Goal: Task Accomplishment & Management: Manage account settings

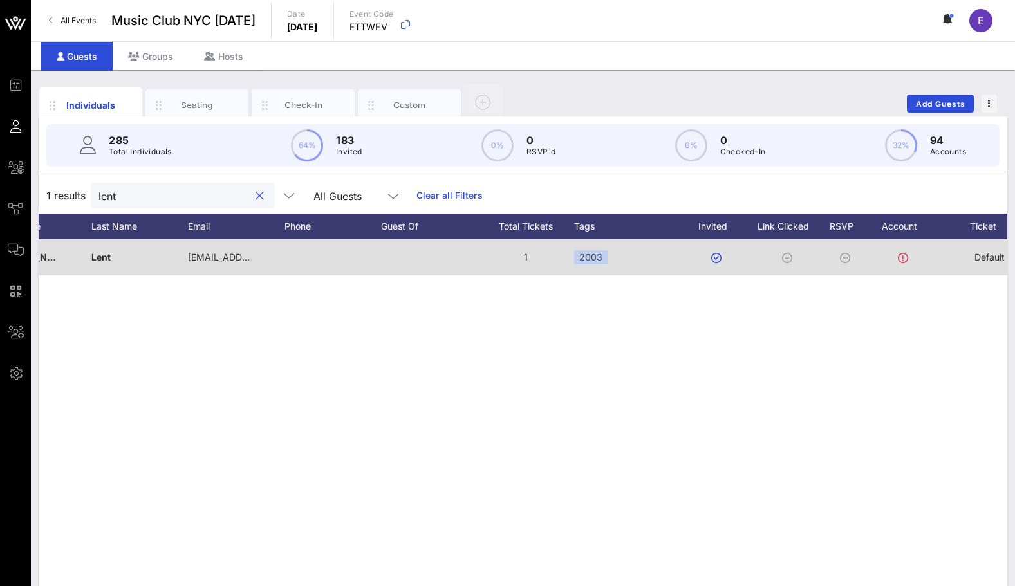
scroll to position [0, 6]
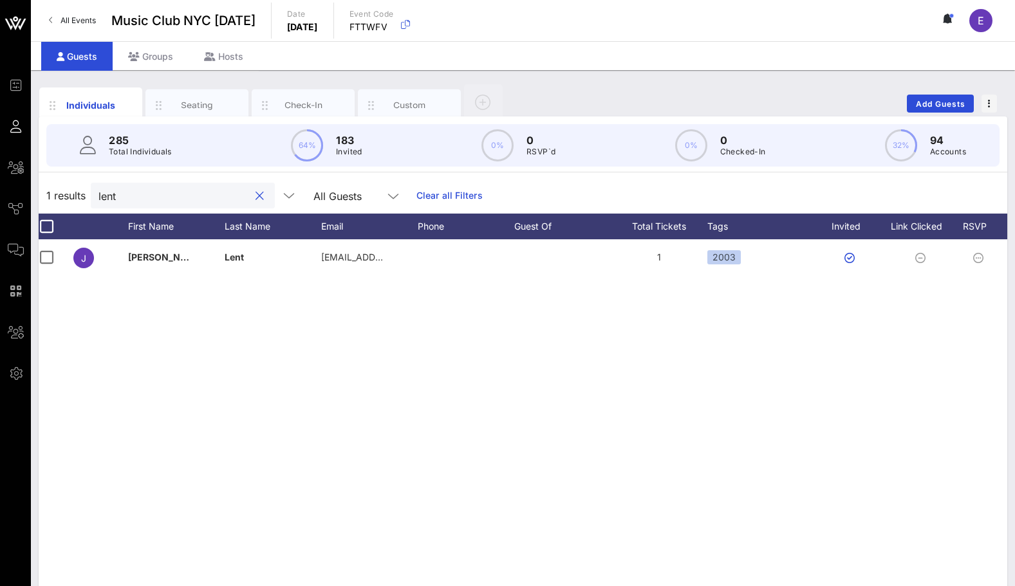
click at [153, 200] on input "lent" at bounding box center [173, 195] width 151 height 17
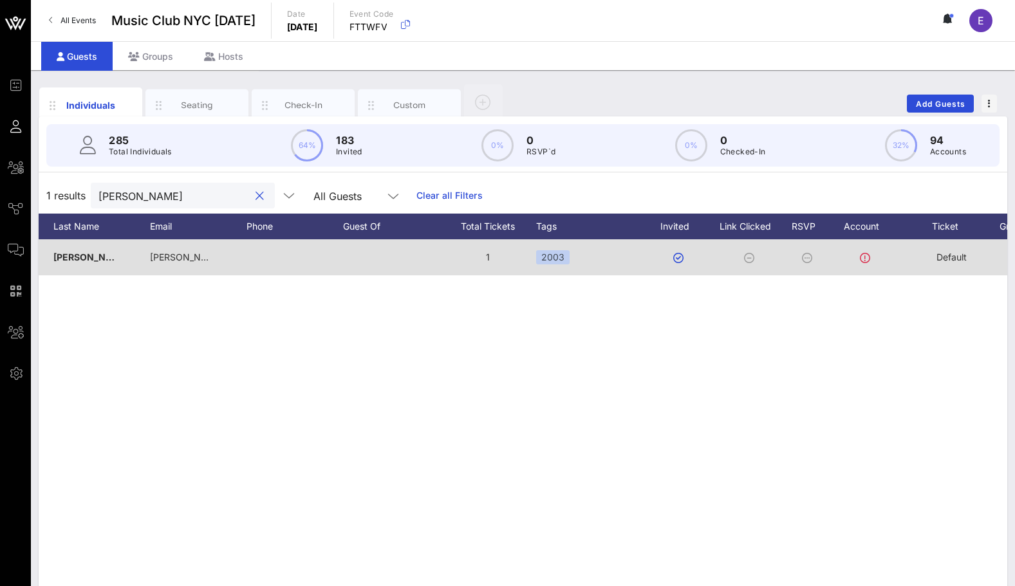
scroll to position [0, 111]
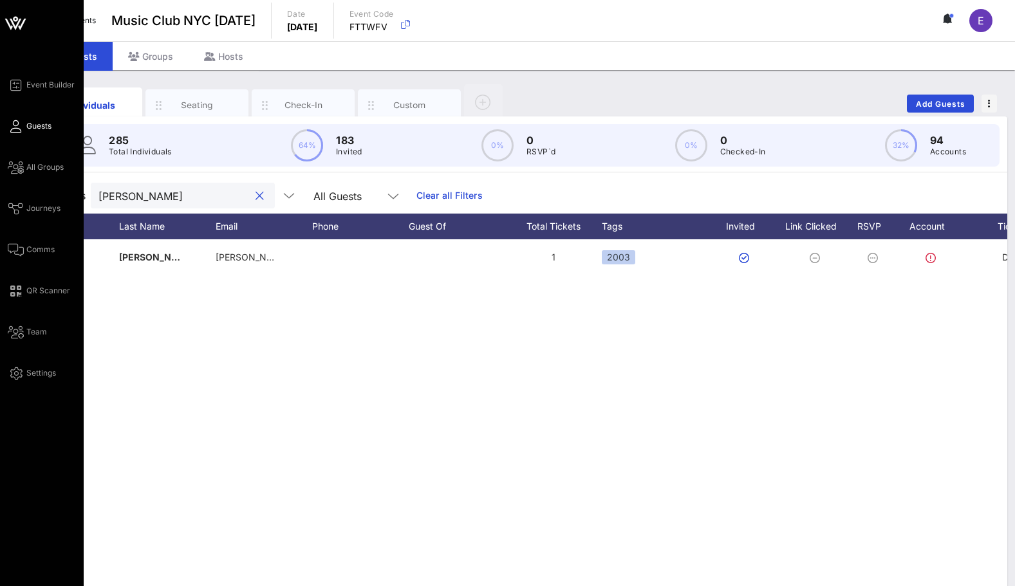
type input "[PERSON_NAME]"
click at [13, 175] on div "Event Builder Guests All Groups Journeys Comms QR Scanner Team Settings" at bounding box center [46, 229] width 76 height 304
click at [17, 249] on icon at bounding box center [16, 250] width 16 height 2
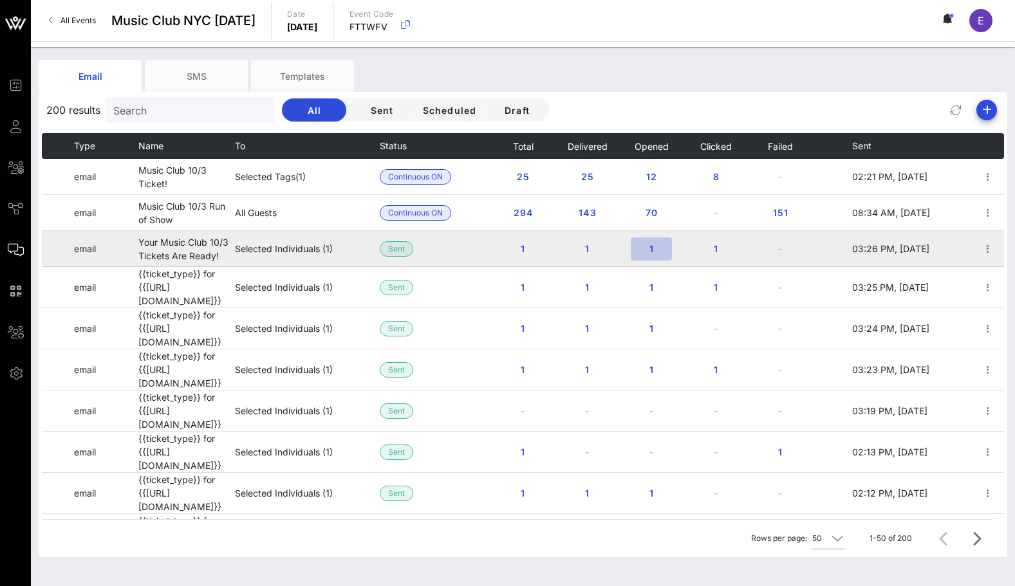
click at [652, 245] on span "1" at bounding box center [651, 248] width 21 height 11
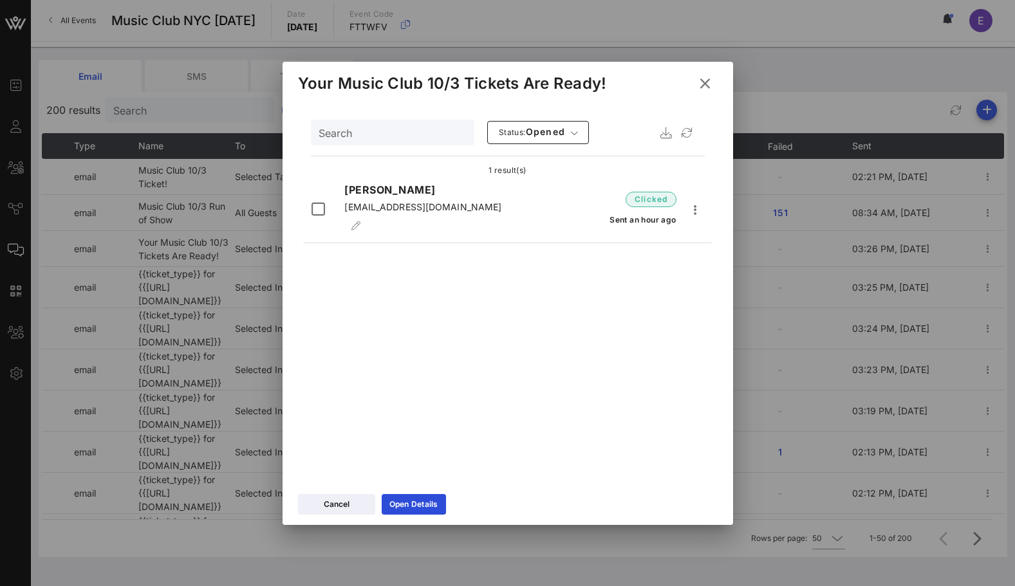
click at [703, 85] on icon at bounding box center [705, 83] width 18 height 16
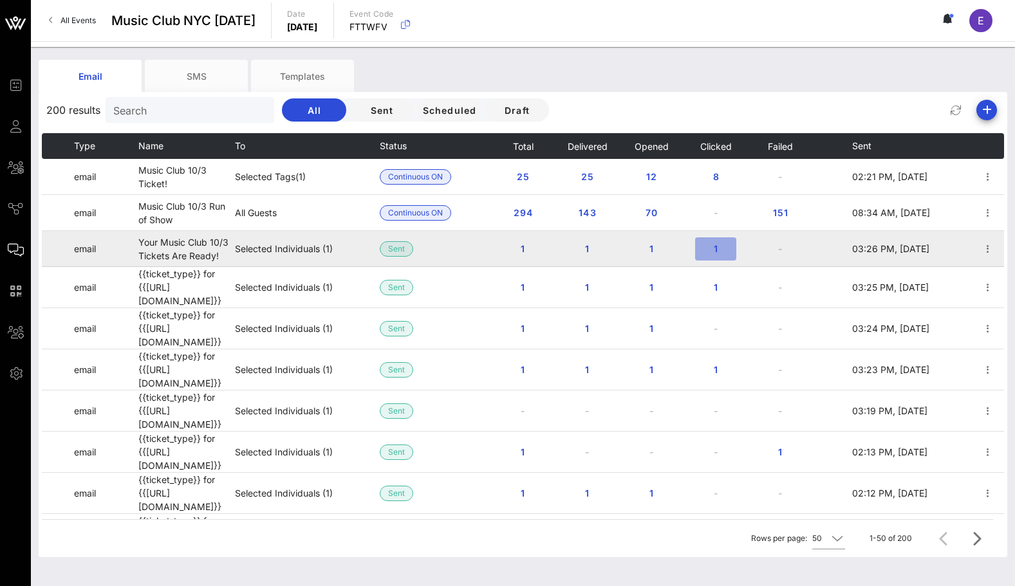
click at [713, 252] on span "1" at bounding box center [715, 248] width 21 height 11
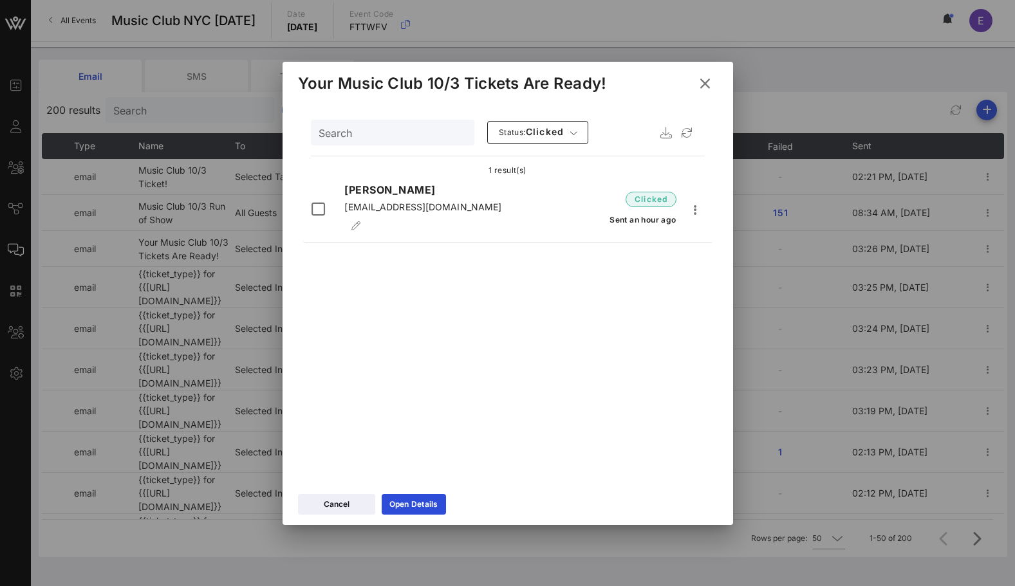
click at [704, 83] on icon at bounding box center [705, 83] width 18 height 16
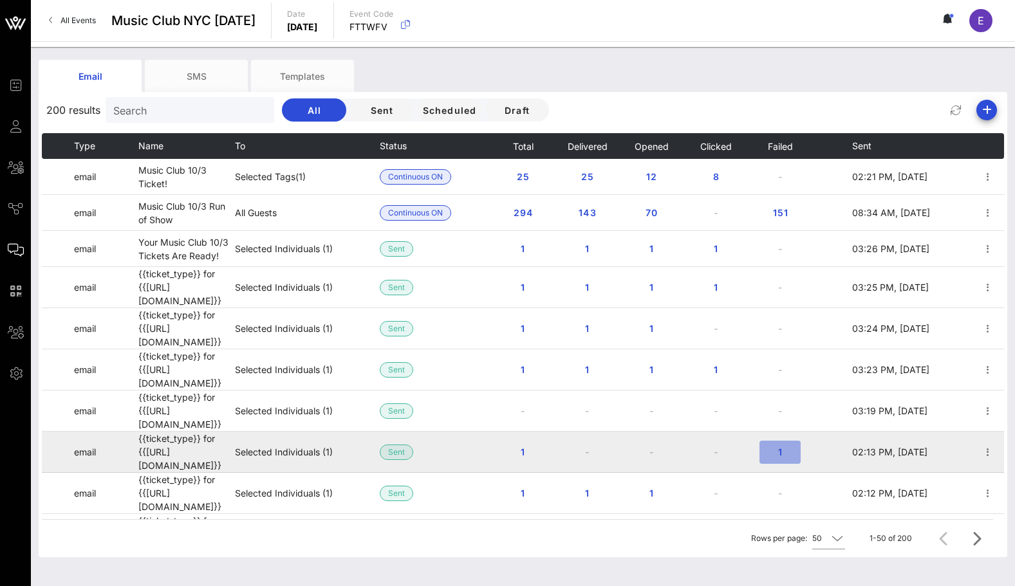
click at [779, 441] on button "1" at bounding box center [779, 452] width 41 height 23
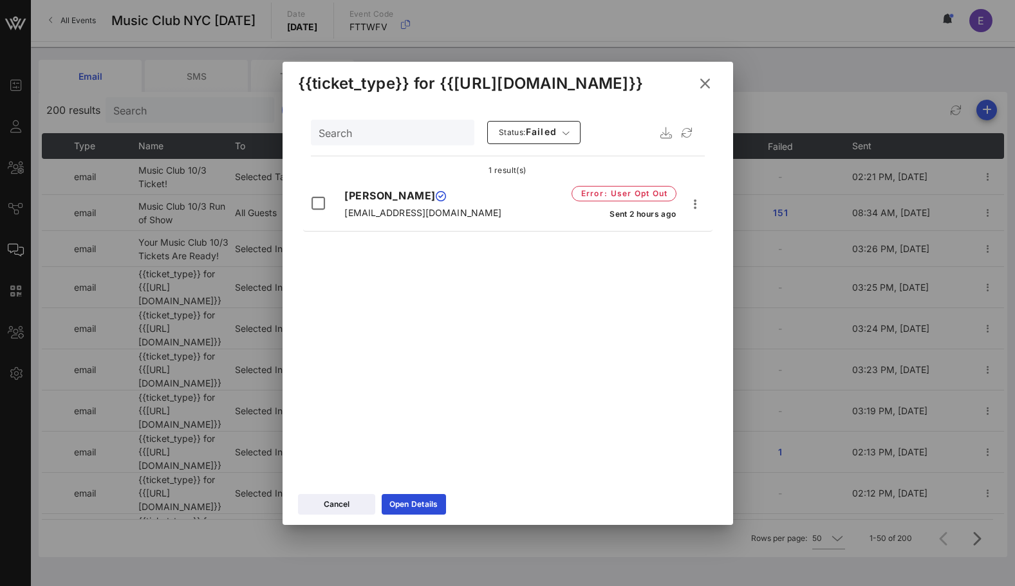
click at [703, 84] on icon at bounding box center [705, 84] width 23 height 22
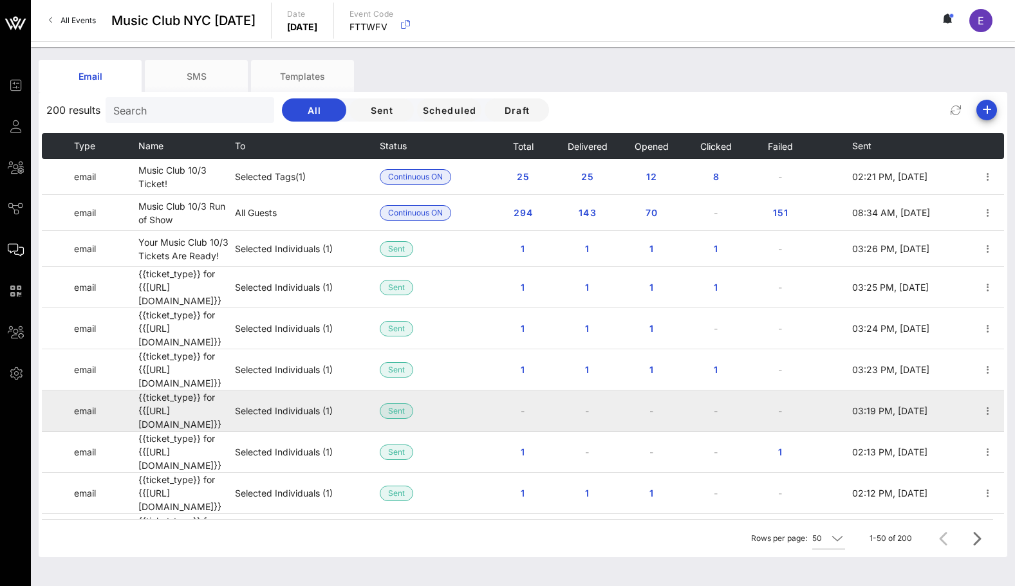
scroll to position [53, 0]
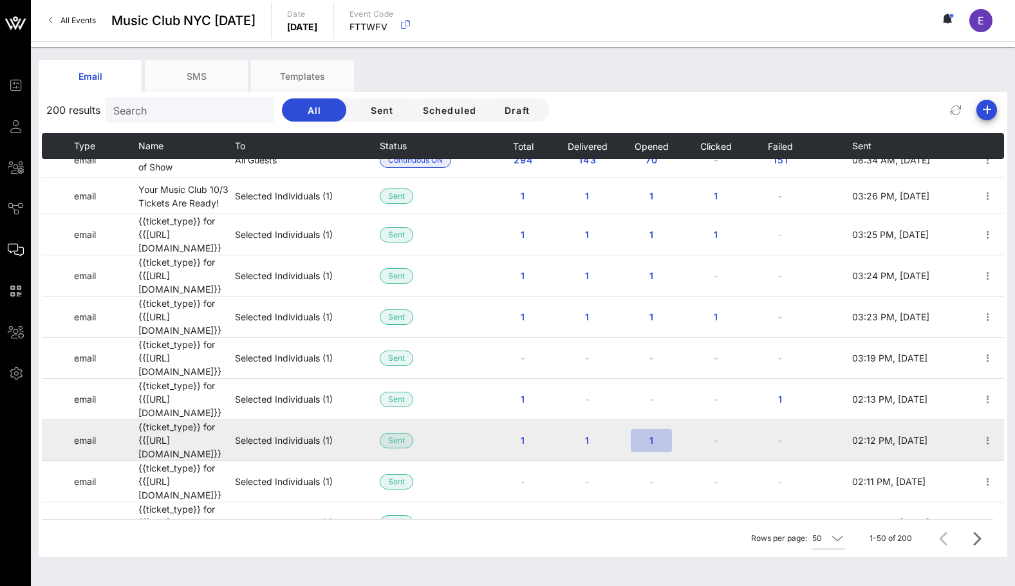
click at [638, 429] on button "1" at bounding box center [651, 440] width 41 height 23
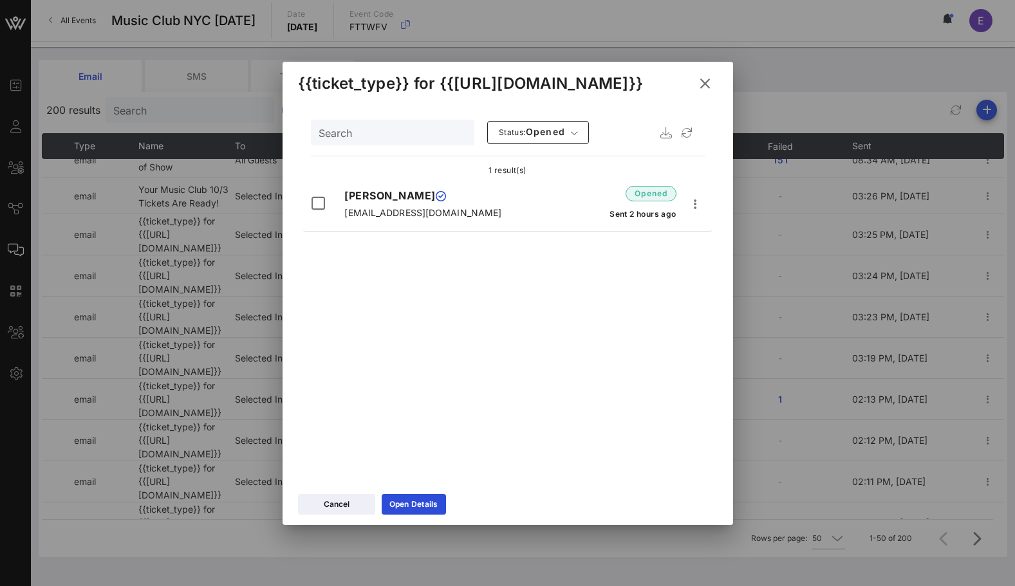
click at [708, 79] on icon at bounding box center [705, 83] width 18 height 16
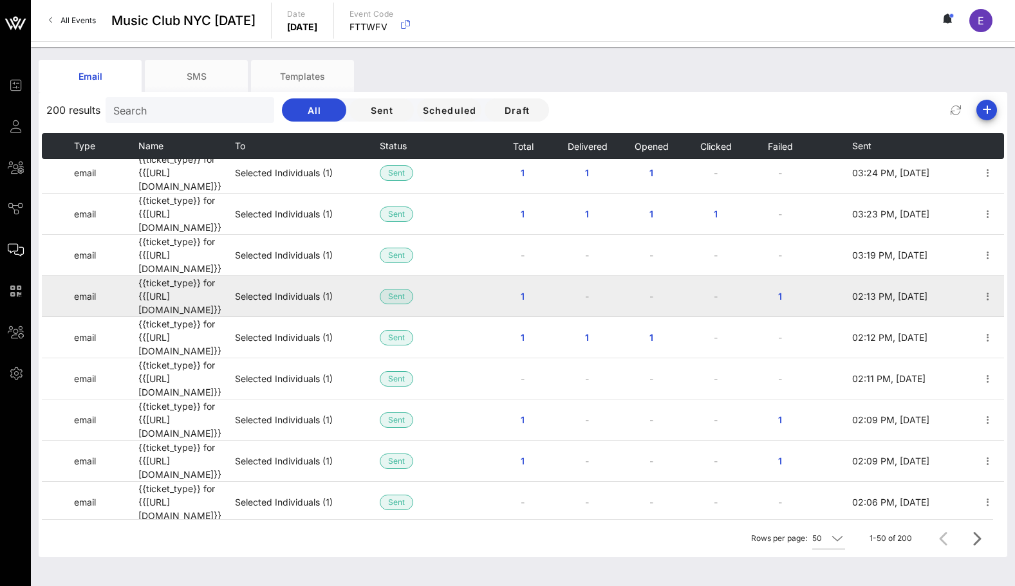
scroll to position [0, 0]
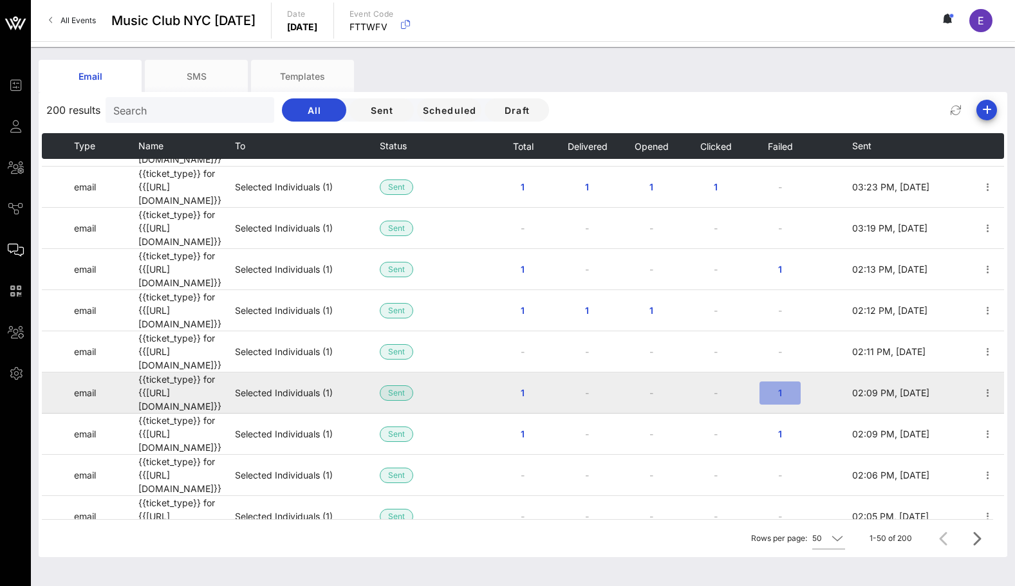
click at [781, 387] on span "1" at bounding box center [780, 392] width 21 height 11
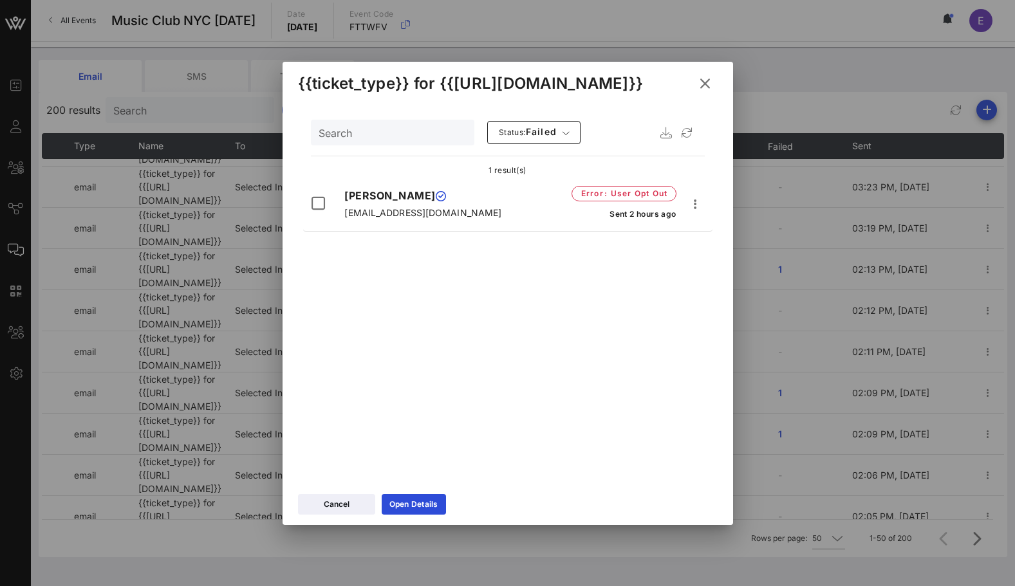
click at [701, 94] on button at bounding box center [704, 83] width 25 height 23
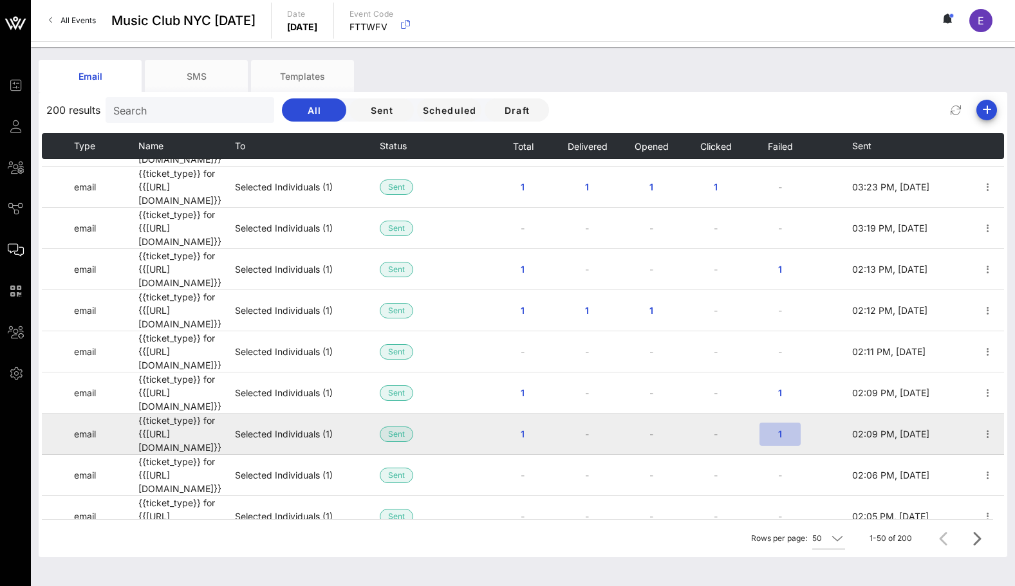
click at [778, 429] on span "1" at bounding box center [780, 434] width 21 height 11
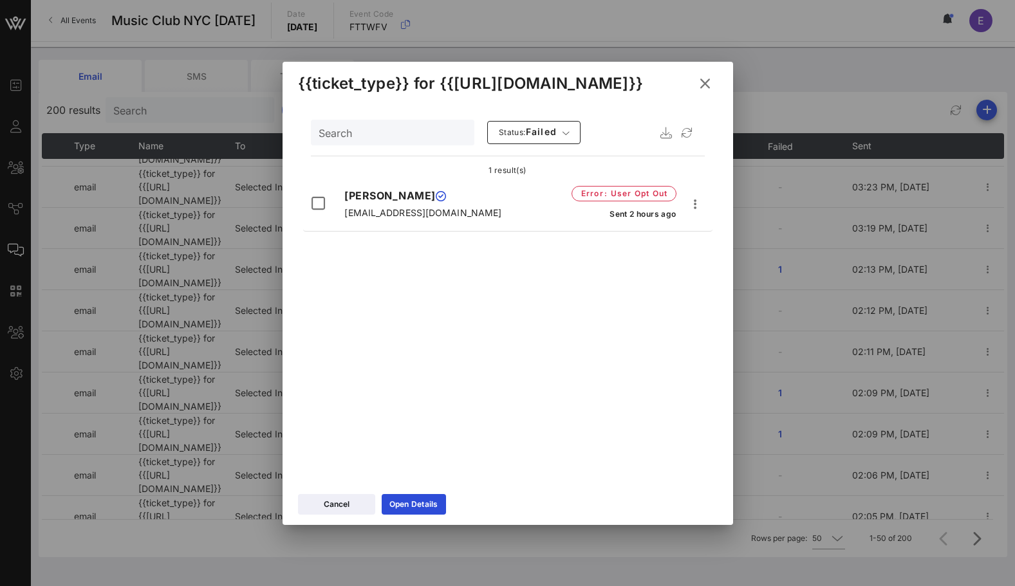
click at [705, 81] on icon at bounding box center [704, 83] width 17 height 15
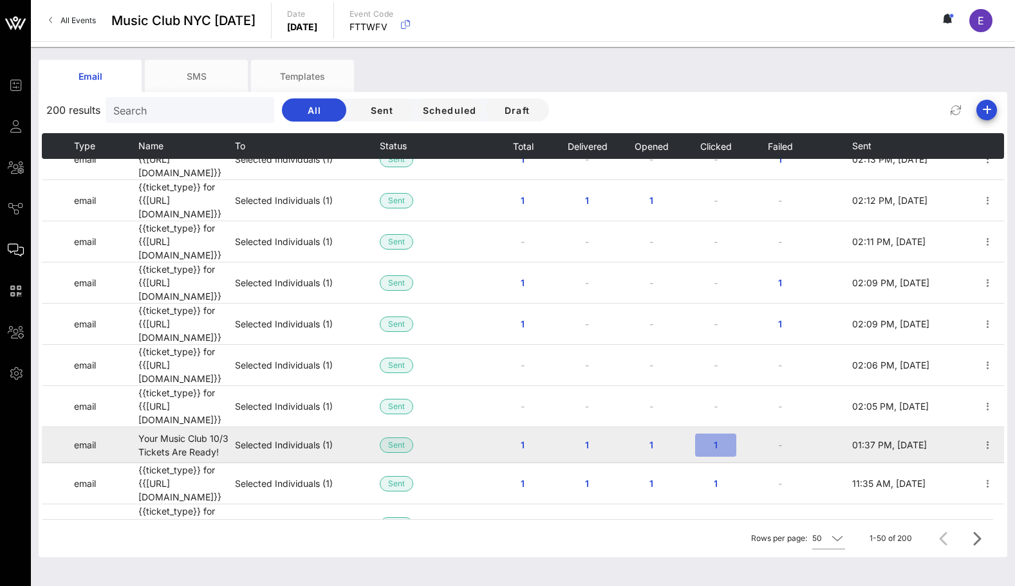
click at [716, 434] on button "1" at bounding box center [715, 445] width 41 height 23
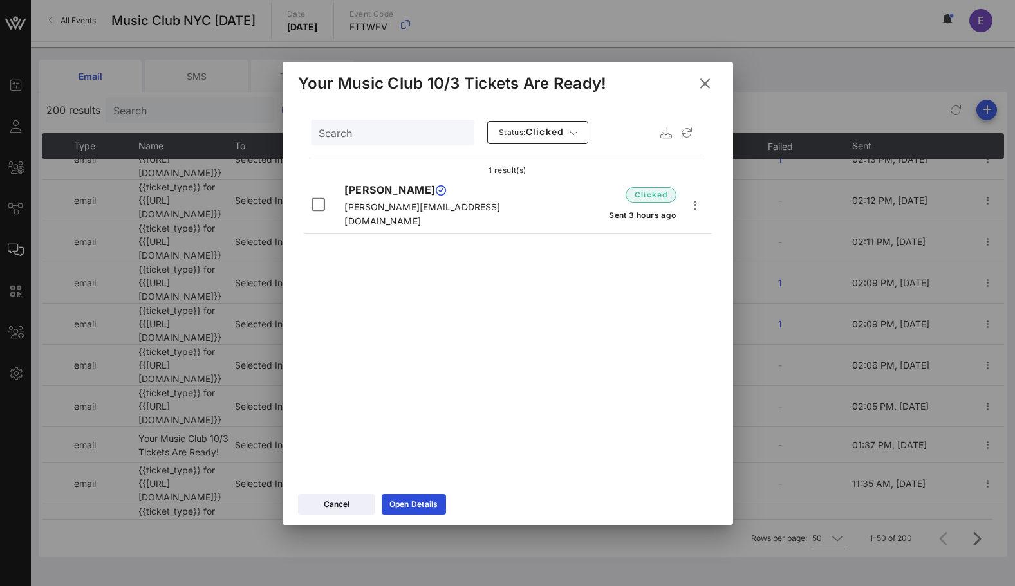
click at [702, 79] on icon at bounding box center [704, 83] width 19 height 17
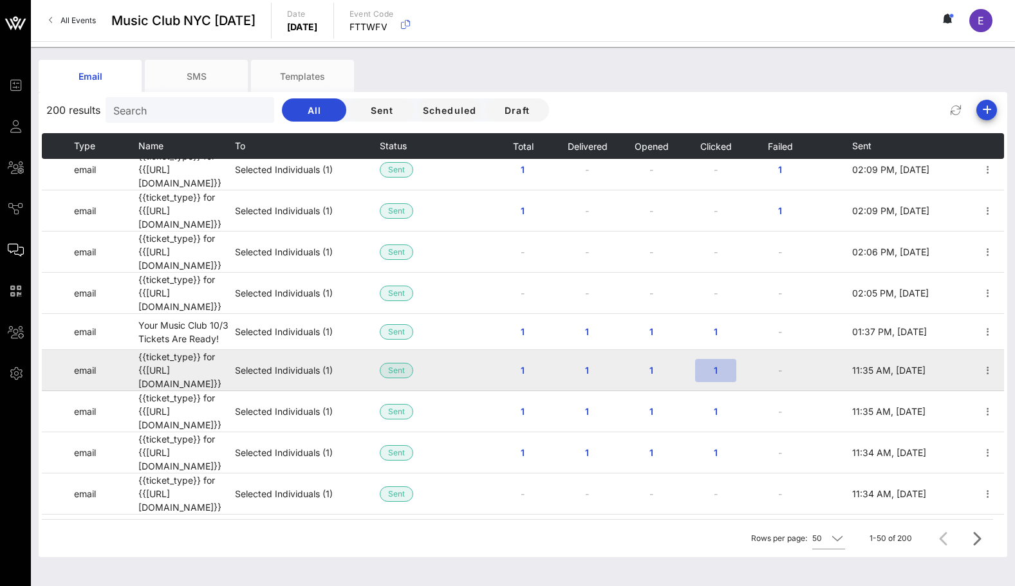
click at [715, 359] on button "1" at bounding box center [715, 370] width 41 height 23
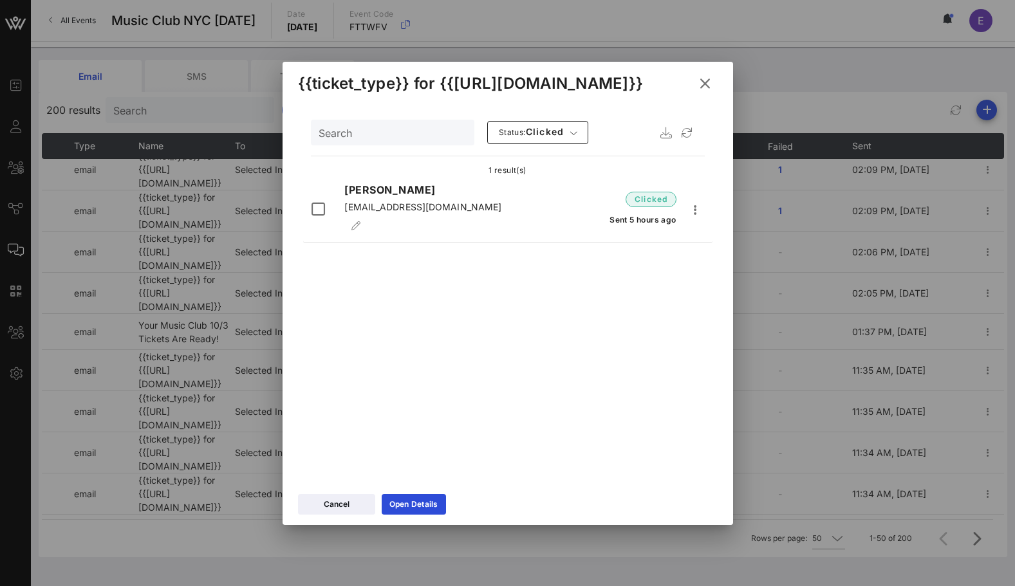
click at [707, 82] on icon at bounding box center [704, 83] width 19 height 17
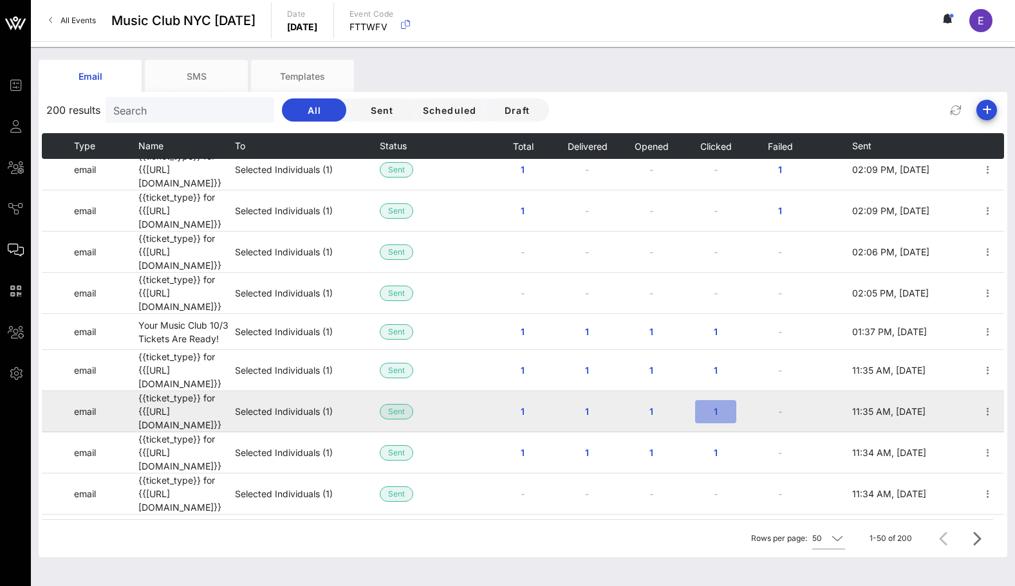
click at [712, 406] on span "1" at bounding box center [715, 411] width 21 height 11
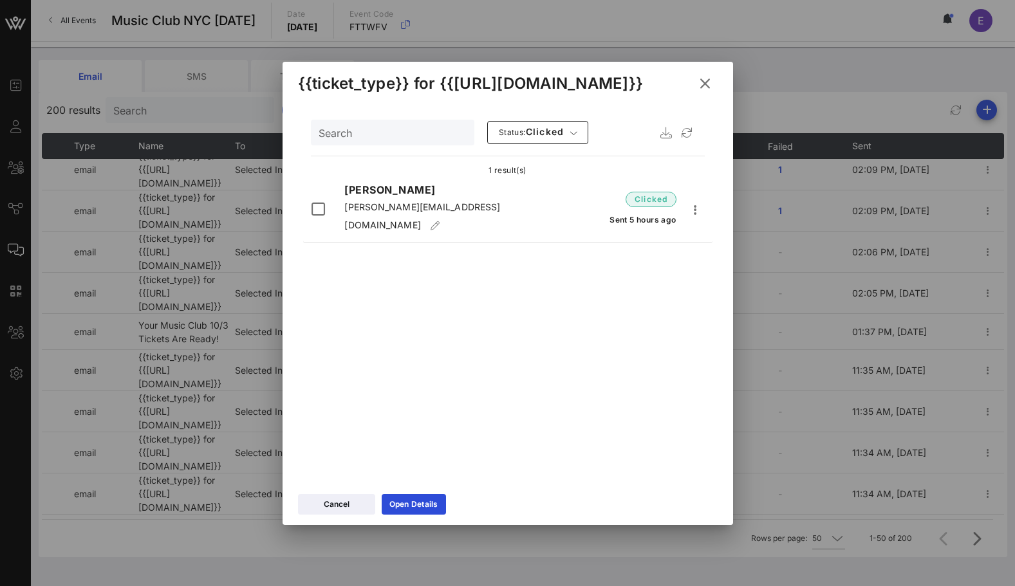
click at [698, 78] on icon at bounding box center [704, 83] width 17 height 15
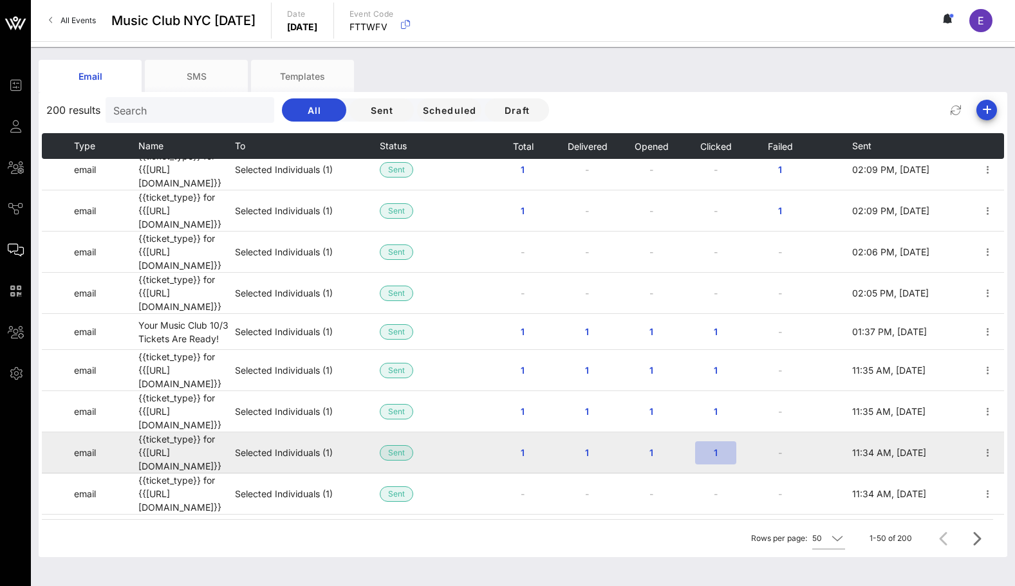
click at [714, 441] on button "1" at bounding box center [715, 452] width 41 height 23
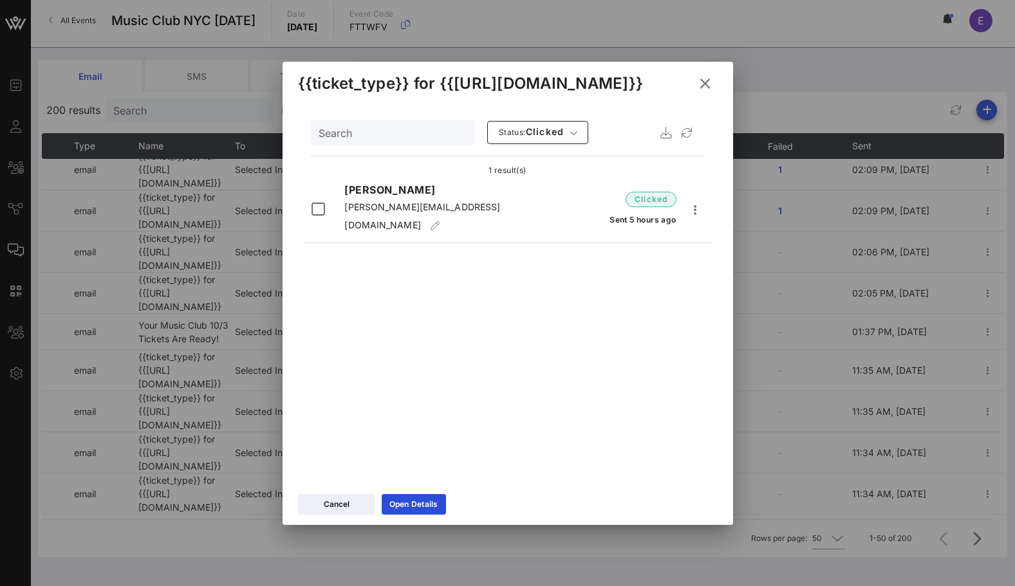
click at [706, 80] on icon at bounding box center [705, 83] width 18 height 16
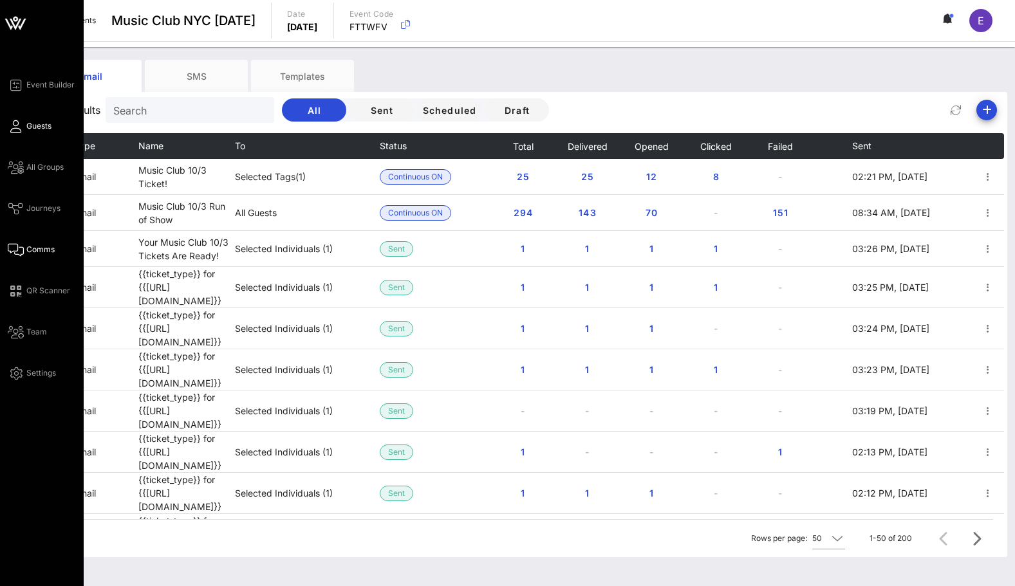
click at [26, 125] on span "Guests" at bounding box center [38, 126] width 25 height 12
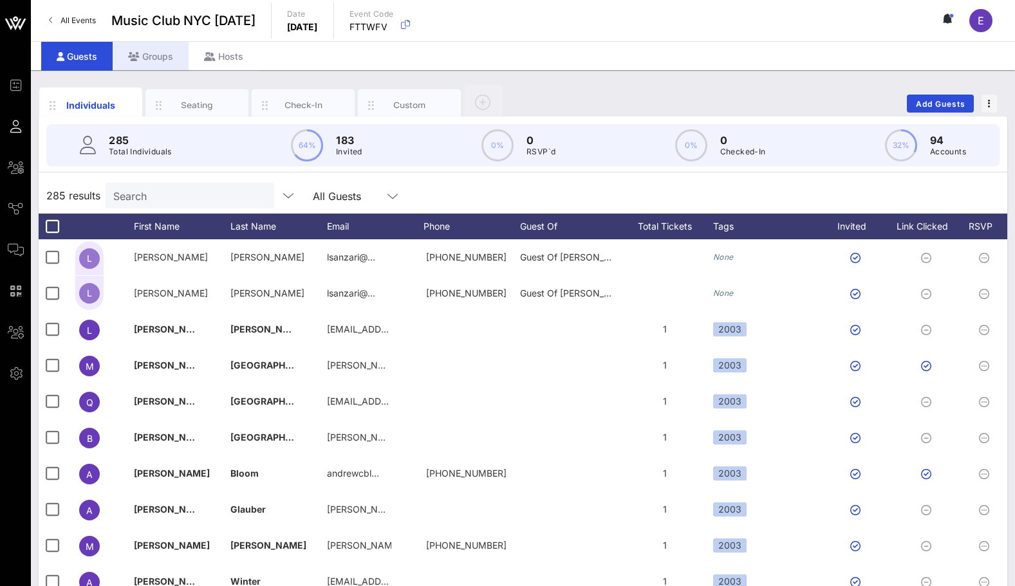
click at [163, 50] on div "Groups" at bounding box center [151, 56] width 76 height 29
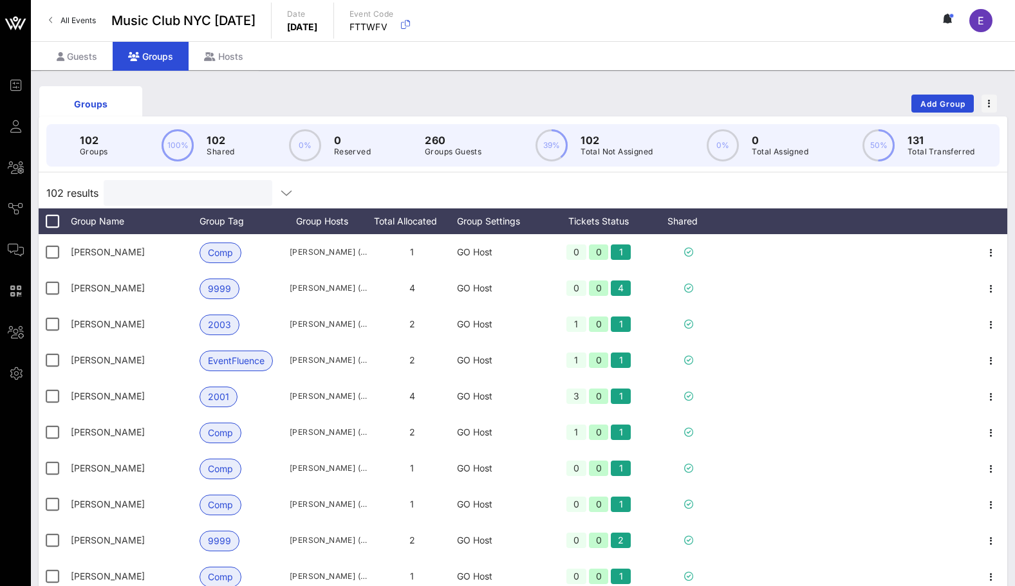
click at [183, 191] on input "text" at bounding box center [186, 193] width 151 height 17
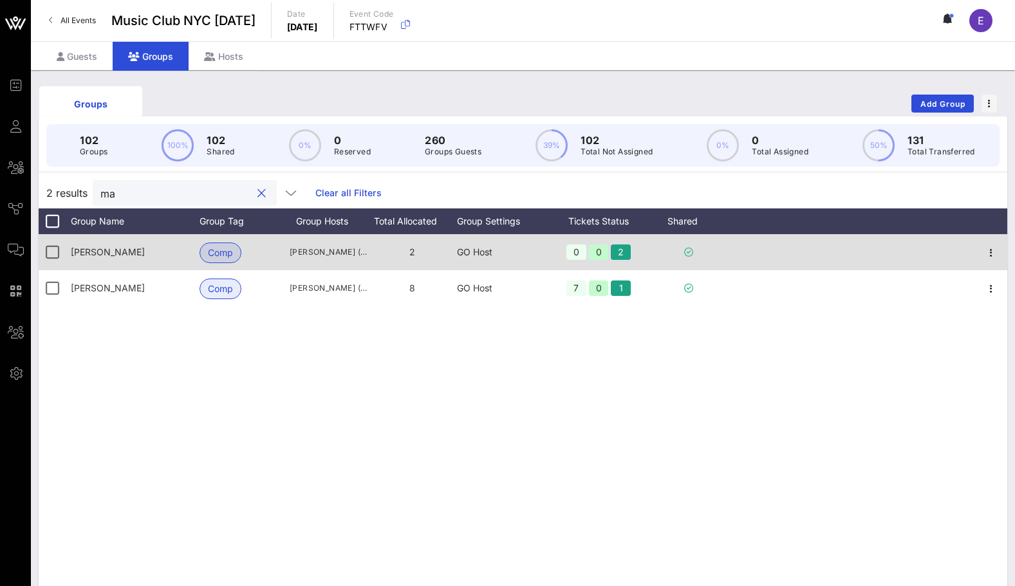
type input "m"
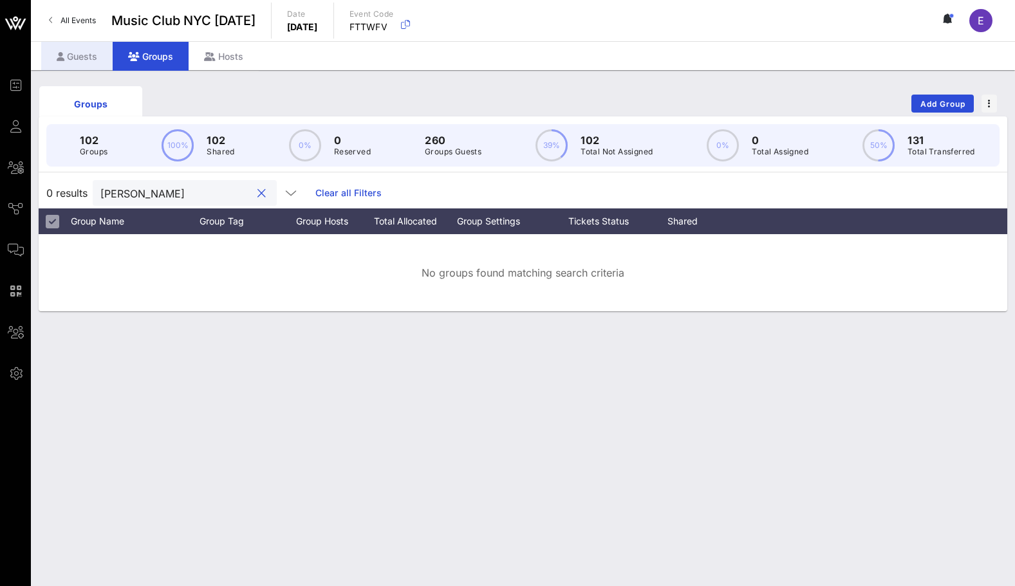
type input "[PERSON_NAME]"
click at [92, 50] on div "Guests" at bounding box center [76, 56] width 71 height 29
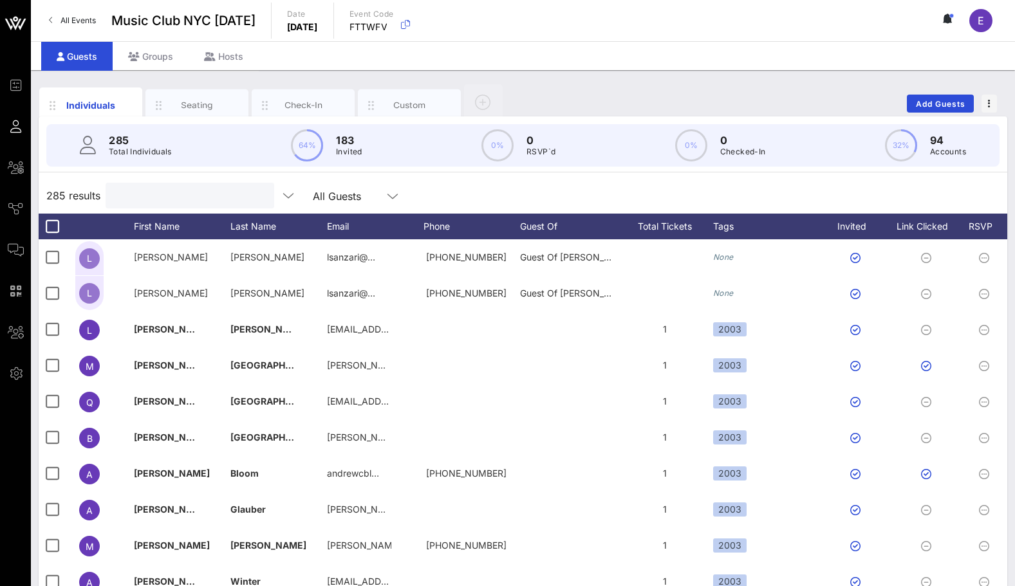
click at [142, 198] on input "text" at bounding box center [188, 195] width 151 height 17
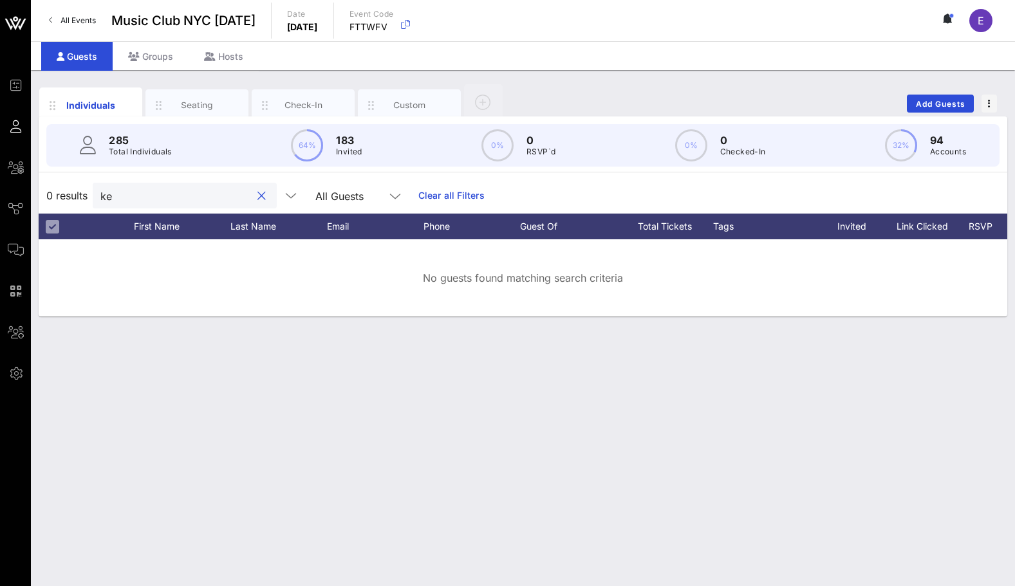
type input "k"
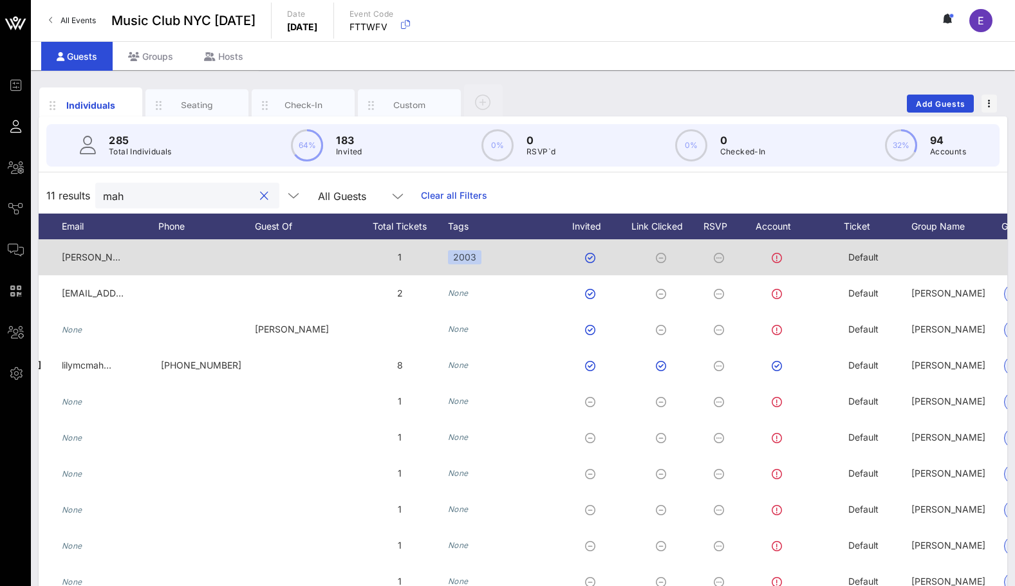
scroll to position [0, 458]
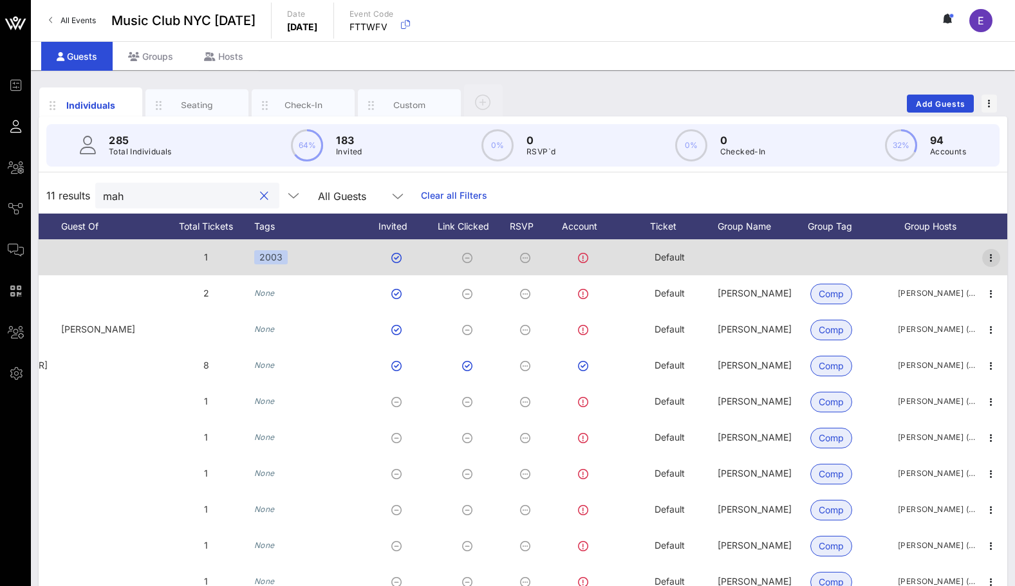
type input "mah"
click at [999, 251] on span "button" at bounding box center [991, 257] width 18 height 15
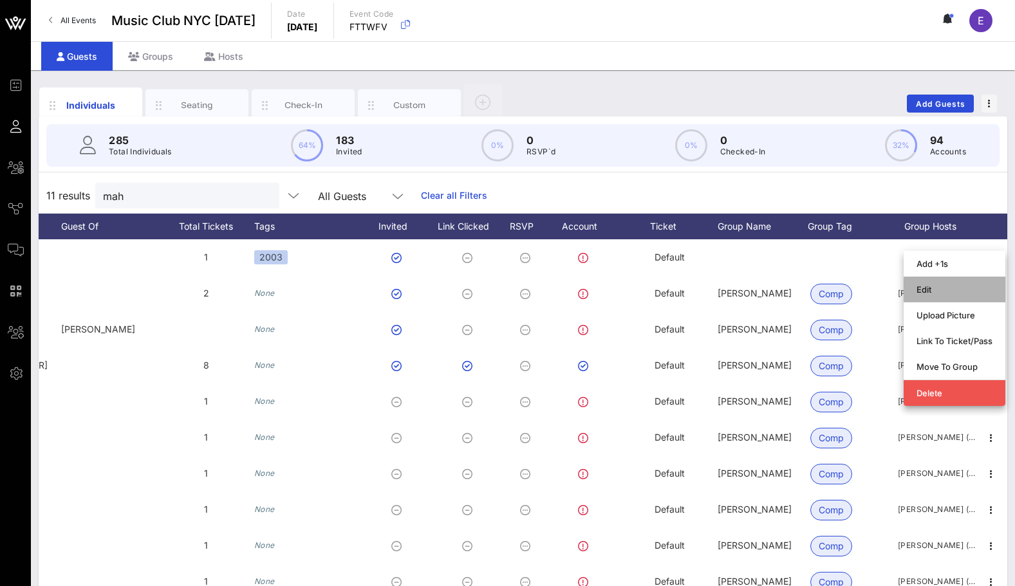
click at [933, 284] on div "Edit" at bounding box center [954, 289] width 76 height 10
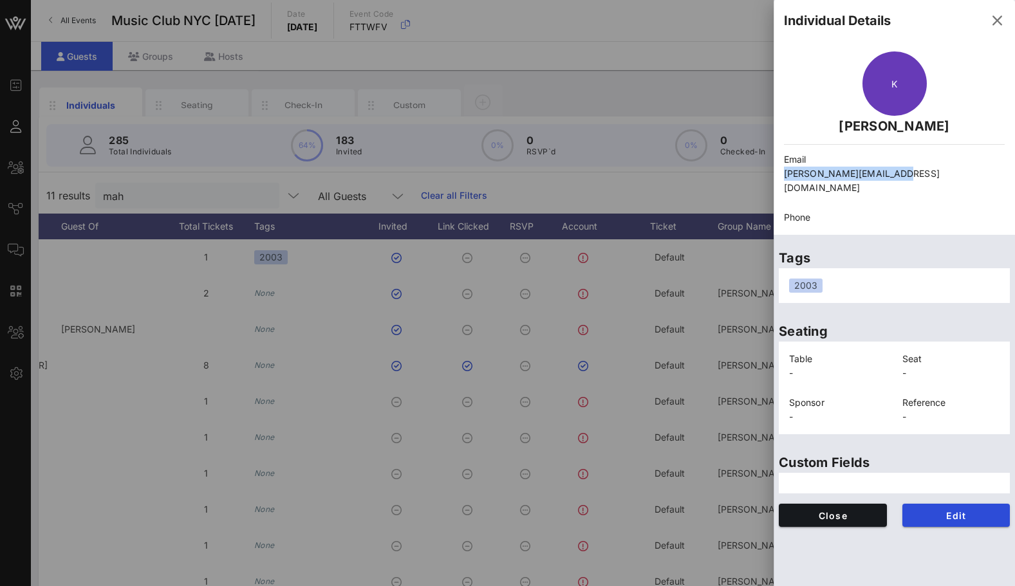
drag, startPoint x: 895, startPoint y: 175, endPoint x: 775, endPoint y: 175, distance: 120.3
click at [775, 175] on div "K [PERSON_NAME] Email [PERSON_NAME][EMAIL_ADDRESS][DOMAIN_NAME] Phone" at bounding box center [894, 138] width 241 height 194
copy p "[PERSON_NAME][EMAIL_ADDRESS][DOMAIN_NAME]"
click at [594, 35] on div at bounding box center [507, 293] width 1015 height 586
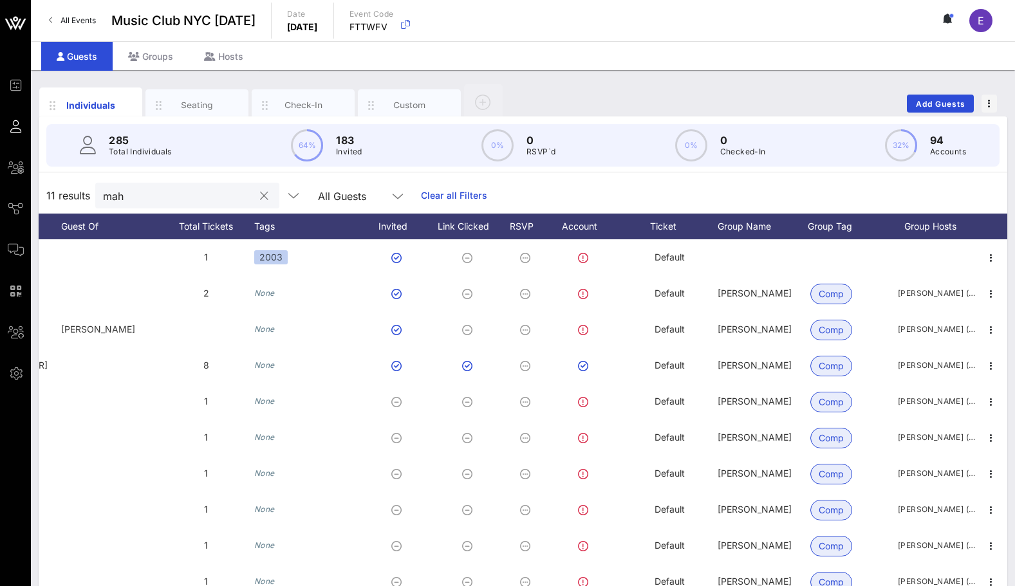
click at [260, 196] on button "clear icon" at bounding box center [264, 196] width 8 height 13
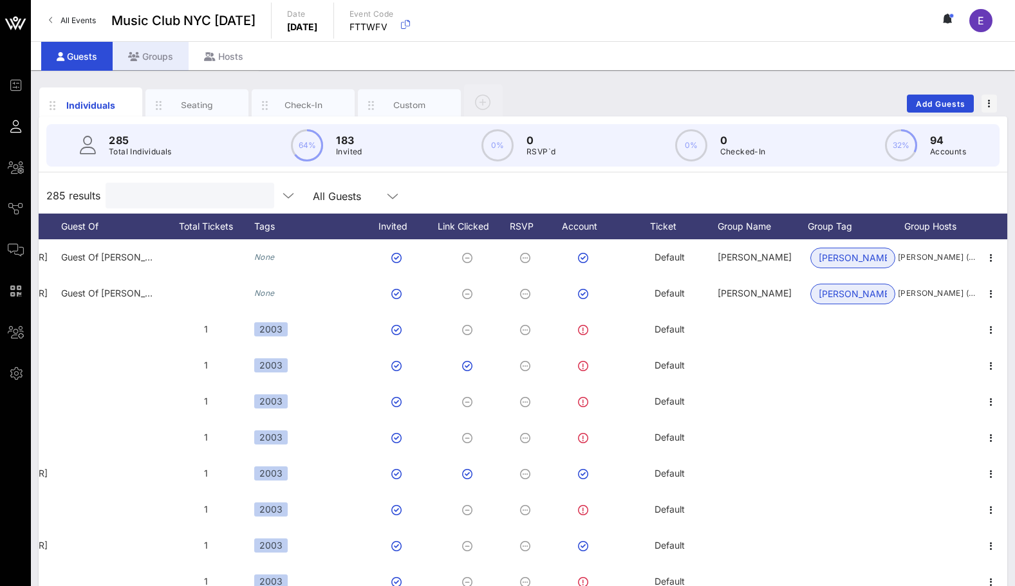
click at [143, 61] on div "Groups" at bounding box center [151, 56] width 76 height 29
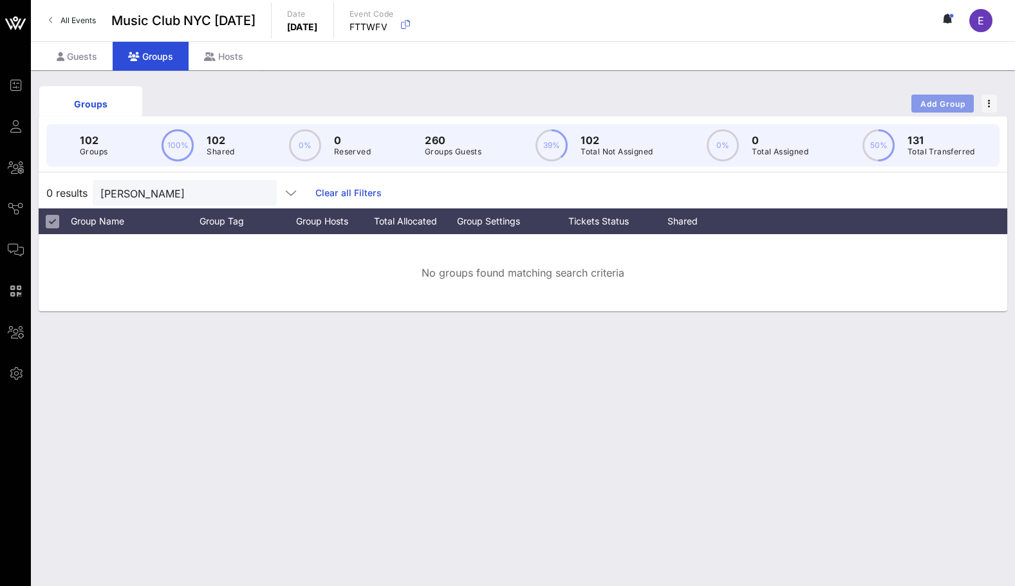
click at [931, 101] on span "Add Group" at bounding box center [943, 104] width 46 height 10
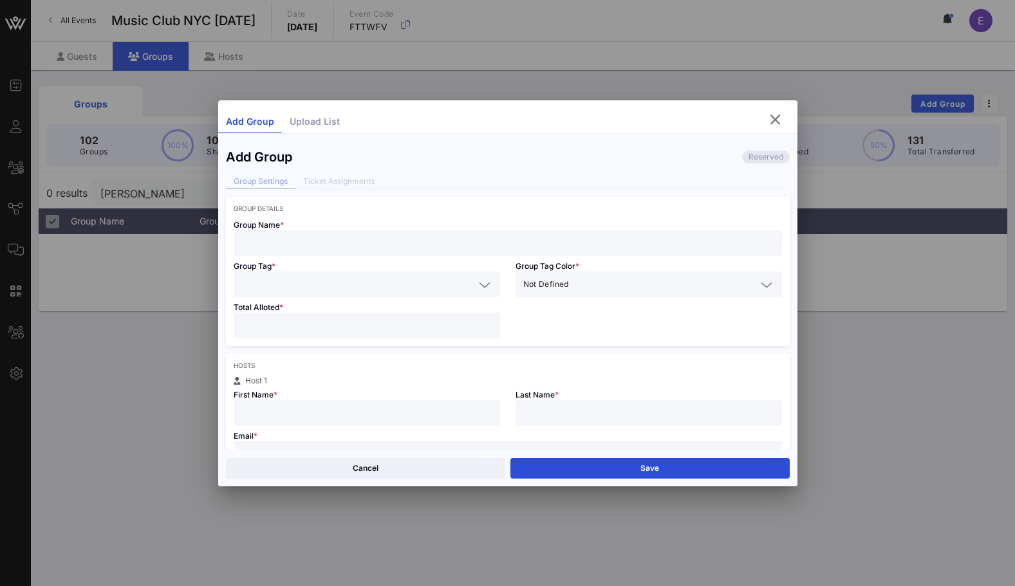
click at [426, 241] on input "text" at bounding box center [507, 243] width 533 height 17
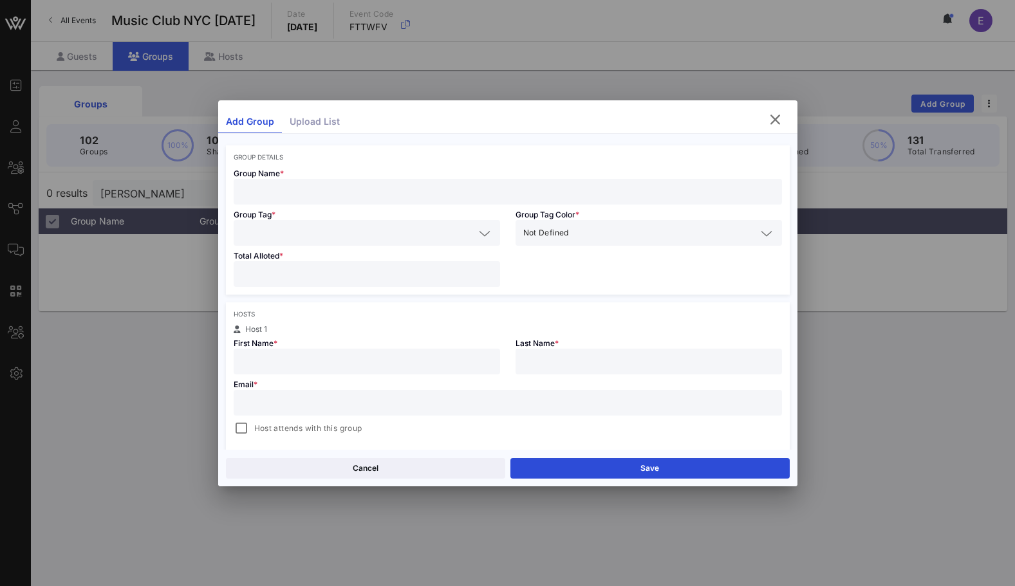
click at [309, 389] on div "Email * Host attends with this group" at bounding box center [508, 406] width 564 height 62
click at [302, 405] on input "text" at bounding box center [507, 403] width 533 height 17
paste input "[EMAIL_ADDRESS][DOMAIN_NAME]"
type input "[EMAIL_ADDRESS][DOMAIN_NAME]"
click at [297, 378] on div "Email * [EMAIL_ADDRESS][DOMAIN_NAME] Host attends with this group" at bounding box center [508, 406] width 564 height 62
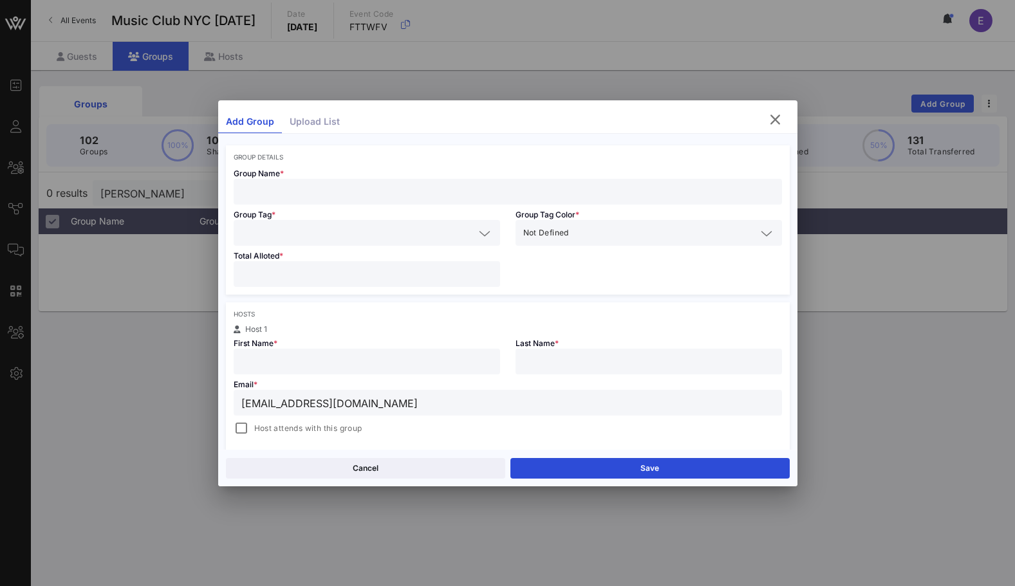
click at [293, 358] on input "text" at bounding box center [366, 361] width 251 height 17
type input "[PERSON_NAME]"
click at [301, 204] on div at bounding box center [507, 192] width 533 height 26
type input "[PERSON_NAME]"
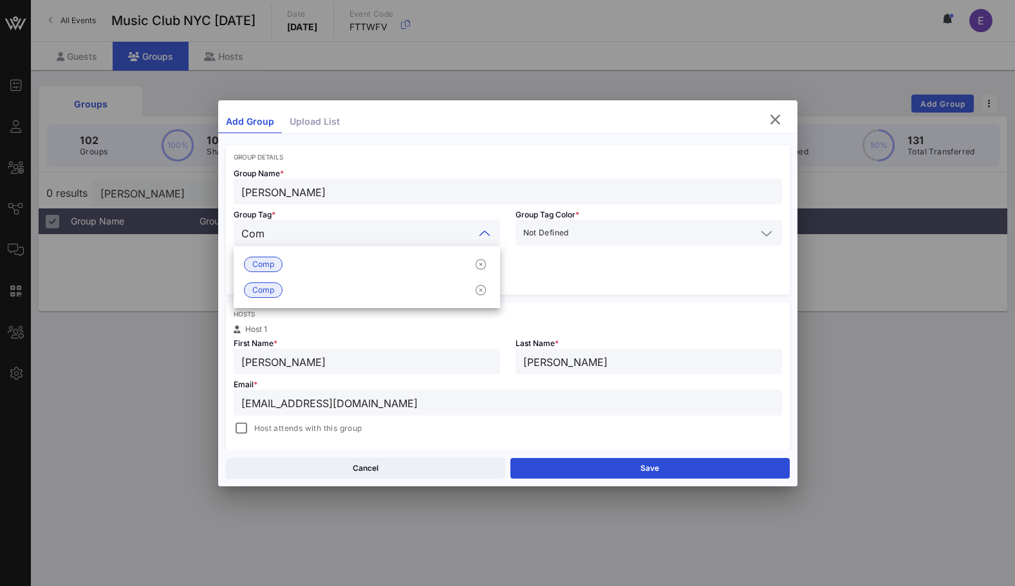
type input "Comp"
click at [290, 261] on div "Comp" at bounding box center [367, 265] width 266 height 26
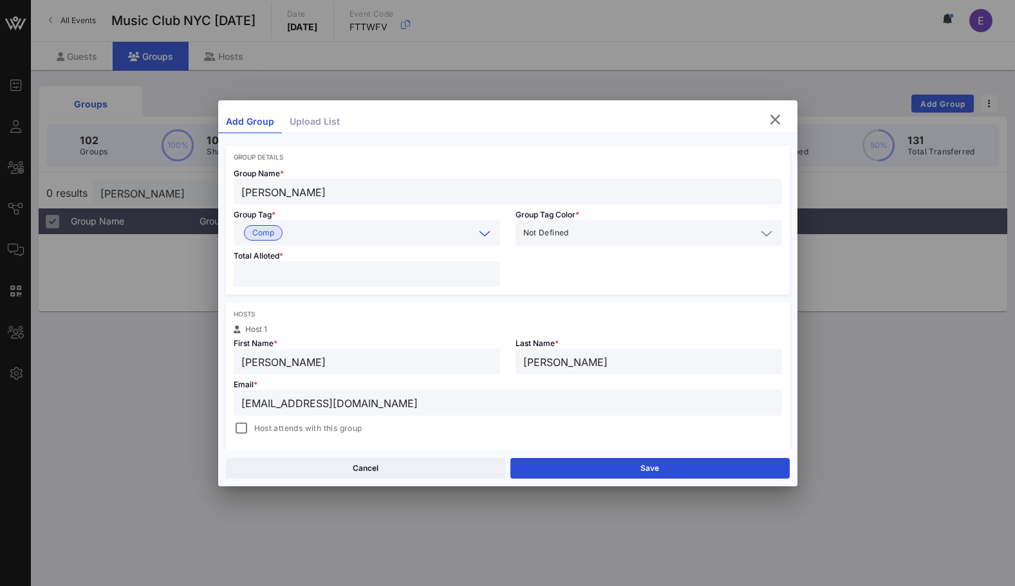
click at [284, 274] on input "number" at bounding box center [366, 274] width 251 height 17
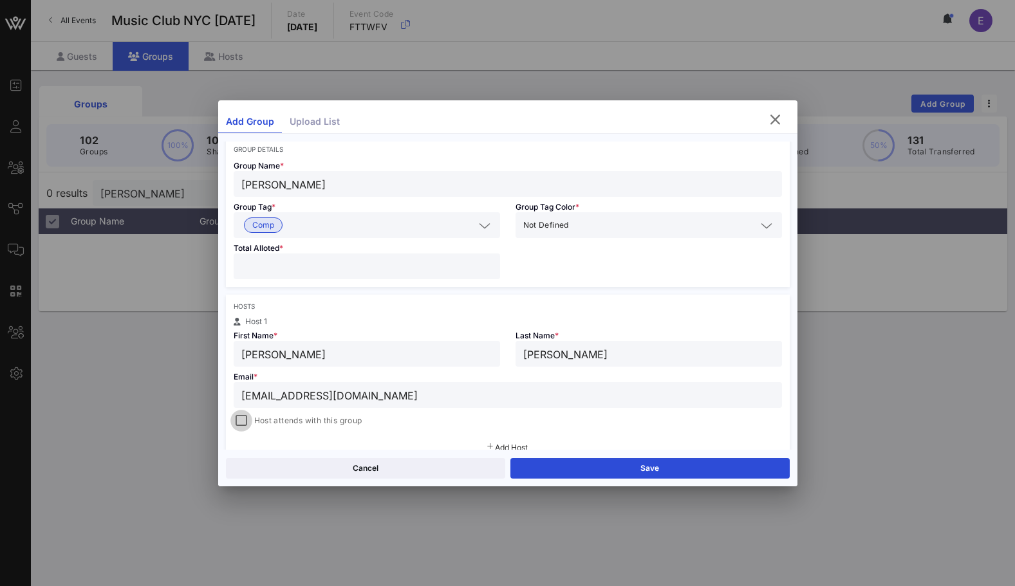
type input "*"
click at [246, 420] on div at bounding box center [241, 421] width 18 height 18
click at [533, 465] on button "Save" at bounding box center [649, 468] width 279 height 21
click at [552, 474] on button "Save" at bounding box center [649, 468] width 279 height 21
click at [555, 467] on button "Save" at bounding box center [649, 468] width 279 height 21
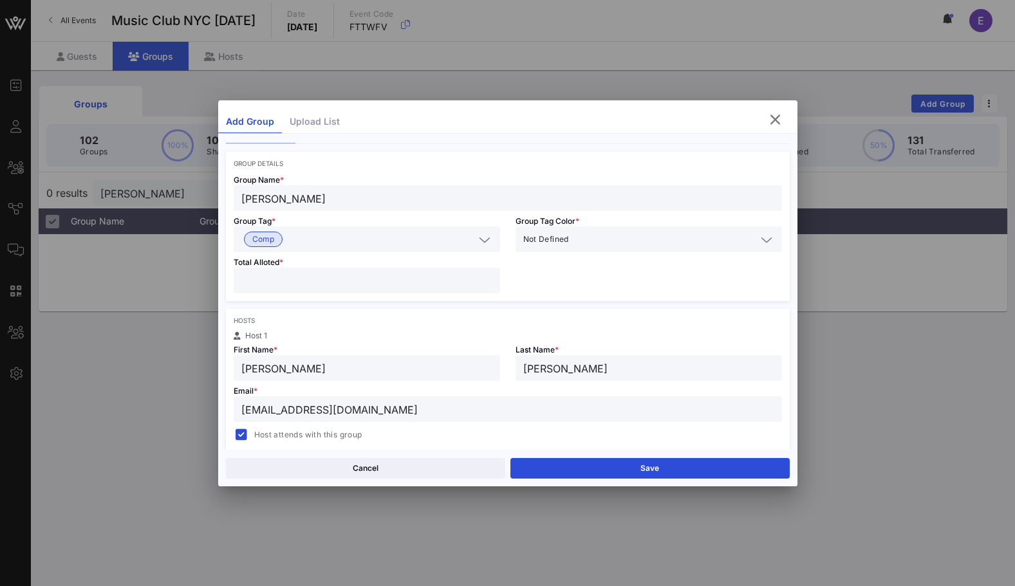
scroll to position [0, 0]
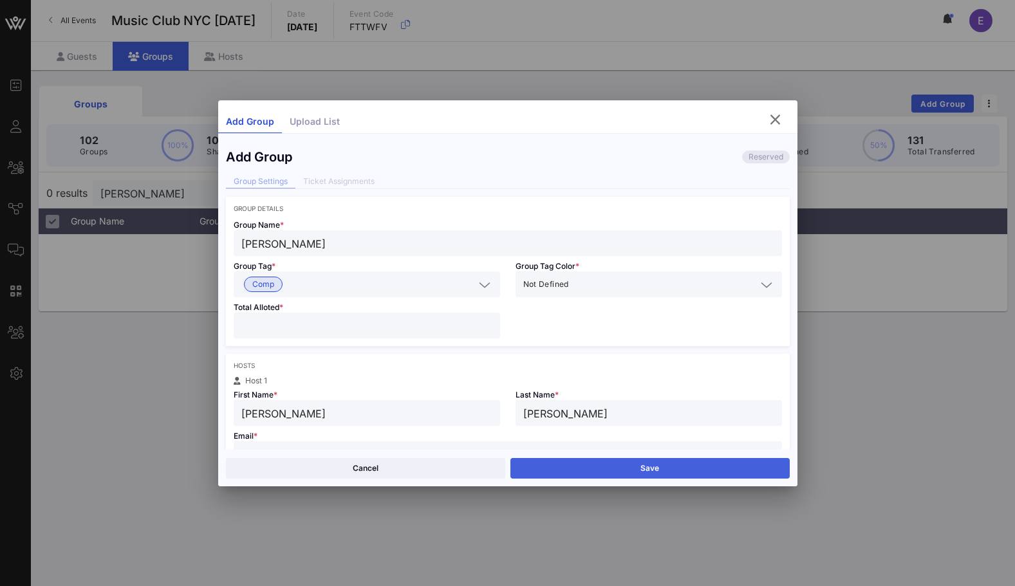
click at [558, 461] on button "Save" at bounding box center [649, 468] width 279 height 21
click at [636, 463] on button "Save" at bounding box center [649, 468] width 279 height 21
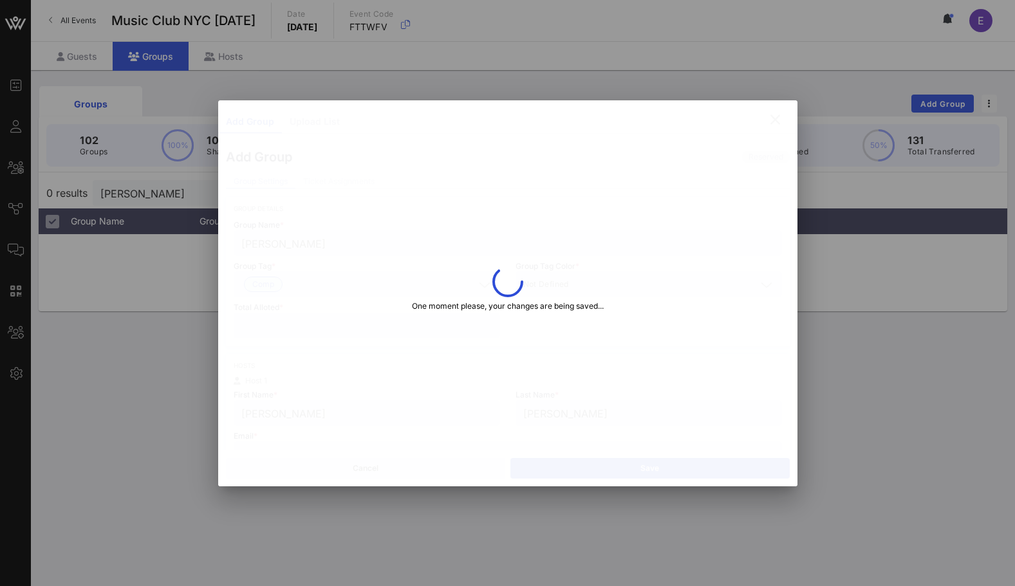
type input "[EMAIL_ADDRESS][DOMAIN_NAME]"
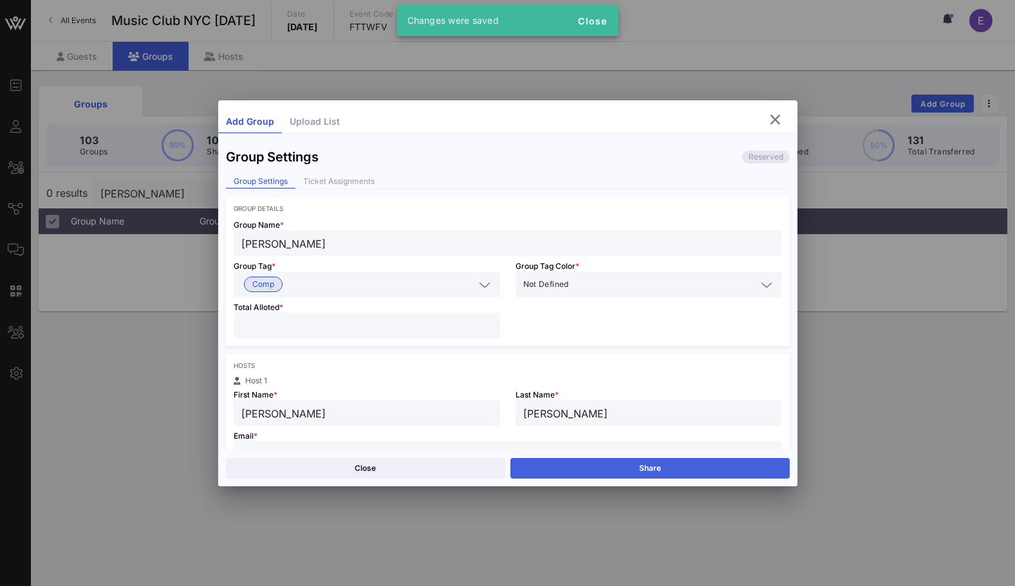
click at [631, 464] on button "Share" at bounding box center [649, 468] width 279 height 21
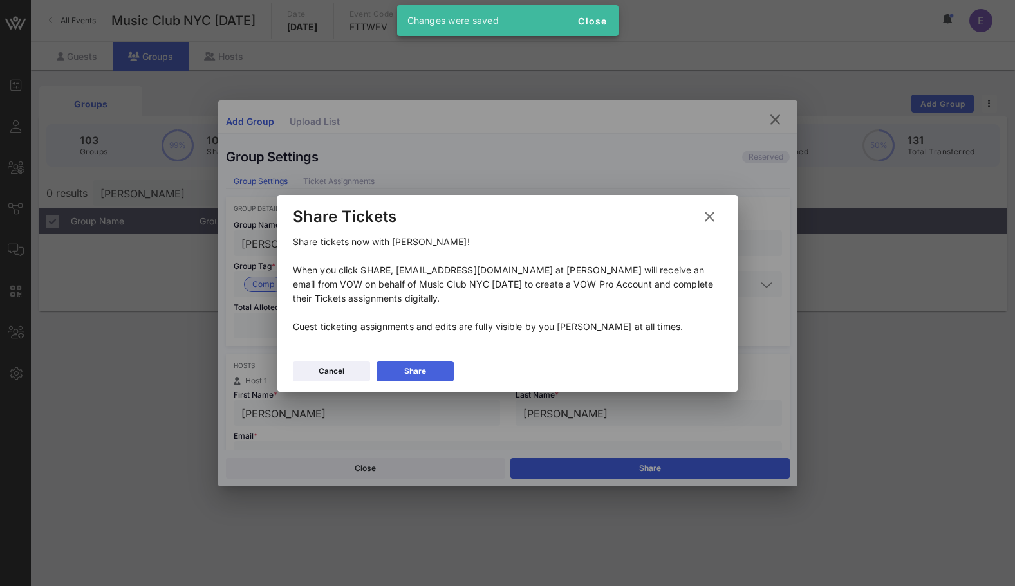
click at [434, 362] on button "Share" at bounding box center [414, 371] width 77 height 21
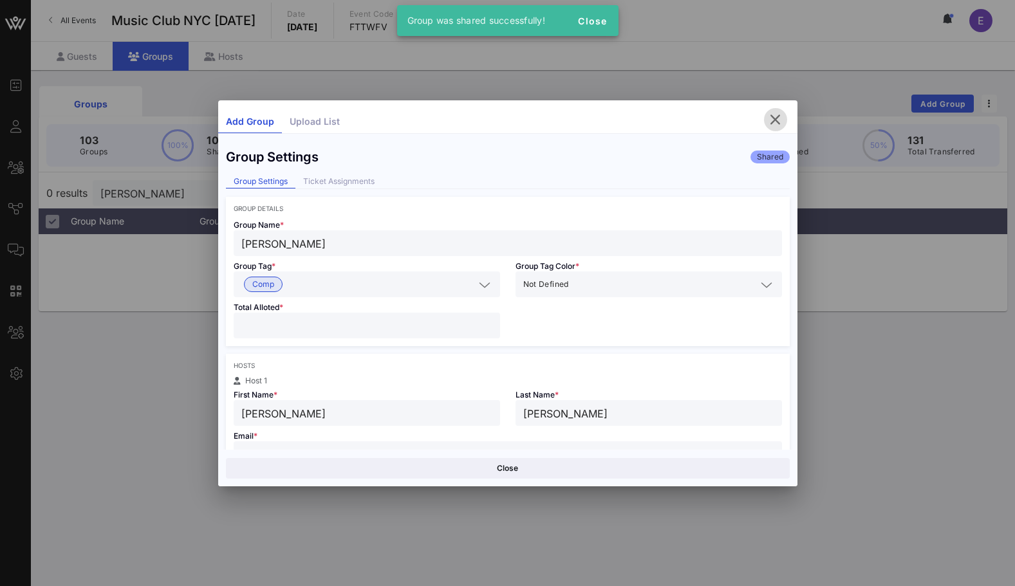
click at [776, 116] on icon "button" at bounding box center [775, 119] width 15 height 15
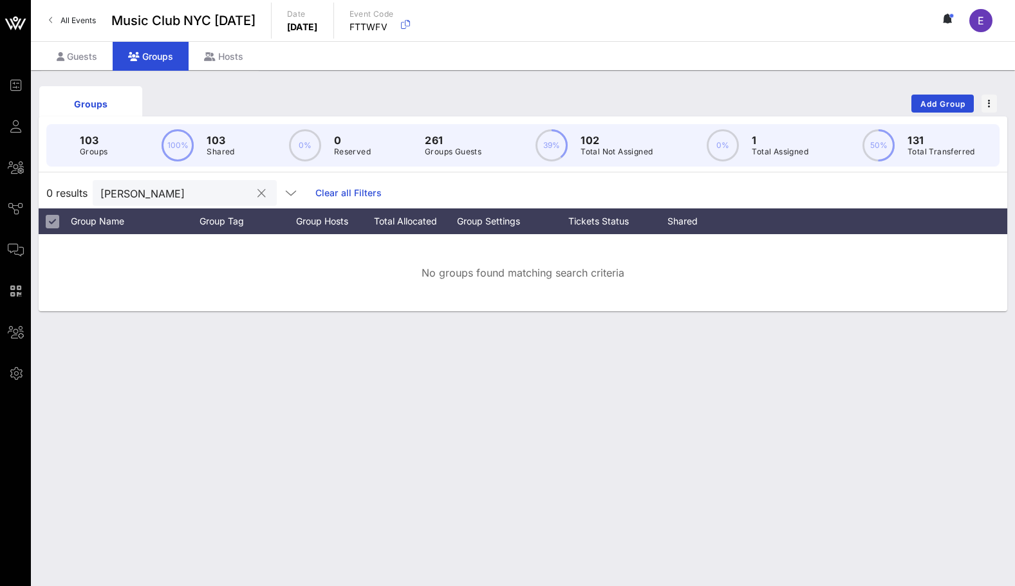
click at [195, 192] on input "[PERSON_NAME]" at bounding box center [175, 193] width 151 height 17
type input "lent"
click at [94, 62] on div "Guests" at bounding box center [76, 56] width 71 height 29
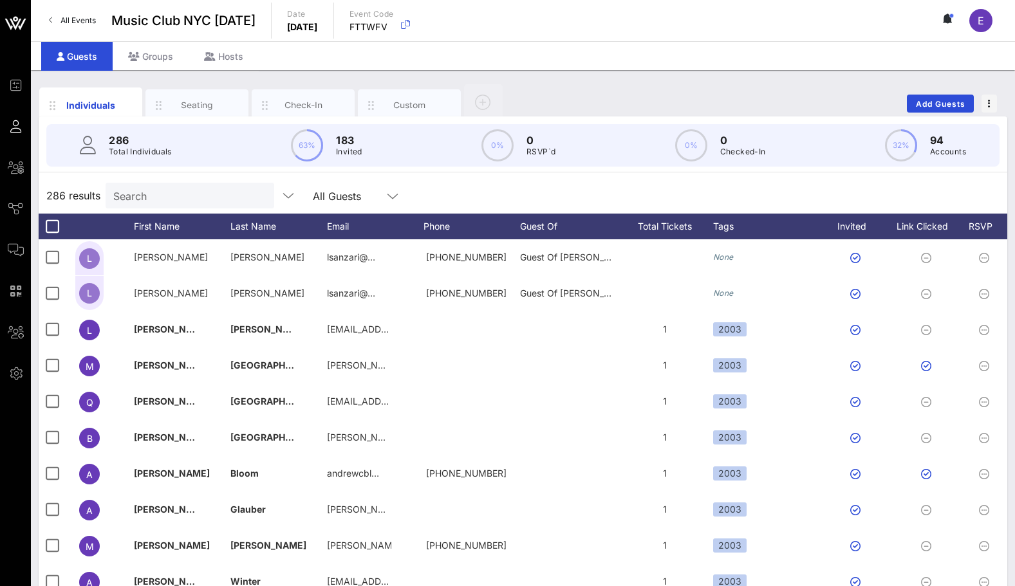
click at [118, 195] on input "Search" at bounding box center [188, 195] width 151 height 17
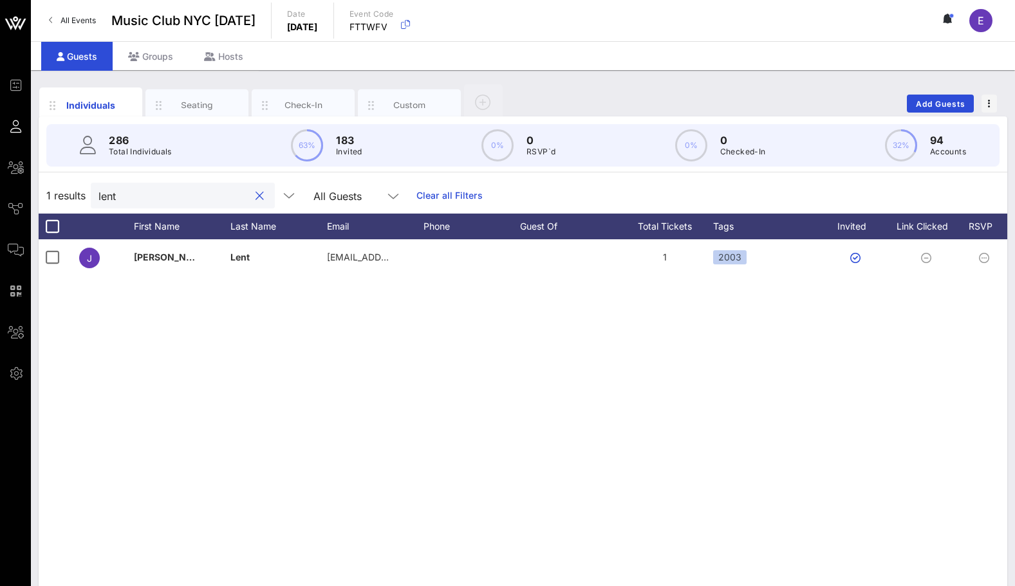
type input "lent"
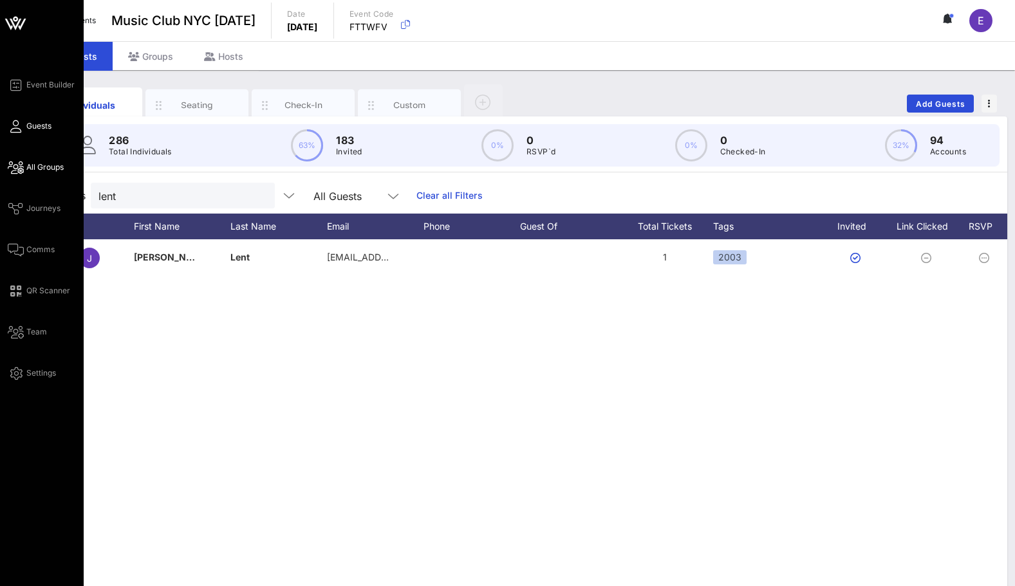
click at [12, 167] on icon at bounding box center [16, 168] width 16 height 2
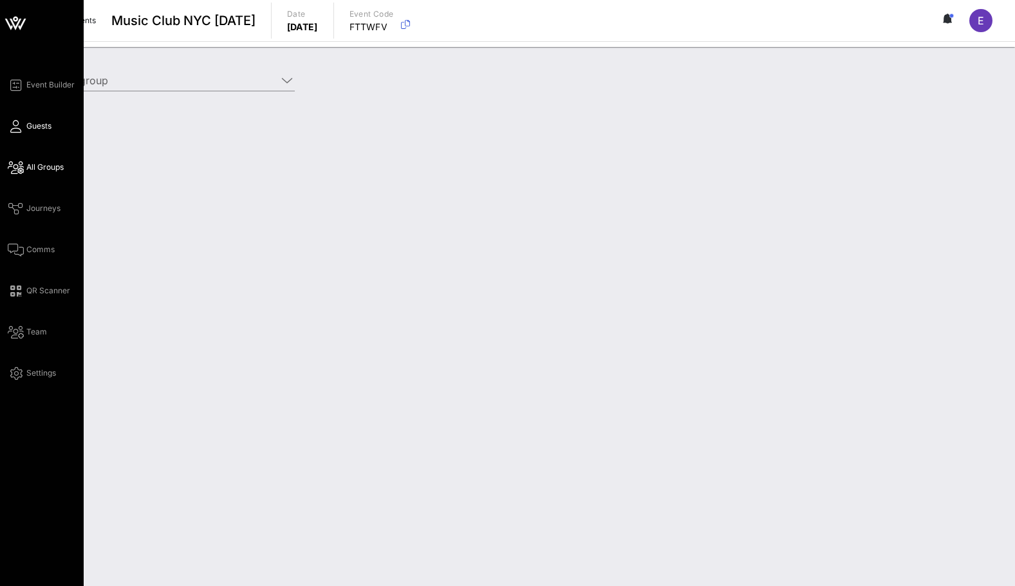
click at [28, 118] on link "Guests" at bounding box center [30, 125] width 44 height 15
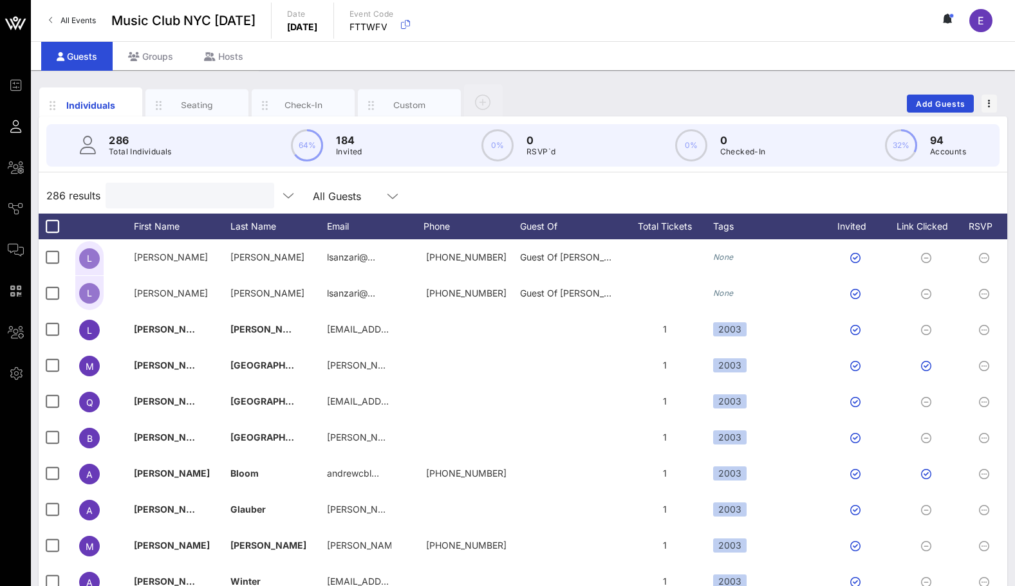
click at [151, 195] on input "text" at bounding box center [188, 195] width 151 height 17
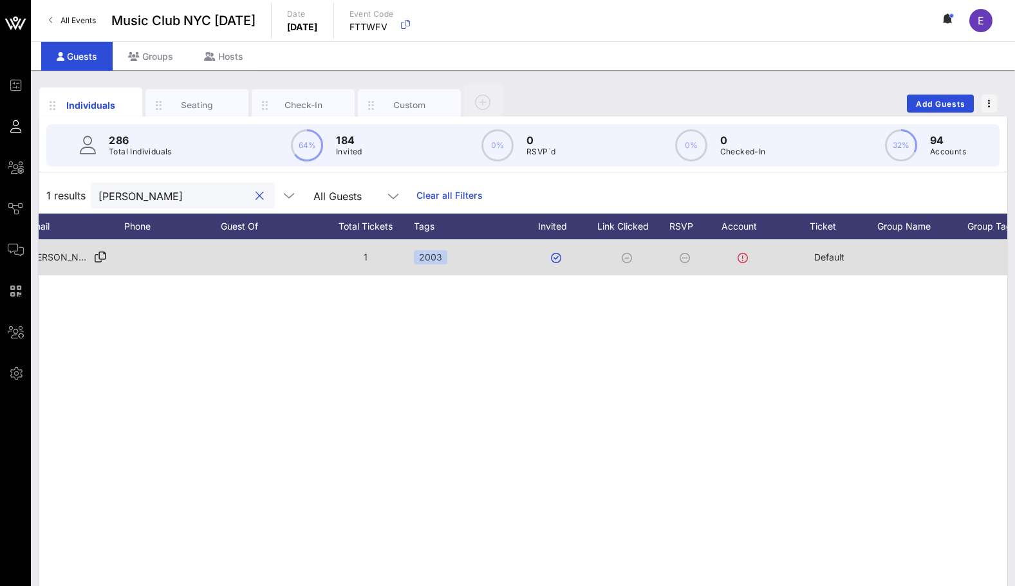
scroll to position [0, 459]
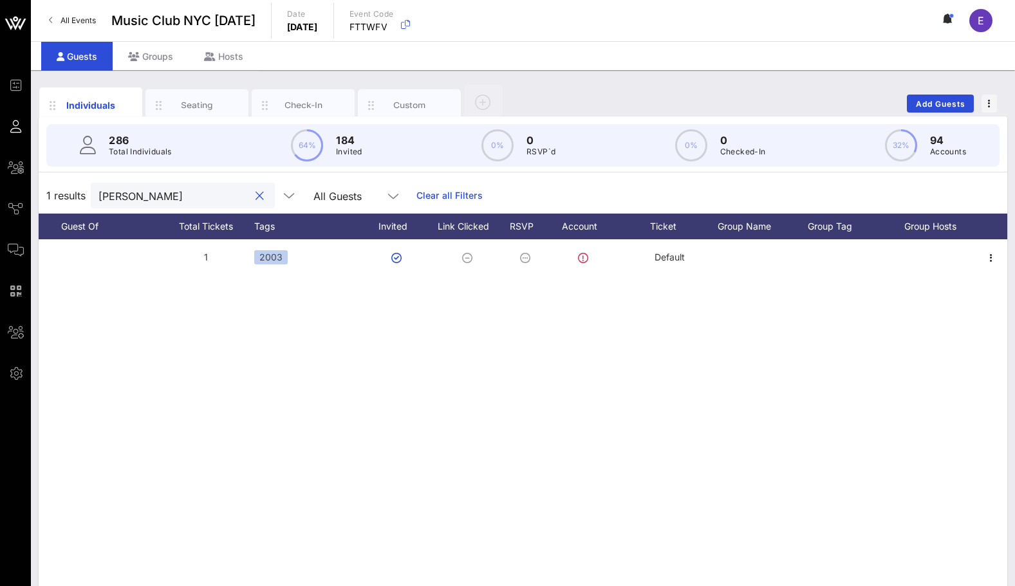
type input "[PERSON_NAME]"
click at [162, 53] on div "Groups" at bounding box center [151, 56] width 76 height 29
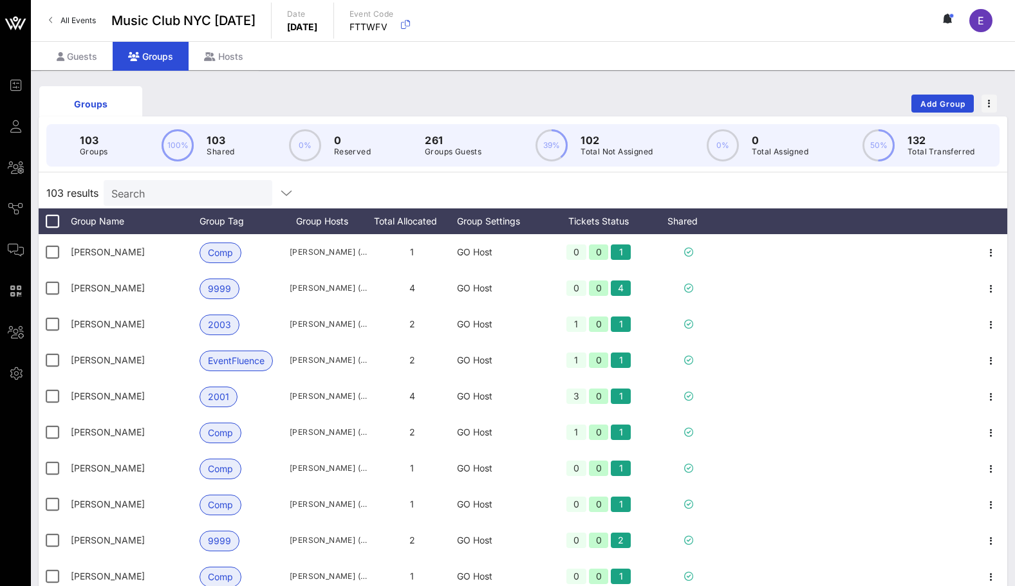
click at [937, 88] on div "Groups Add Group" at bounding box center [523, 103] width 969 height 41
click at [937, 91] on div "Groups Add Group" at bounding box center [523, 103] width 969 height 41
click at [933, 102] on span "Add Group" at bounding box center [943, 104] width 46 height 10
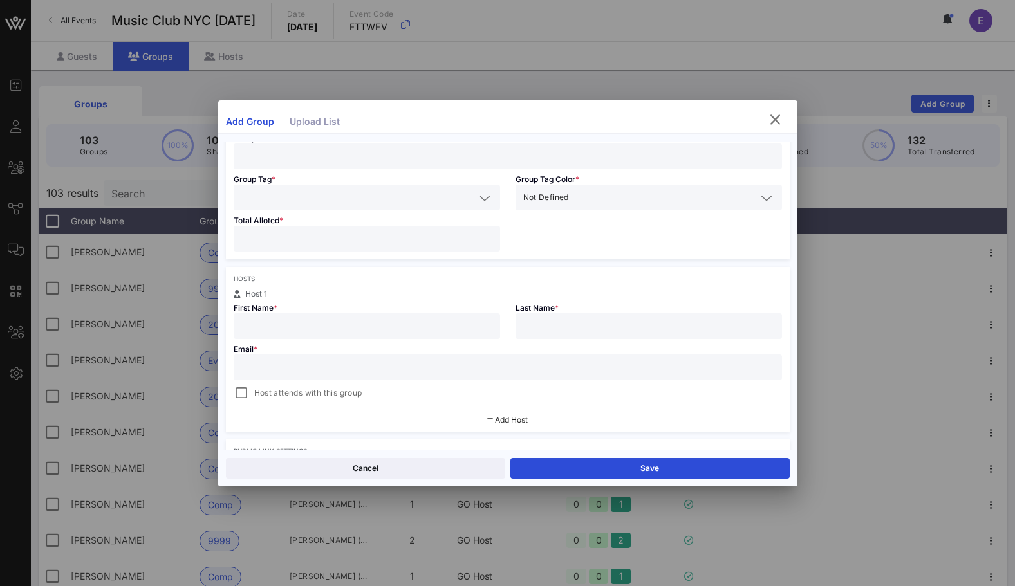
scroll to position [102, 0]
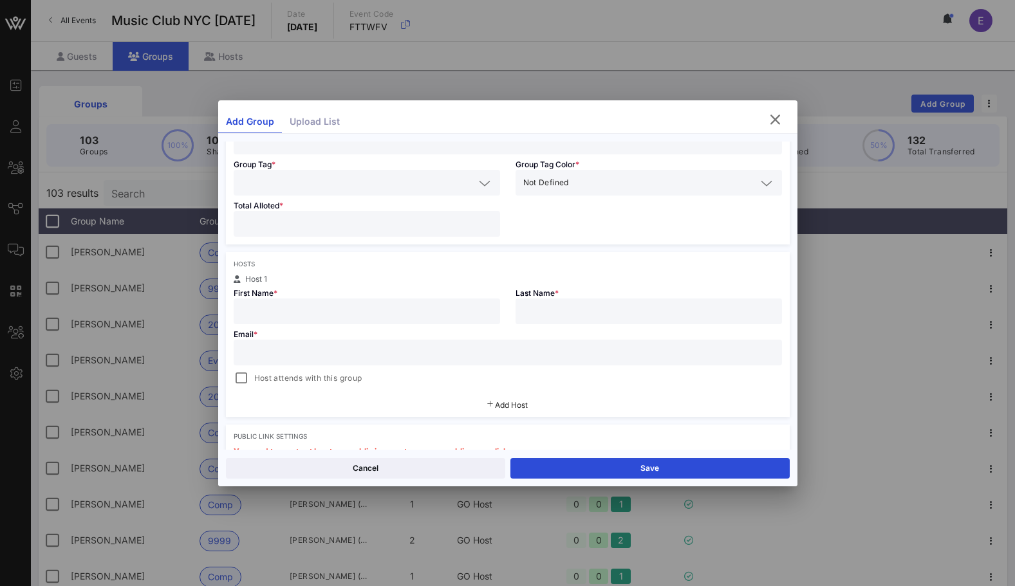
click at [363, 360] on input "text" at bounding box center [507, 352] width 533 height 17
paste input "[EMAIL_ADDRESS][DOMAIN_NAME]"
type input "[EMAIL_ADDRESS][DOMAIN_NAME]"
click at [348, 329] on div "Email * [EMAIL_ADDRESS][DOMAIN_NAME] Host attends with this group" at bounding box center [508, 355] width 564 height 62
click at [320, 317] on input "text" at bounding box center [366, 311] width 251 height 17
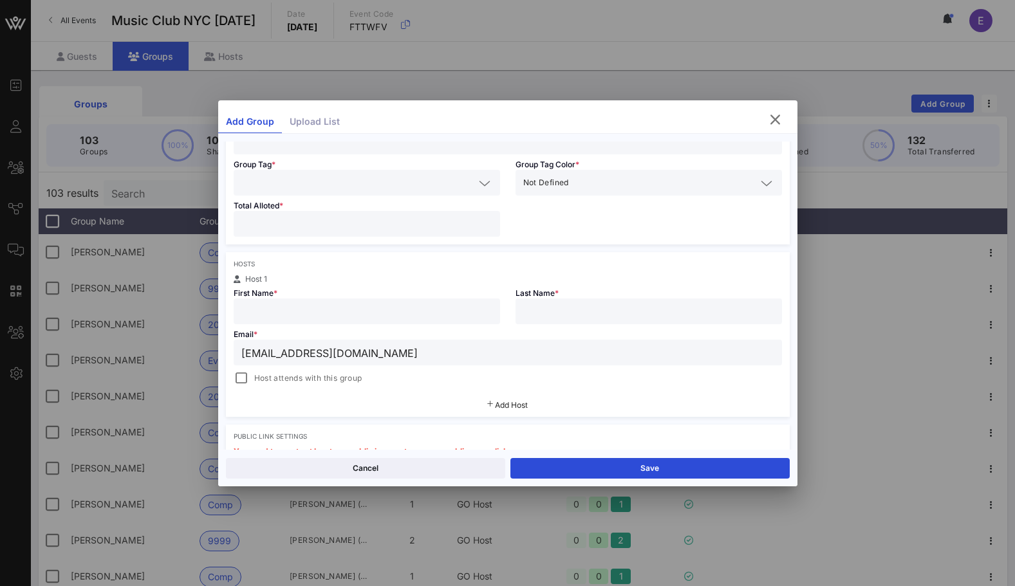
scroll to position [68, 0]
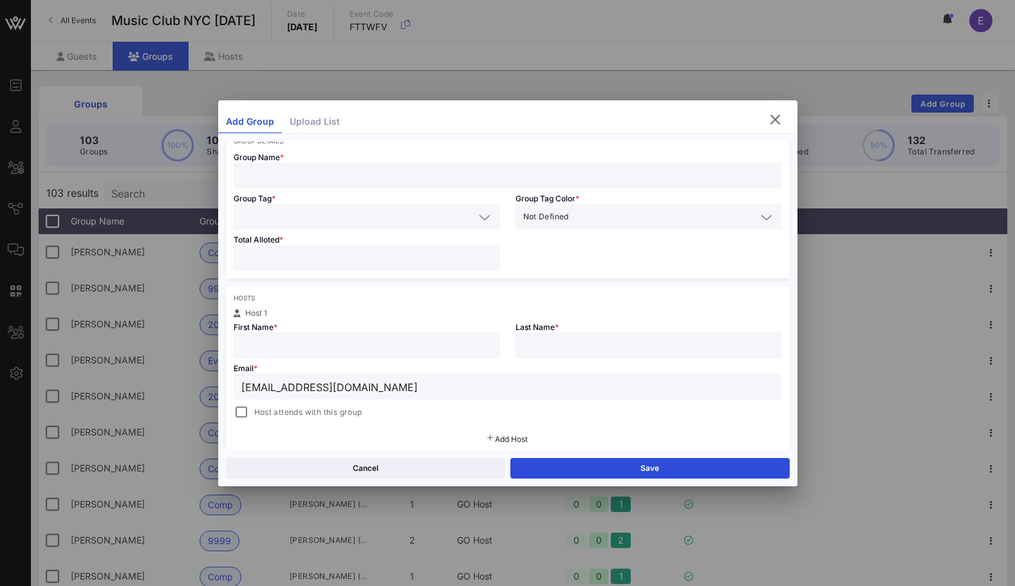
click at [362, 186] on div at bounding box center [507, 176] width 533 height 26
paste input "[PERSON_NAME]"
type input "[PERSON_NAME]"
click at [317, 212] on input "text" at bounding box center [357, 217] width 233 height 17
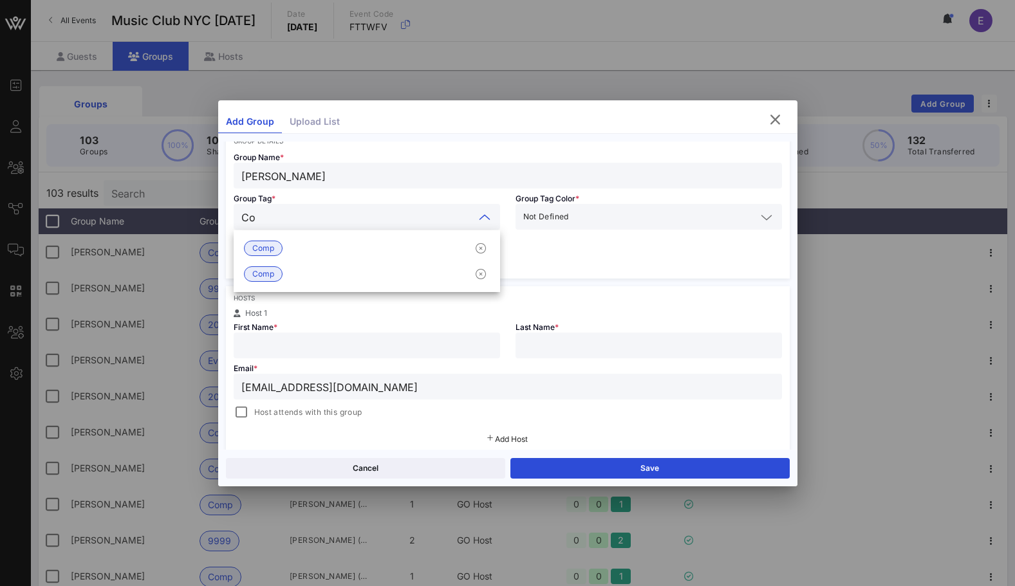
type input "C"
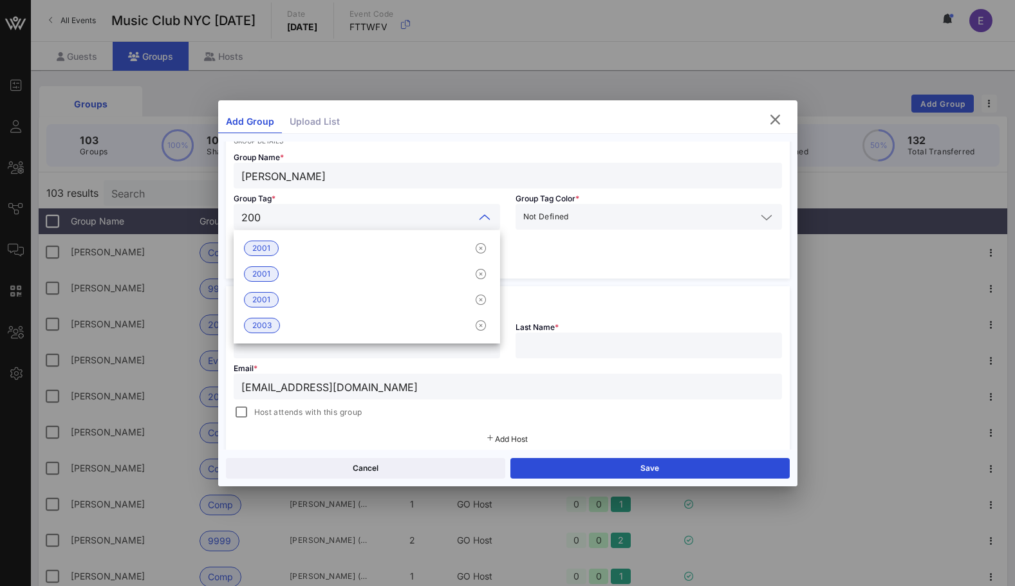
type input "2003"
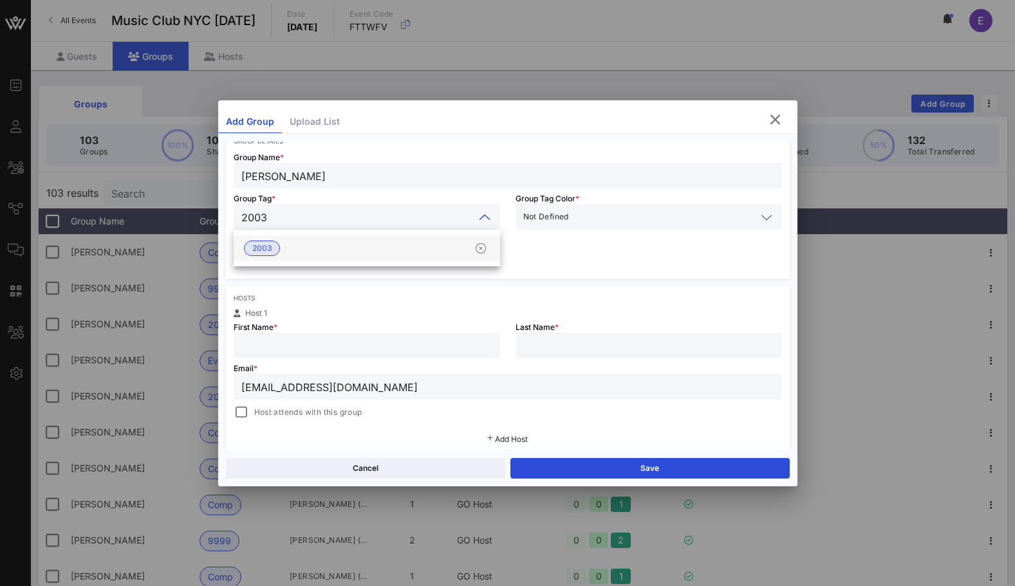
click at [308, 239] on div "2003" at bounding box center [367, 249] width 266 height 26
click at [301, 255] on input "number" at bounding box center [366, 258] width 251 height 17
type input "*"
click at [284, 341] on input "text" at bounding box center [366, 345] width 251 height 17
type input "[PERSON_NAME]"
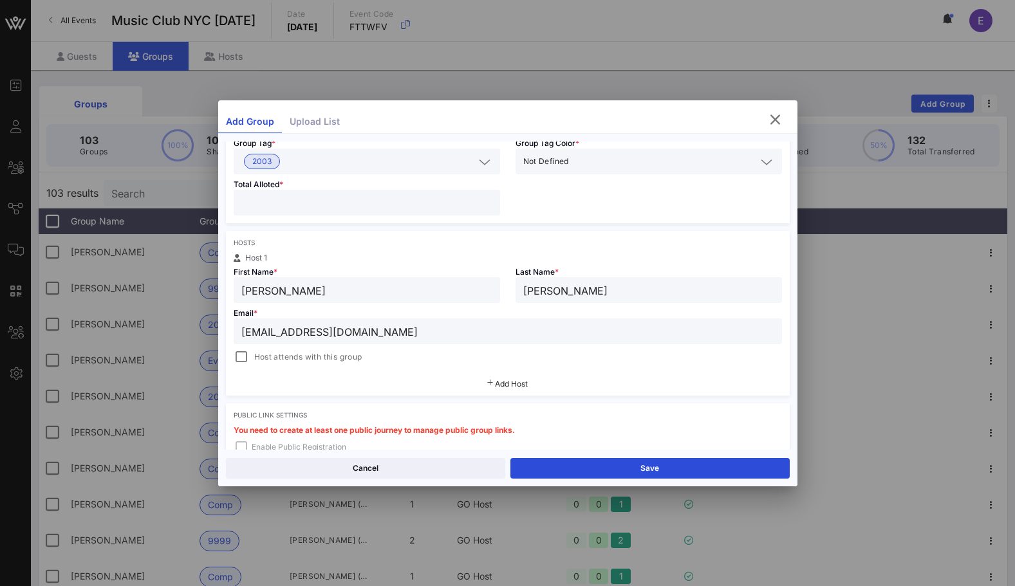
scroll to position [128, 0]
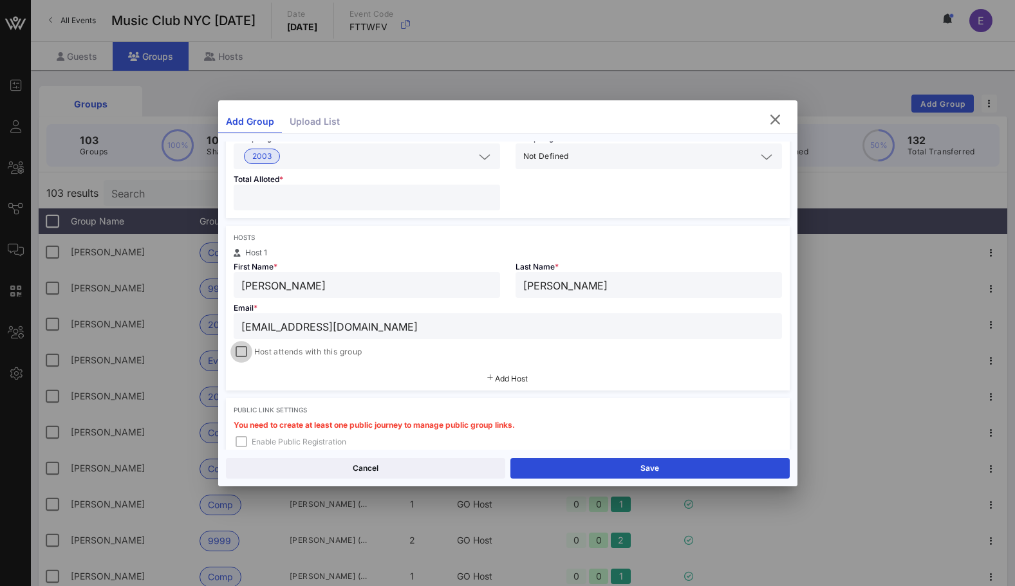
type input "[PERSON_NAME]"
click at [238, 360] on div at bounding box center [241, 352] width 18 height 18
click at [544, 460] on button "Save" at bounding box center [649, 468] width 279 height 21
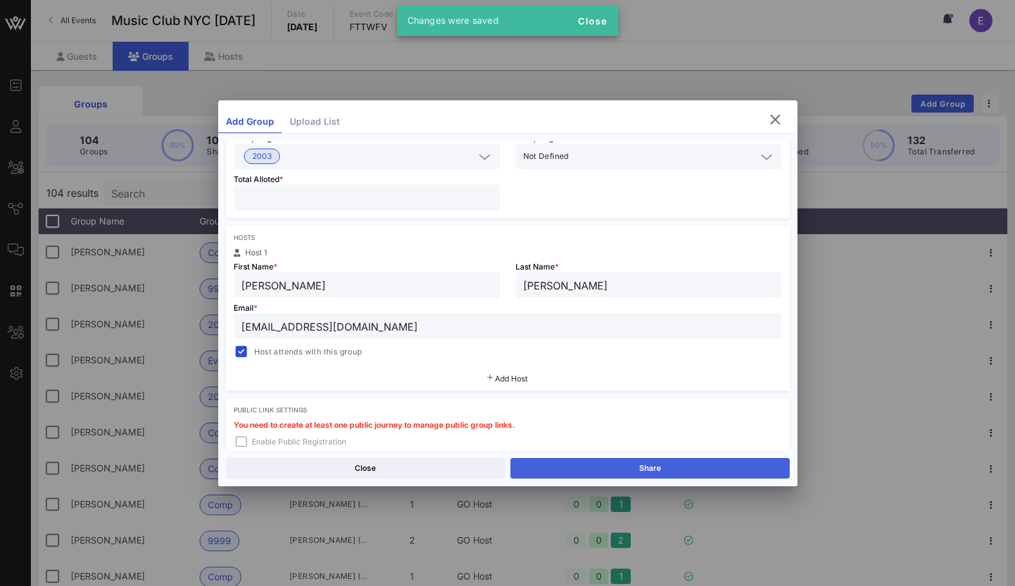
click at [564, 467] on button "Share" at bounding box center [649, 468] width 279 height 21
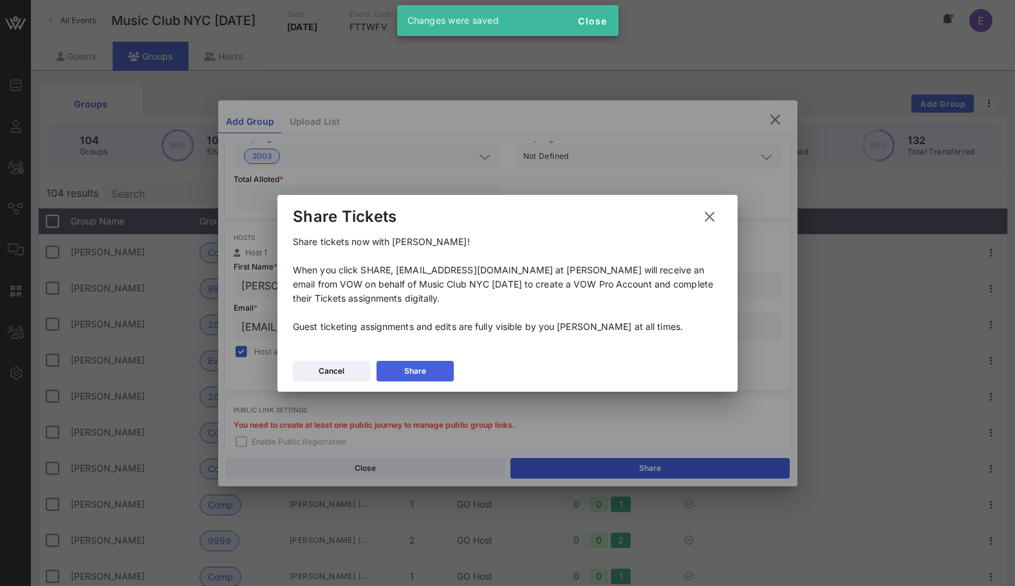
click at [425, 368] on div "Share" at bounding box center [415, 371] width 22 height 13
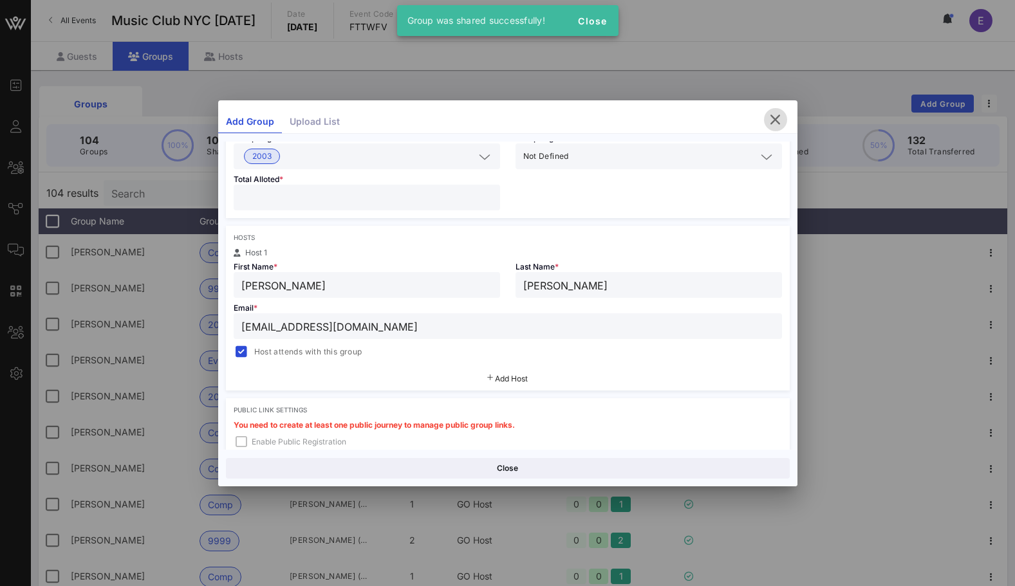
click at [779, 122] on icon "button" at bounding box center [775, 119] width 15 height 15
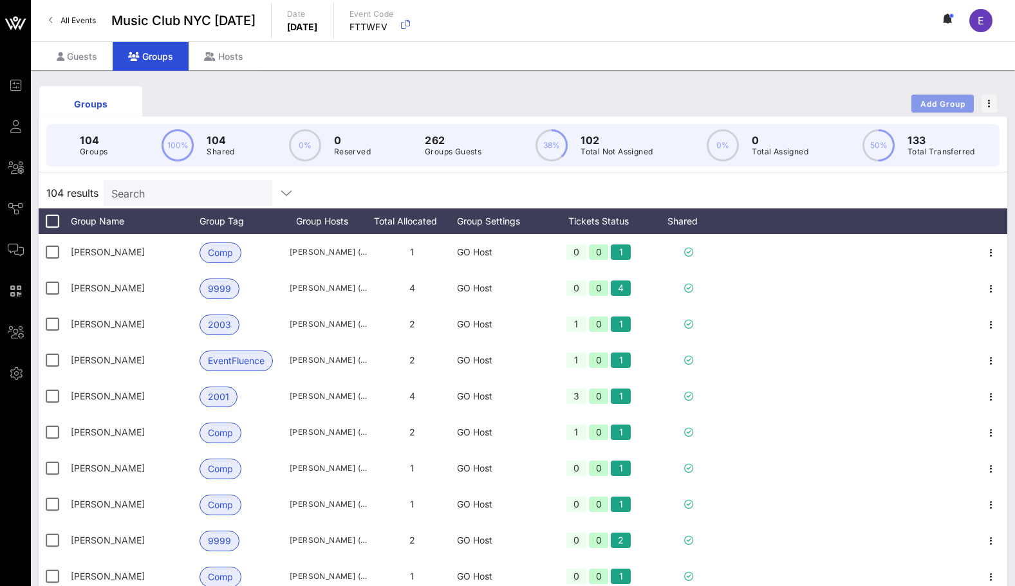
click at [935, 102] on span "Add Group" at bounding box center [943, 104] width 46 height 10
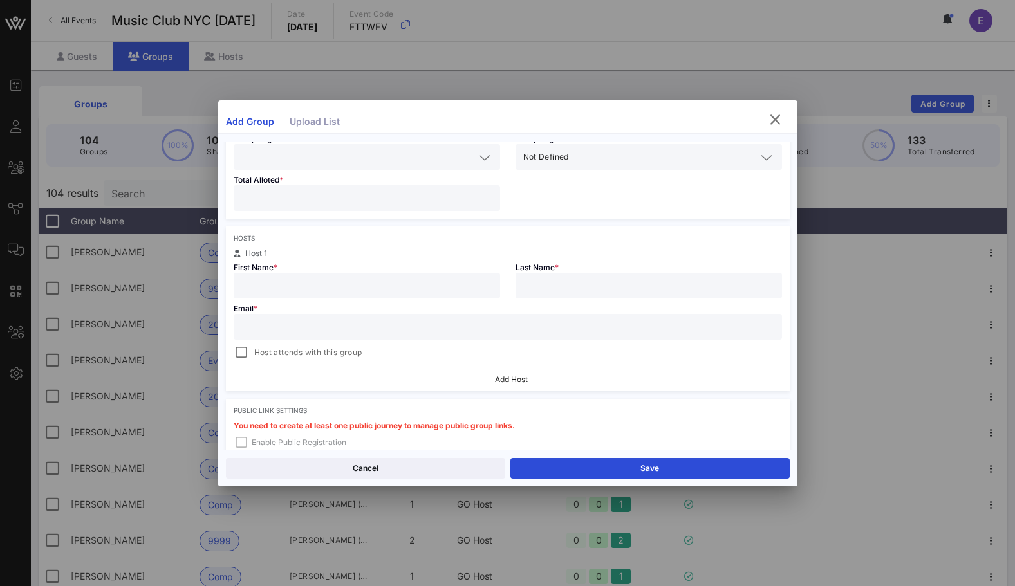
scroll to position [147, 0]
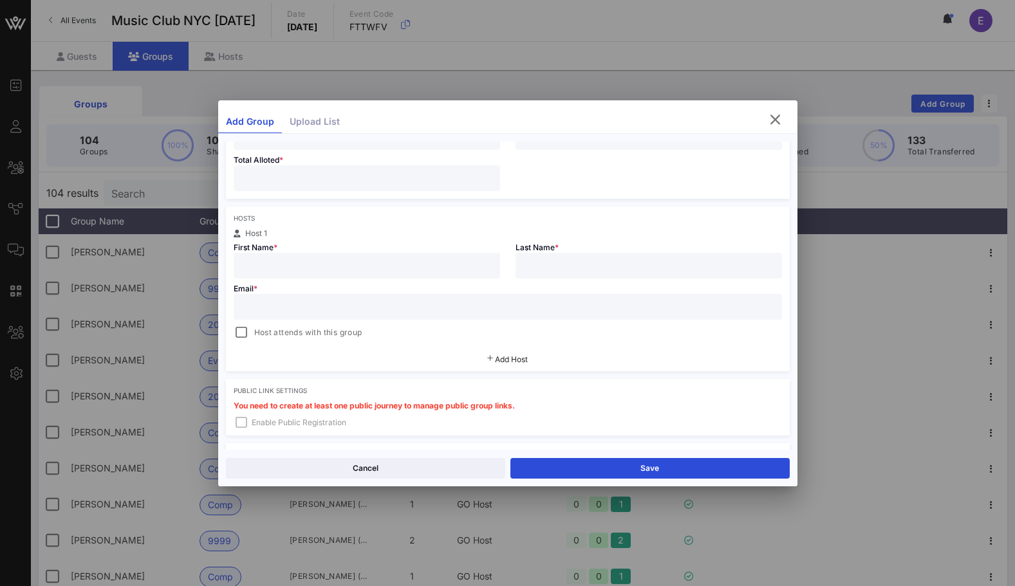
click at [435, 316] on div at bounding box center [507, 307] width 533 height 26
paste input "[EMAIL_ADDRESS][DOMAIN_NAME]"
type input "[EMAIL_ADDRESS][DOMAIN_NAME]"
click at [404, 271] on input "text" at bounding box center [366, 265] width 251 height 17
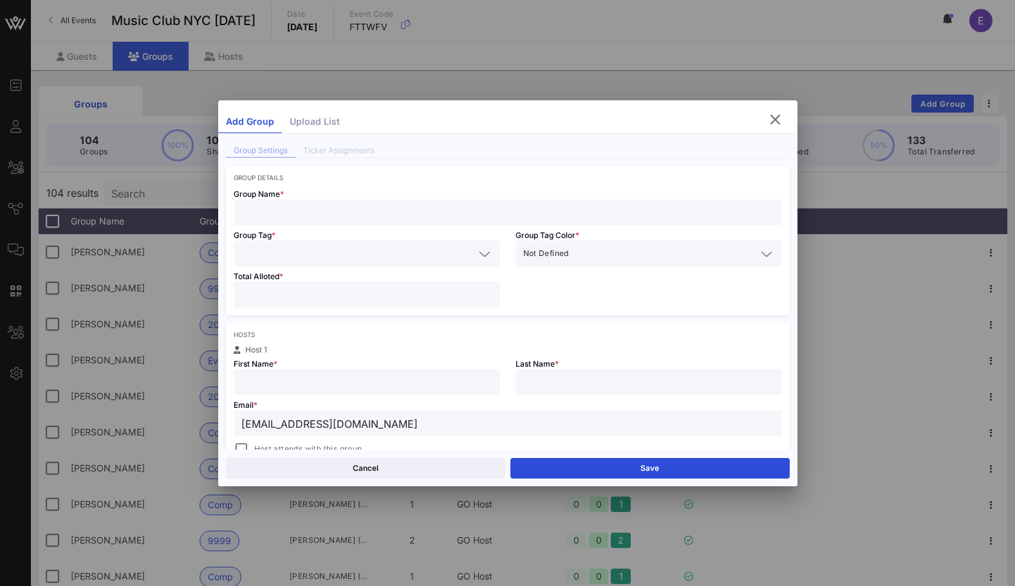
scroll to position [22, 0]
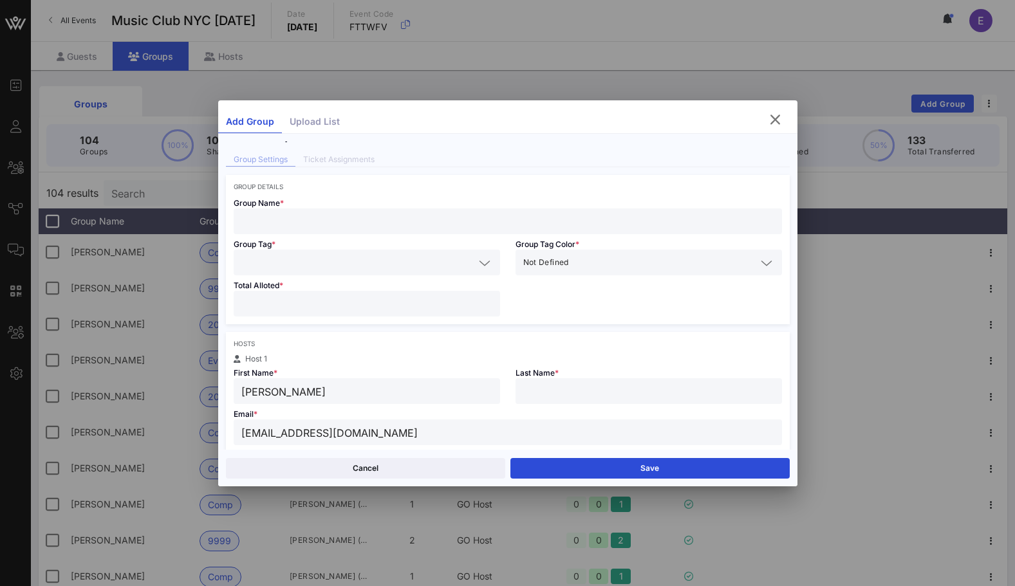
click at [317, 383] on input "[PERSON_NAME]" at bounding box center [366, 391] width 251 height 17
click at [314, 384] on input "aEric" at bounding box center [366, 391] width 251 height 17
click at [311, 389] on input "aEric" at bounding box center [366, 391] width 251 height 17
type input "[PERSON_NAME]"
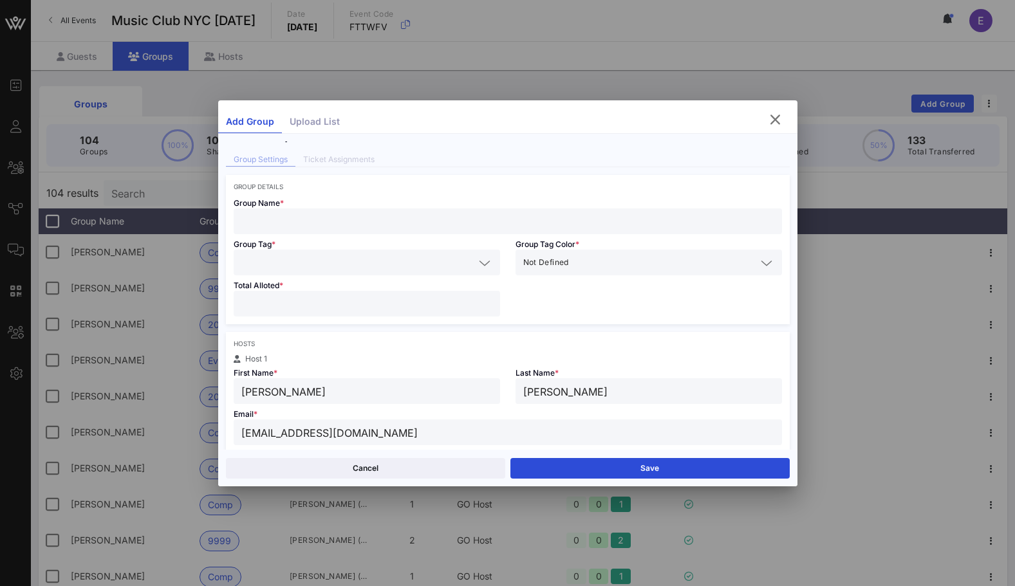
type input "[PERSON_NAME]"
click at [268, 290] on div "Total Alloted *" at bounding box center [367, 299] width 282 height 49
click at [268, 297] on input "number" at bounding box center [366, 303] width 251 height 17
type input "*"
click at [265, 258] on input "text" at bounding box center [357, 262] width 233 height 17
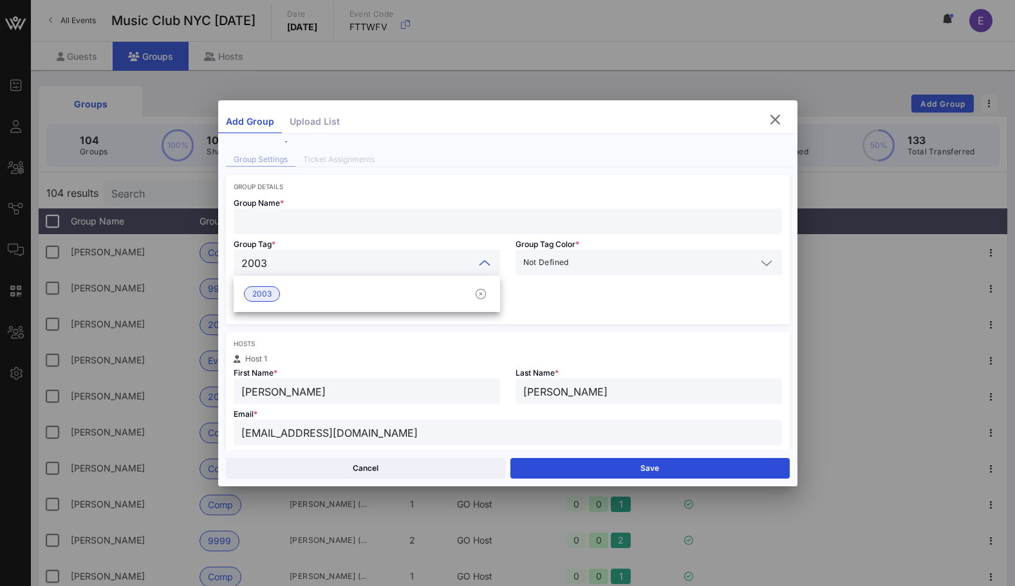
type input "2003"
click at [272, 279] on div "2003" at bounding box center [367, 294] width 266 height 36
click at [272, 286] on div "2003" at bounding box center [367, 294] width 266 height 26
click at [272, 227] on input "text" at bounding box center [507, 221] width 533 height 17
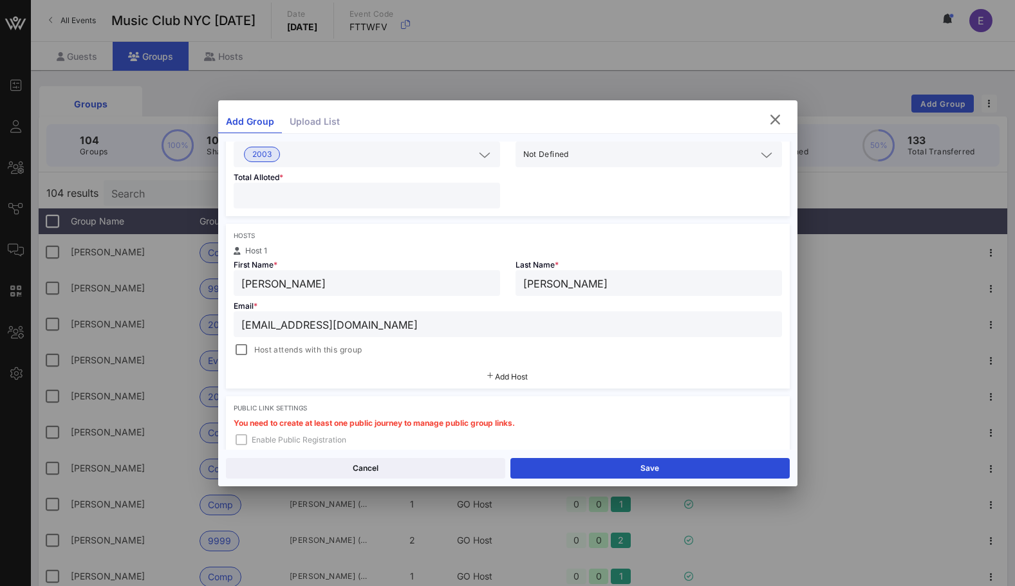
scroll to position [272, 0]
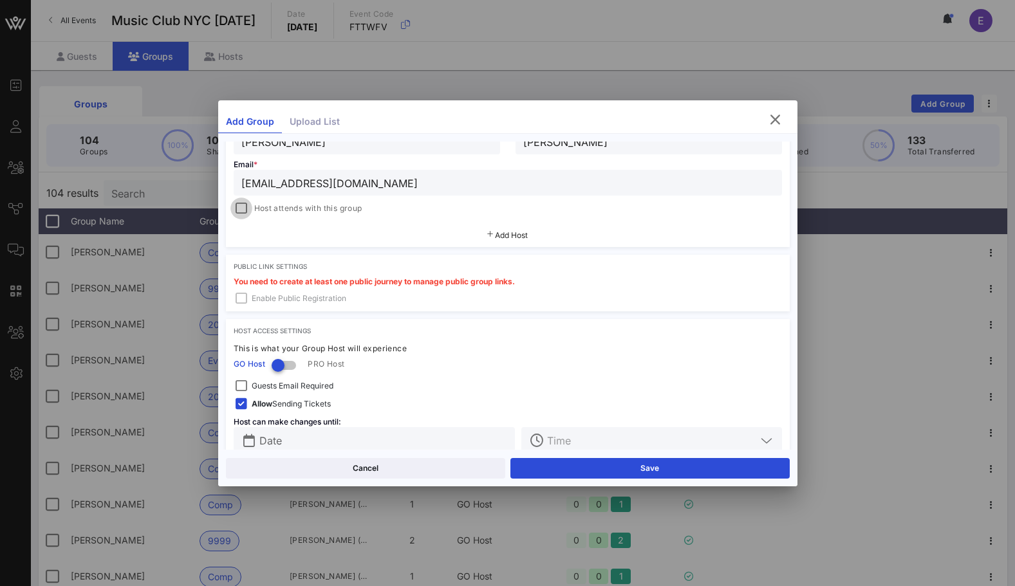
type input "[PERSON_NAME]"
click at [239, 208] on div at bounding box center [241, 209] width 18 height 18
click at [561, 467] on button "Save" at bounding box center [649, 468] width 279 height 21
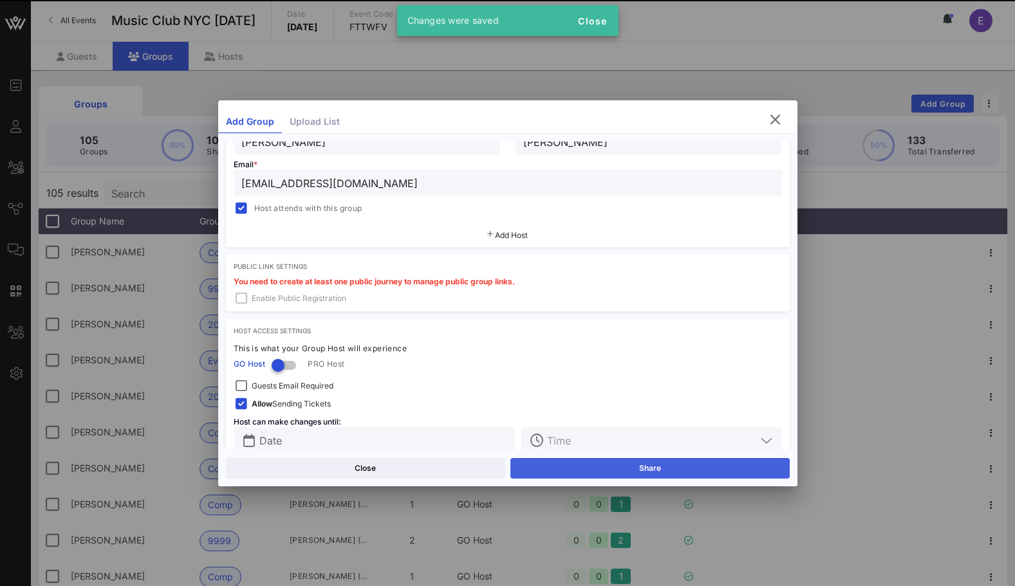
click at [551, 465] on button "Share" at bounding box center [649, 468] width 279 height 21
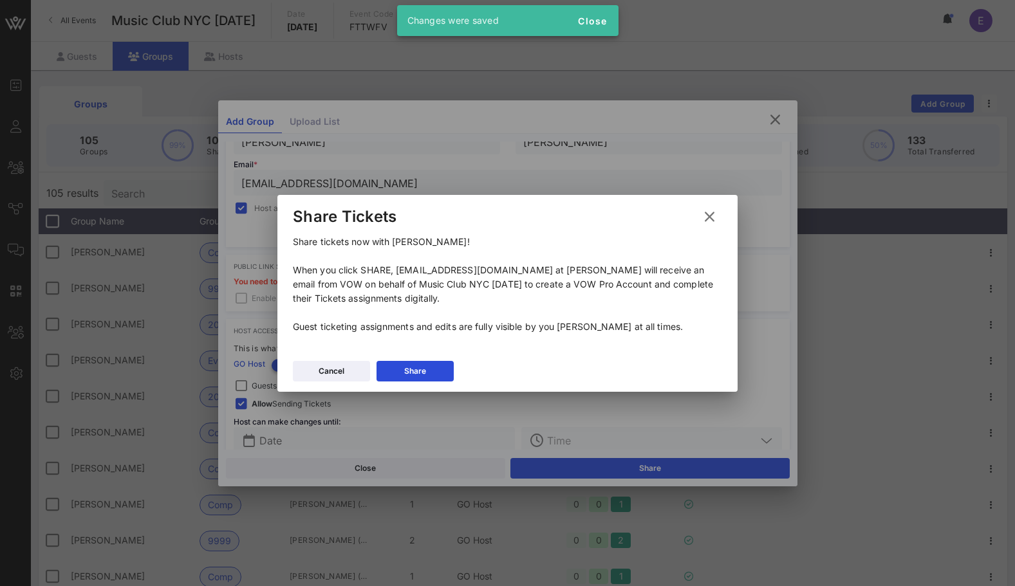
click at [424, 382] on div "Cancel Share" at bounding box center [507, 373] width 460 height 37
click at [425, 361] on button "Share" at bounding box center [414, 371] width 77 height 21
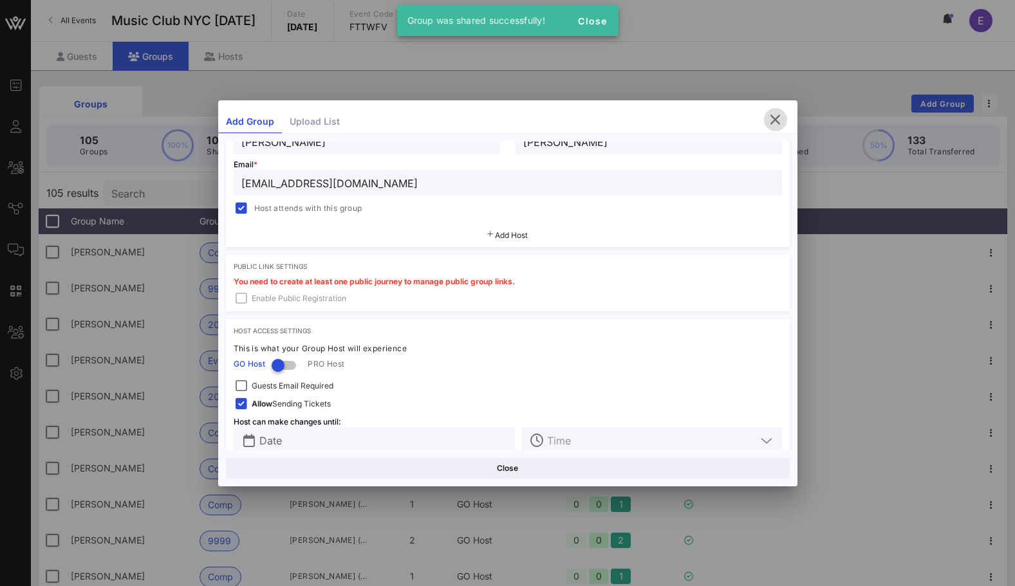
click at [779, 118] on icon "button" at bounding box center [775, 119] width 15 height 15
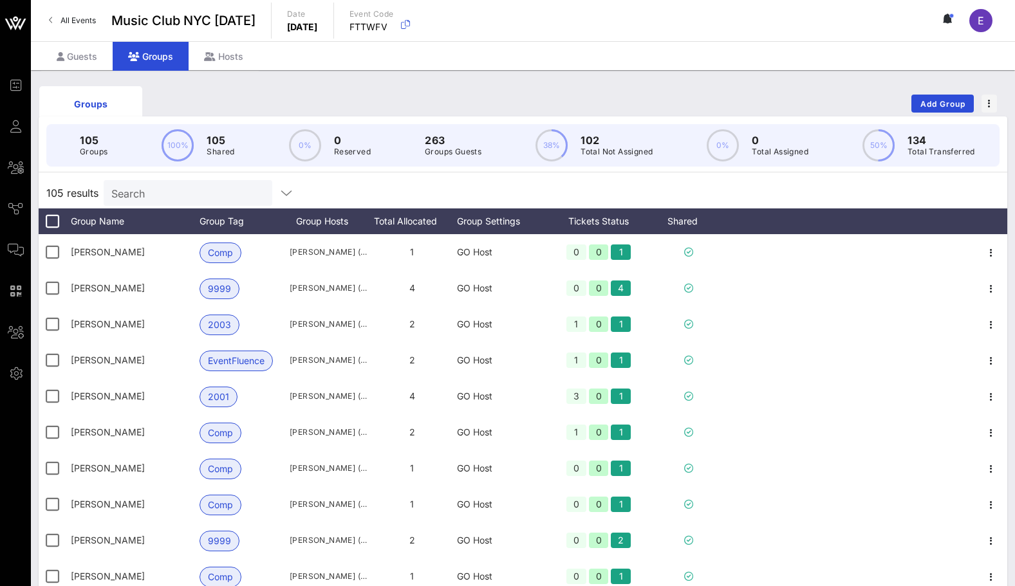
click at [161, 181] on div "Search" at bounding box center [186, 193] width 151 height 26
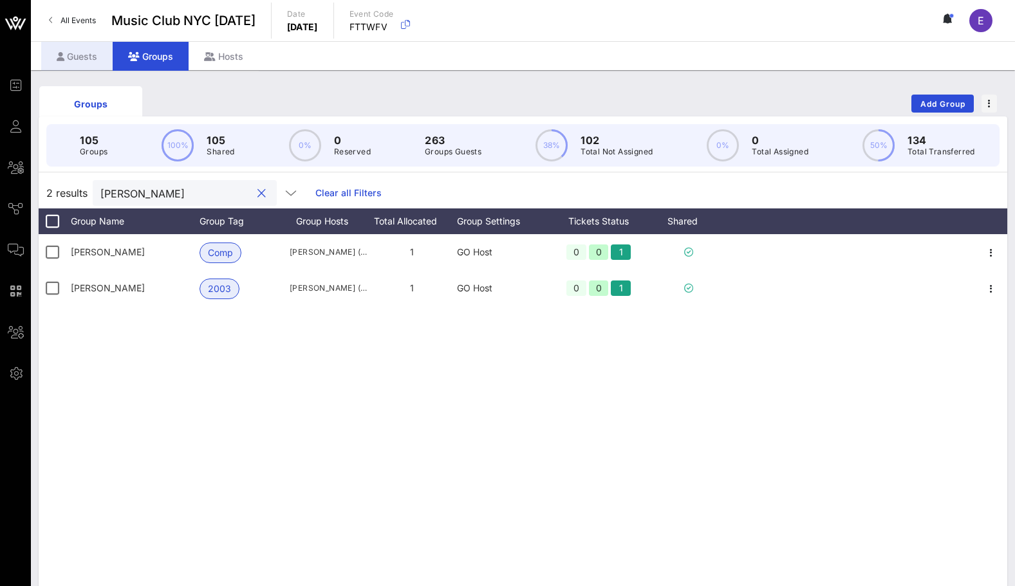
type input "[PERSON_NAME]"
click at [80, 55] on div "Guests" at bounding box center [76, 56] width 71 height 29
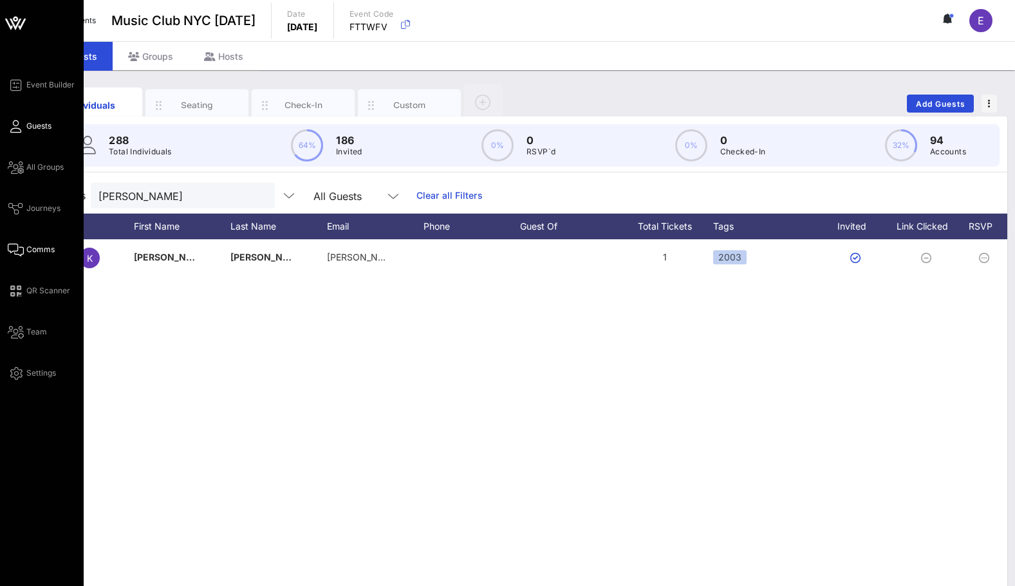
click at [20, 251] on icon at bounding box center [16, 250] width 16 height 2
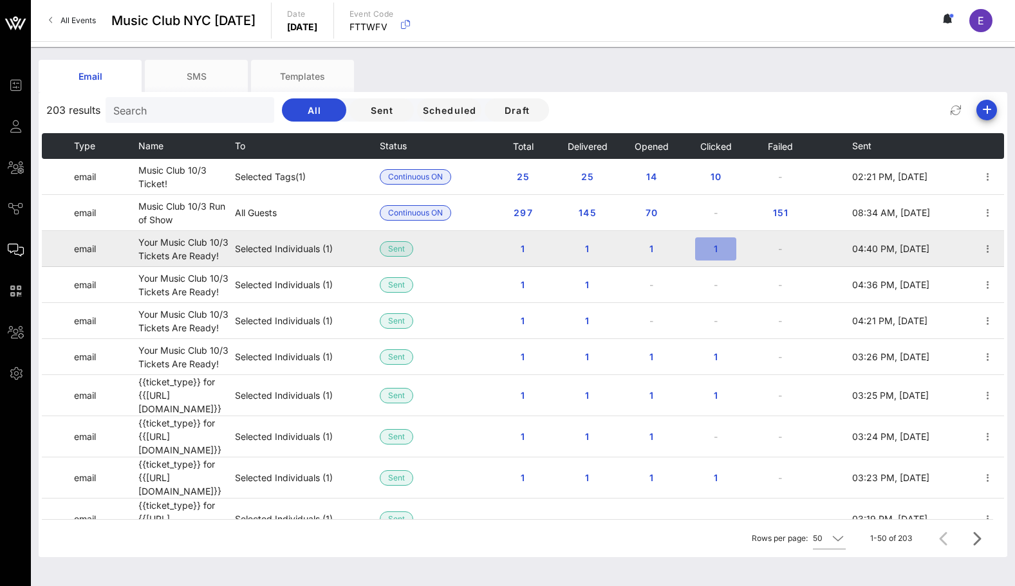
click at [716, 249] on span "1" at bounding box center [715, 248] width 21 height 11
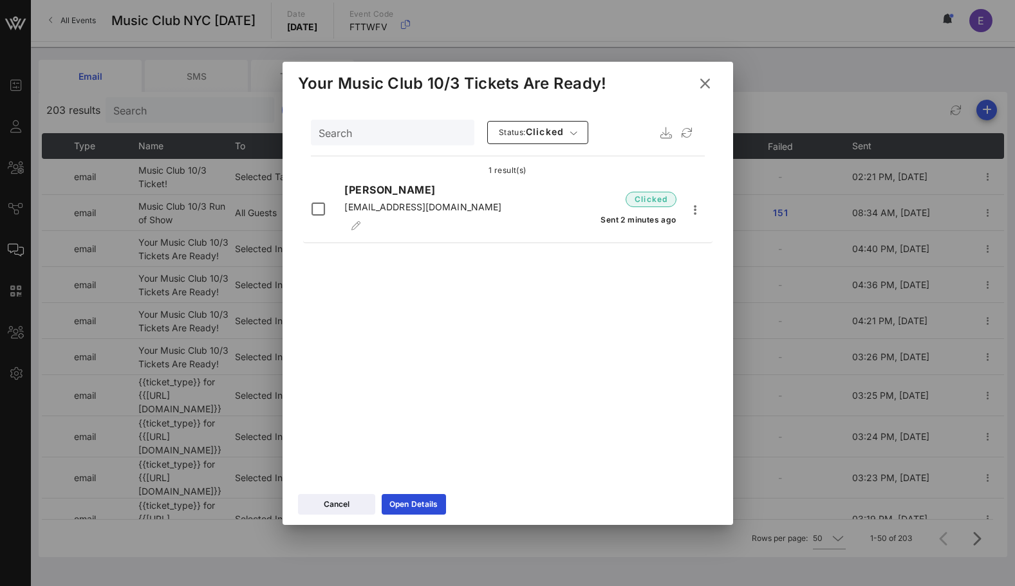
click at [707, 75] on icon at bounding box center [705, 83] width 18 height 16
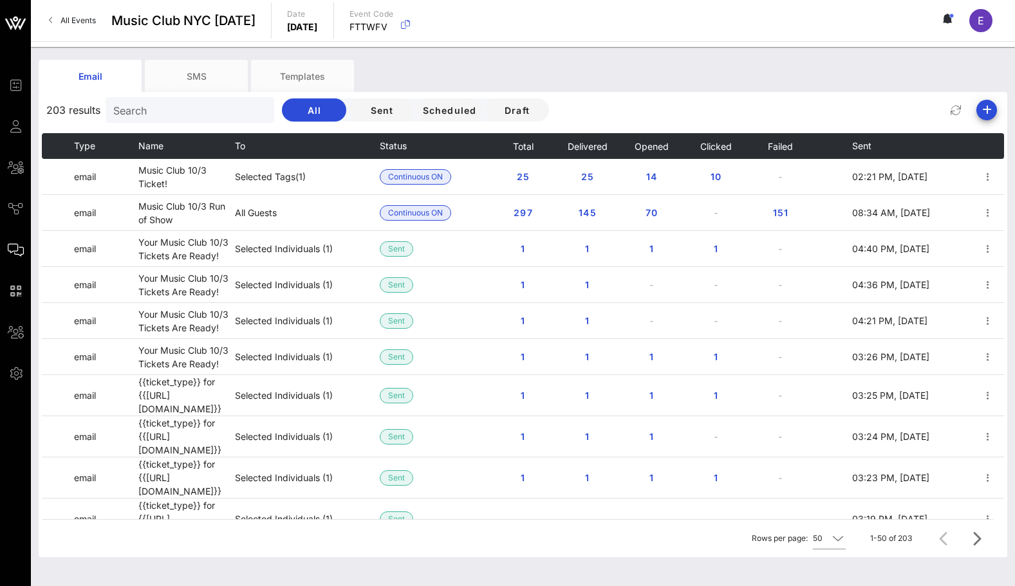
click at [80, 24] on span "All Events" at bounding box center [77, 20] width 35 height 10
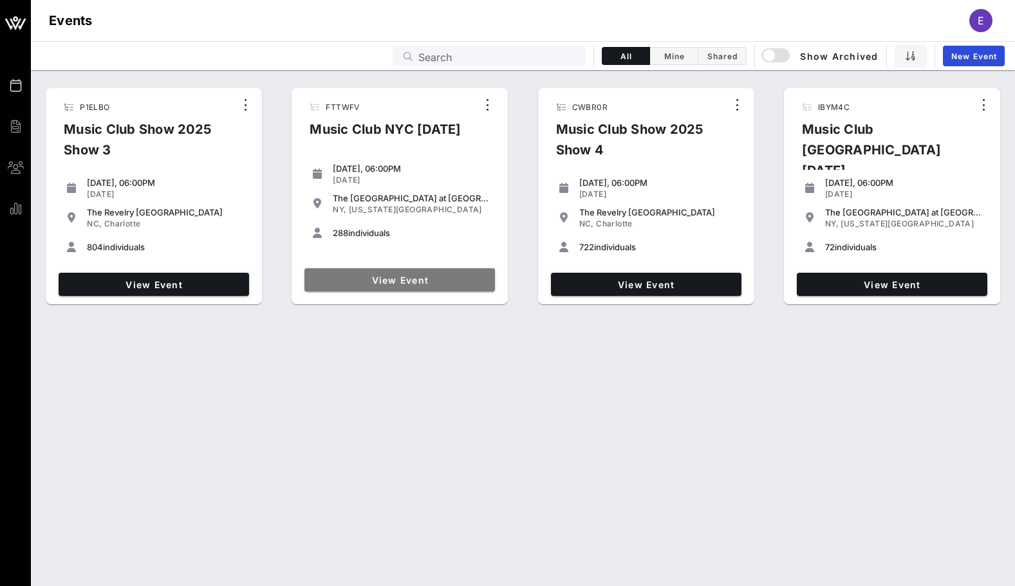
click at [352, 276] on span "View Event" at bounding box center [400, 280] width 180 height 11
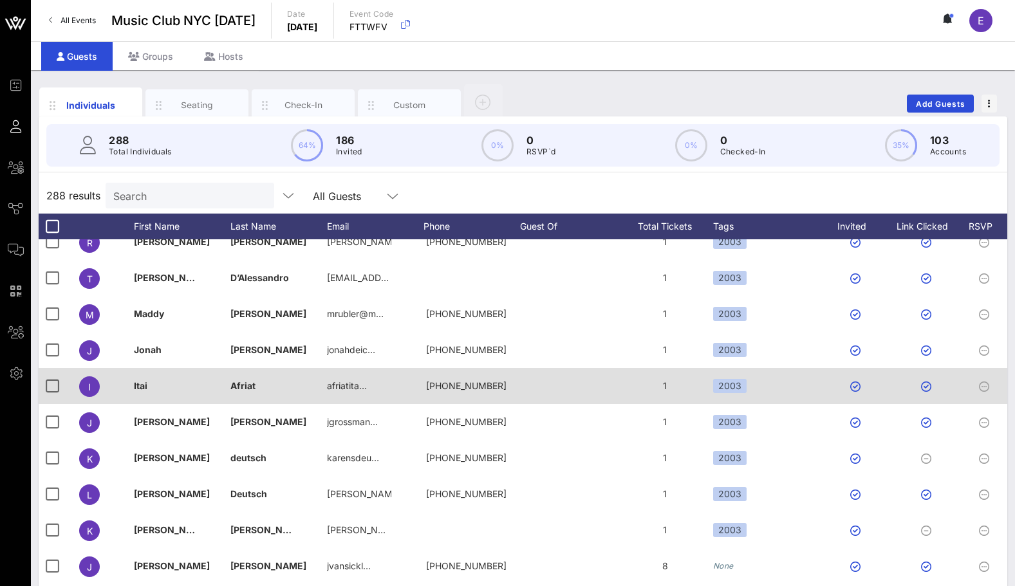
scroll to position [786, 0]
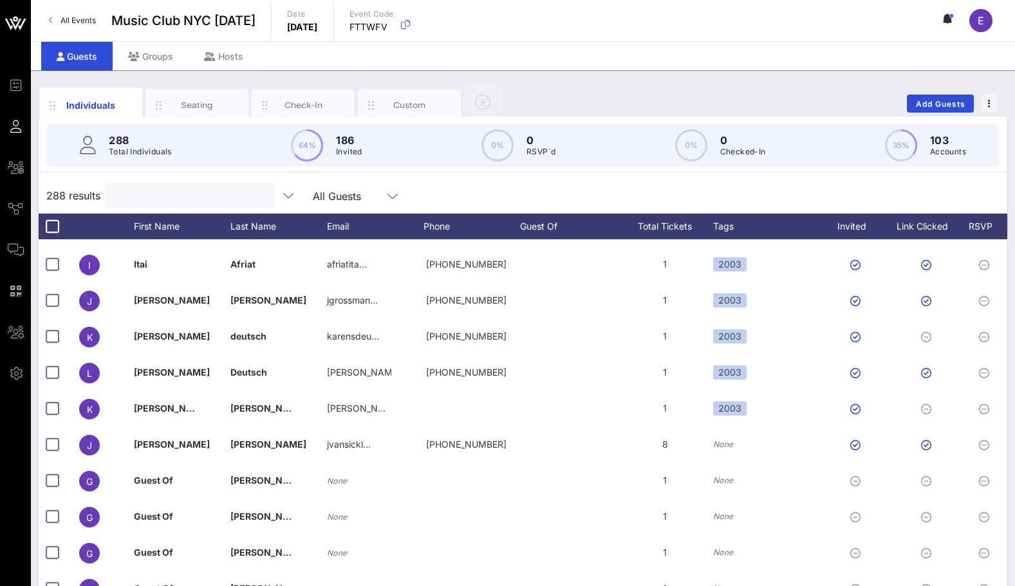
click at [182, 195] on input "text" at bounding box center [188, 195] width 151 height 17
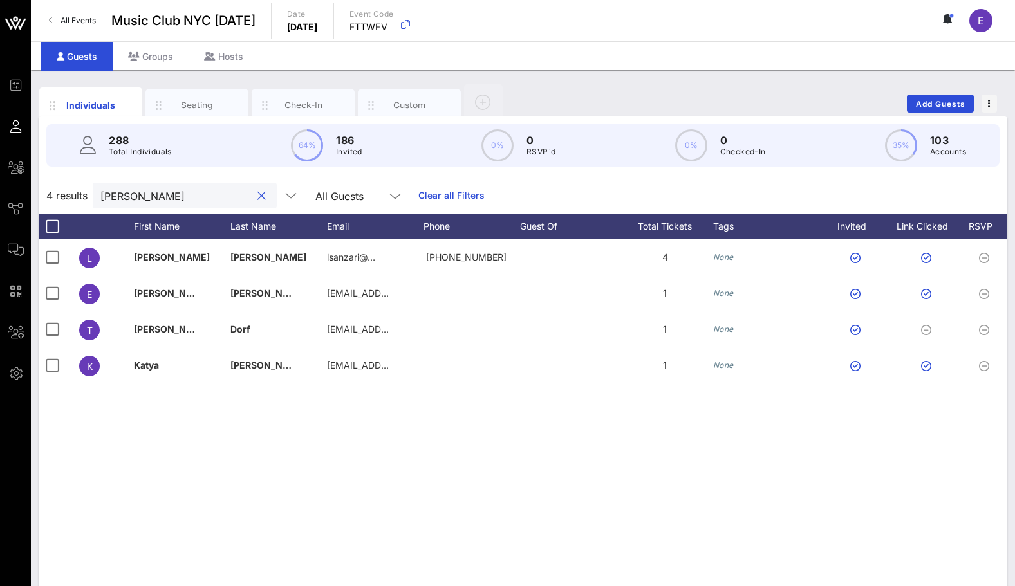
scroll to position [0, 0]
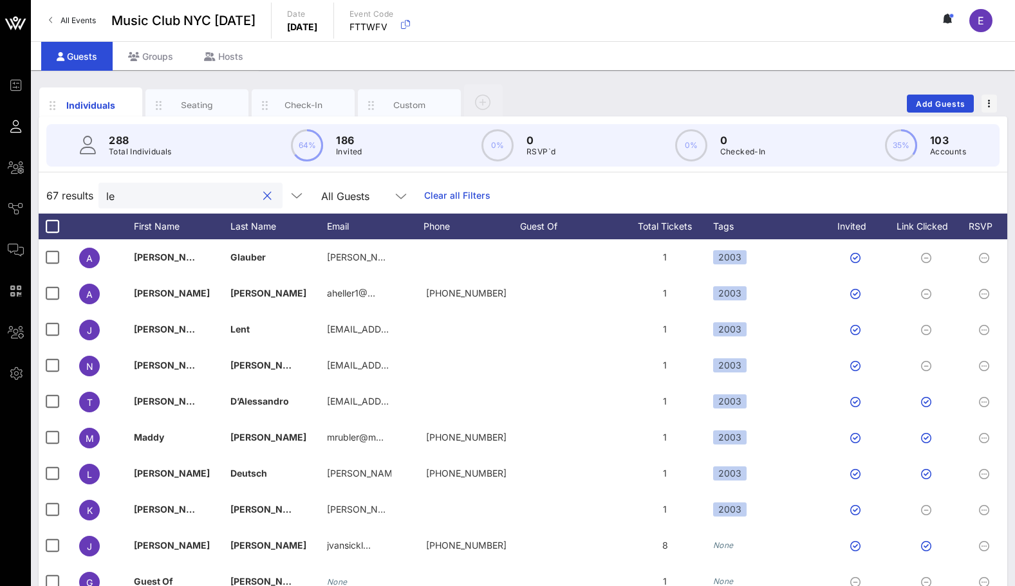
type input "l"
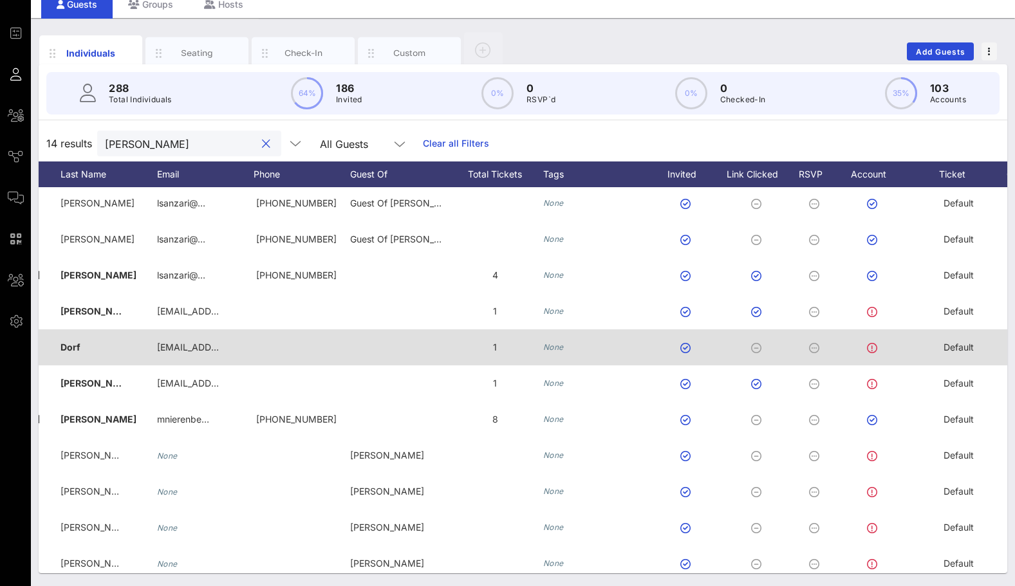
scroll to position [0, 166]
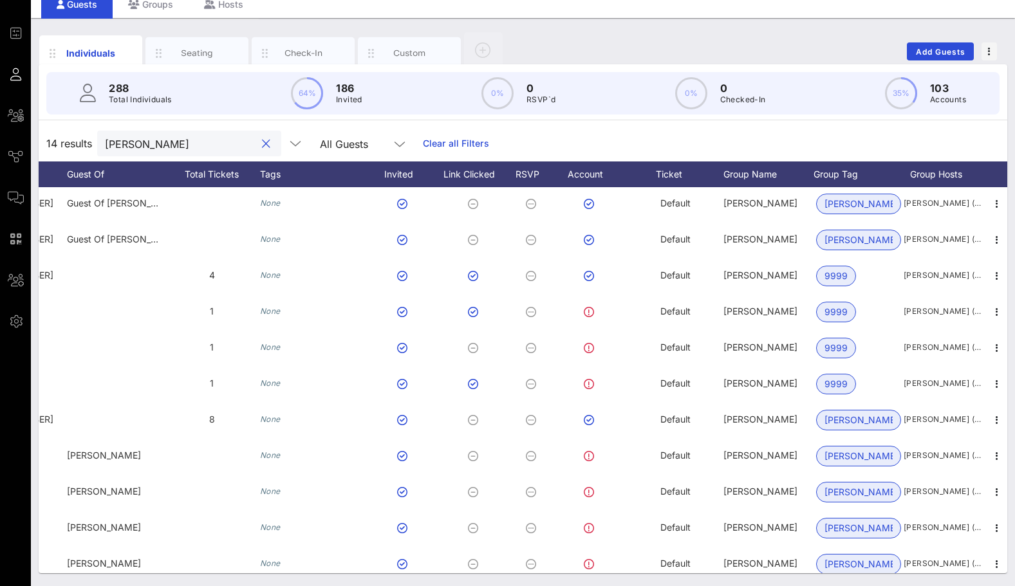
type input "[PERSON_NAME]"
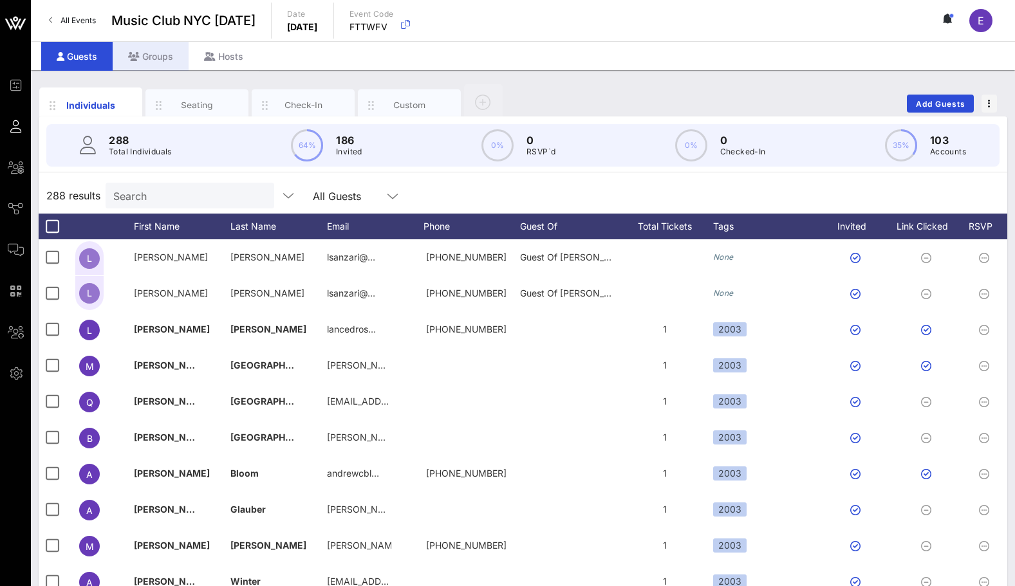
click at [156, 57] on div "Groups" at bounding box center [151, 56] width 76 height 29
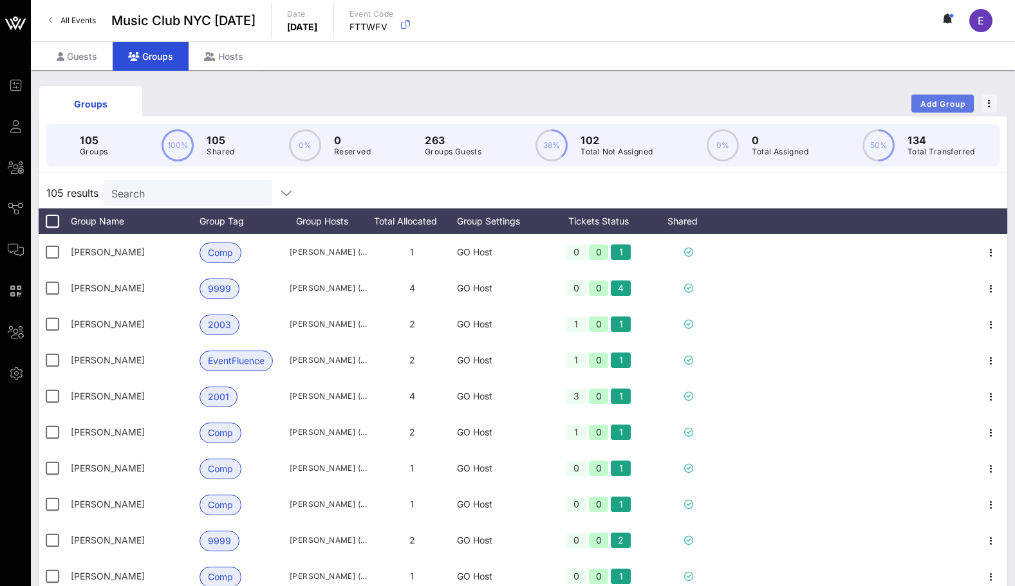
click at [933, 104] on span "Add Group" at bounding box center [943, 104] width 46 height 10
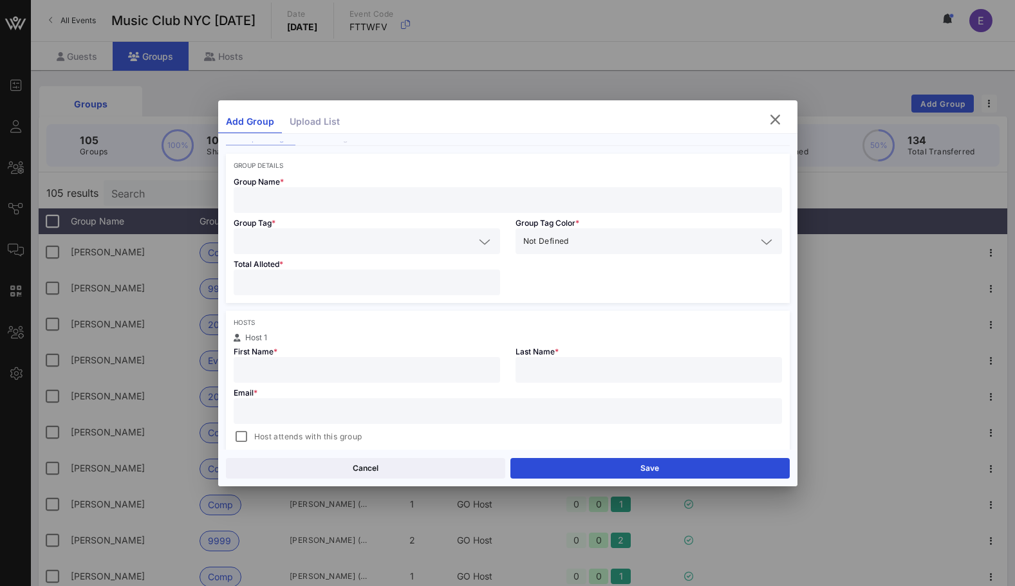
scroll to position [51, 0]
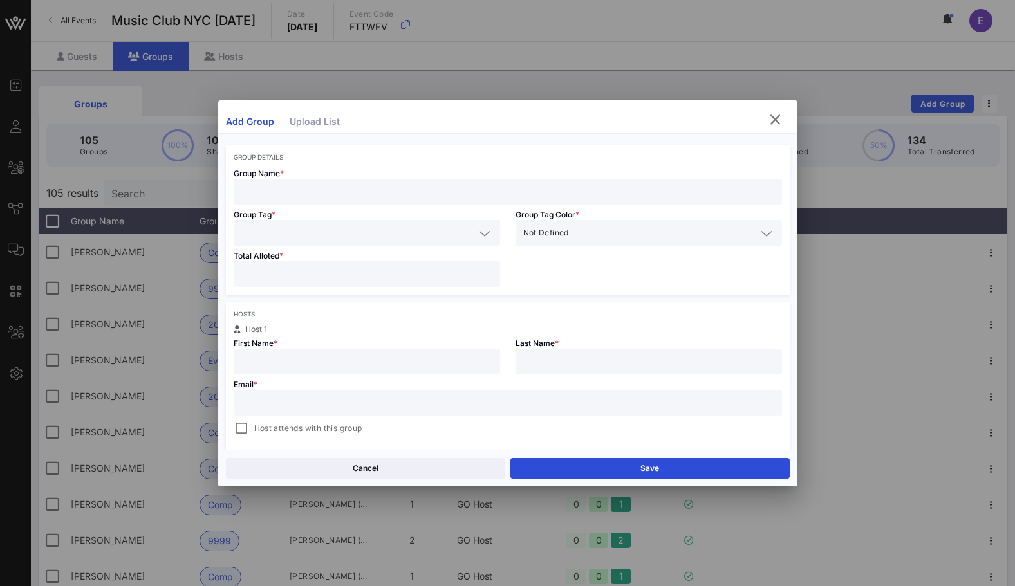
click at [403, 395] on input "text" at bounding box center [507, 403] width 533 height 17
paste input "[EMAIL_ADDRESS][DOMAIN_NAME]"
type input "[EMAIL_ADDRESS][DOMAIN_NAME]"
click at [349, 360] on input "text" at bounding box center [366, 361] width 251 height 17
type input "K"
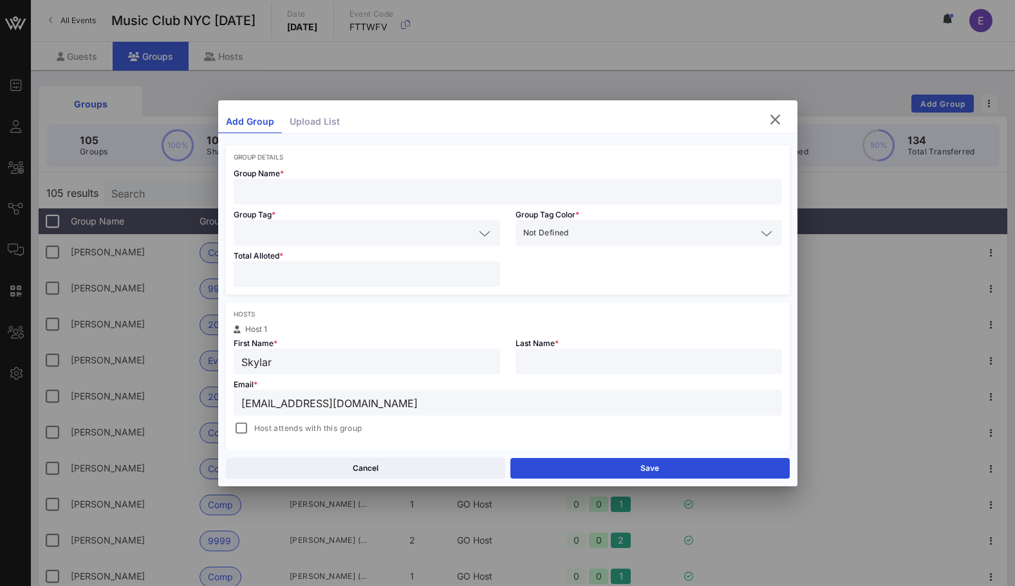
type input "Skylar"
type input "Licht"
click at [308, 197] on input "text" at bounding box center [507, 191] width 533 height 17
type input "s"
type input "[PERSON_NAME]"
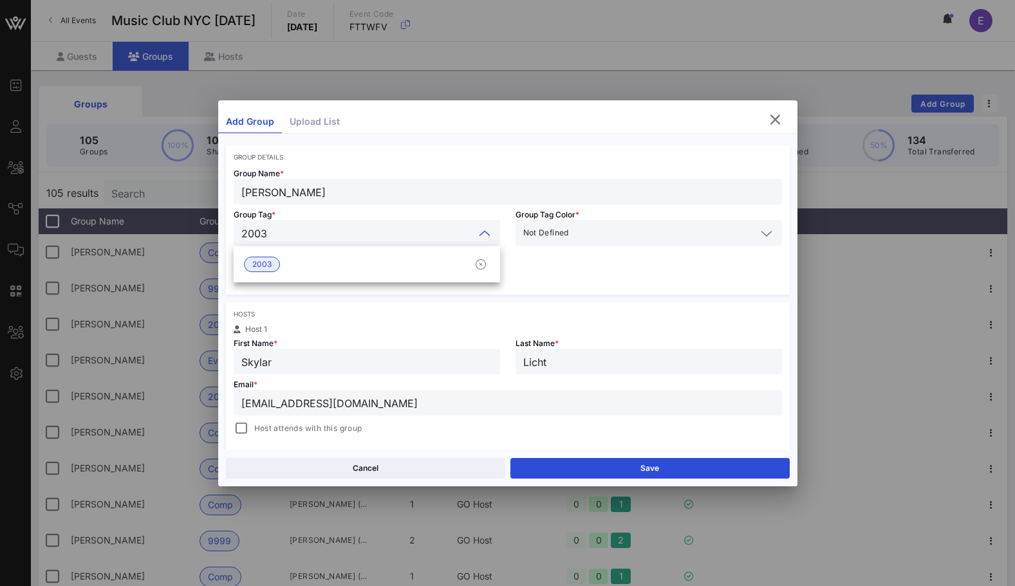
type input "2003"
click at [306, 278] on div "2003" at bounding box center [367, 264] width 266 height 36
click at [295, 274] on div "2003" at bounding box center [367, 265] width 266 height 26
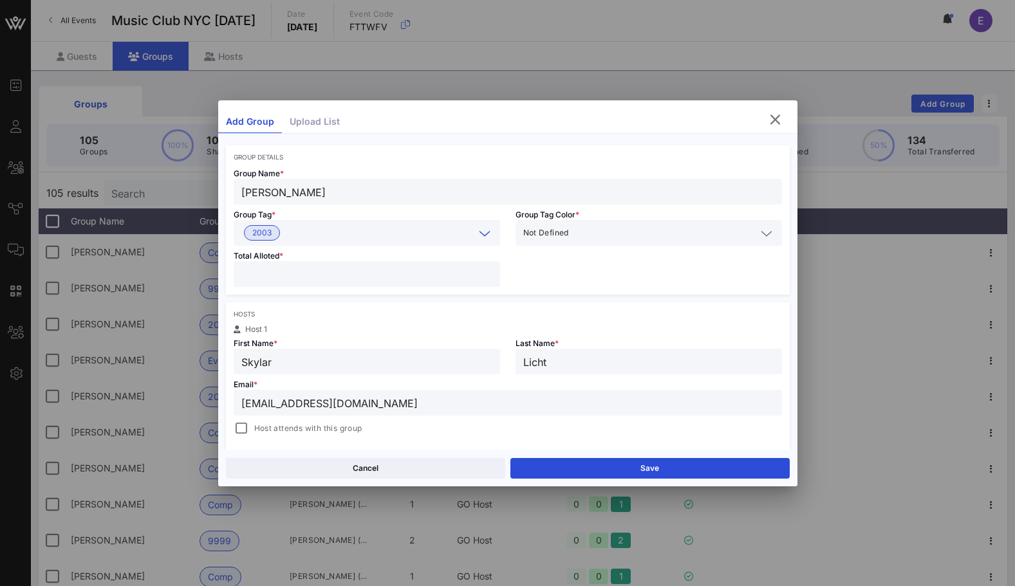
click at [292, 276] on input "number" at bounding box center [366, 274] width 251 height 17
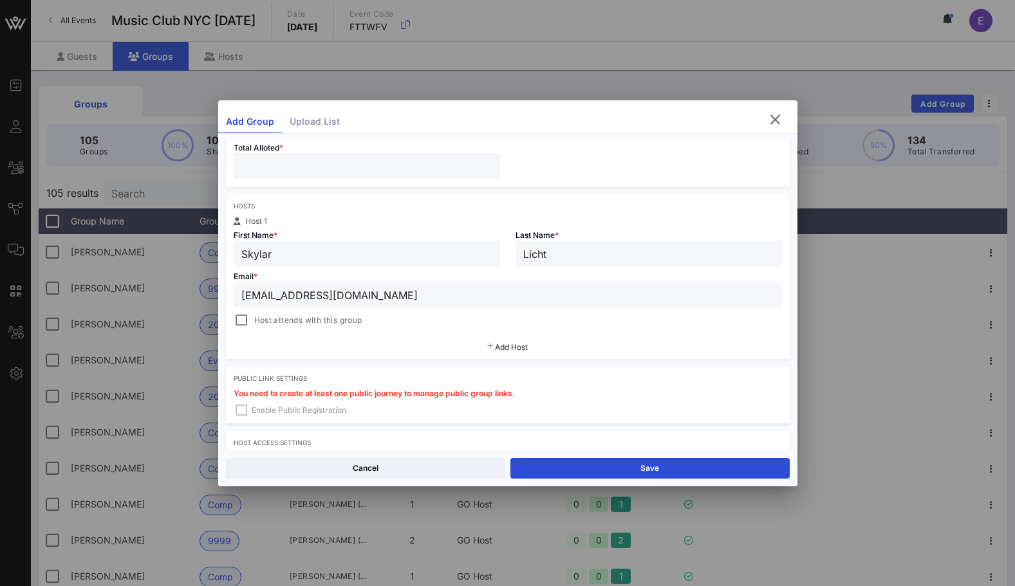
scroll to position [164, 0]
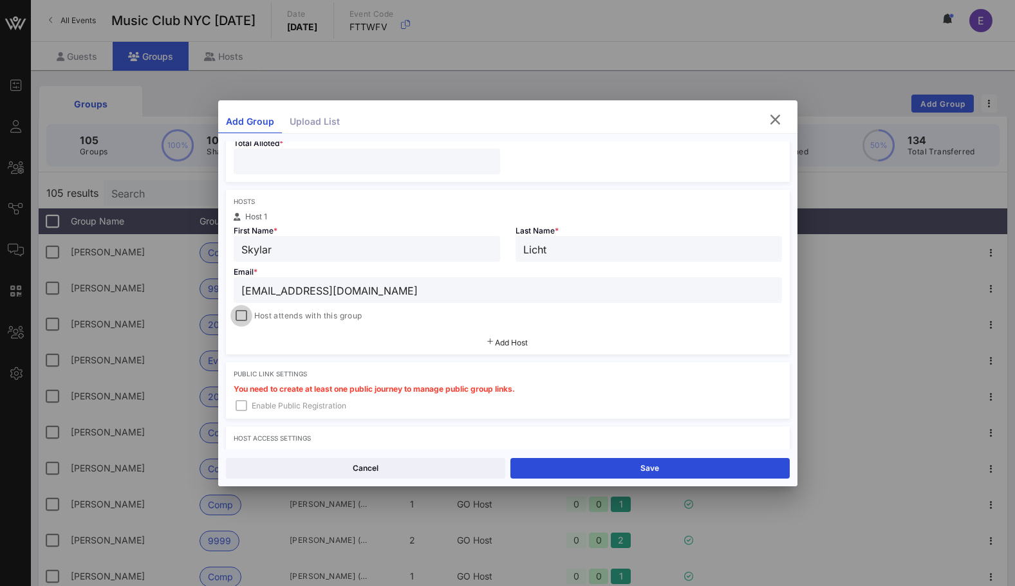
type input "*"
click at [244, 320] on div at bounding box center [241, 316] width 18 height 18
click at [596, 461] on button "Save" at bounding box center [649, 468] width 279 height 21
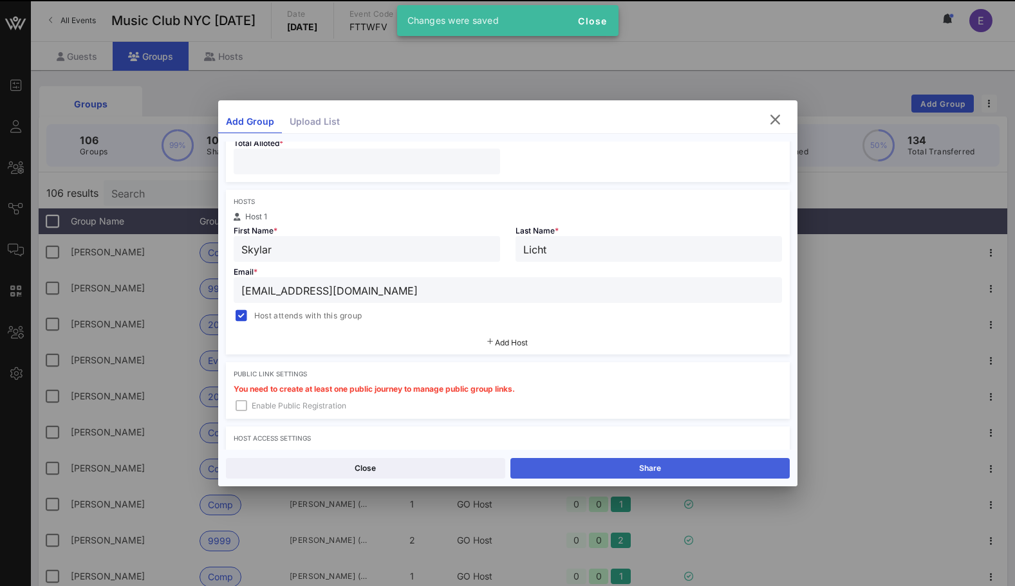
click at [587, 461] on button "Share" at bounding box center [649, 468] width 279 height 21
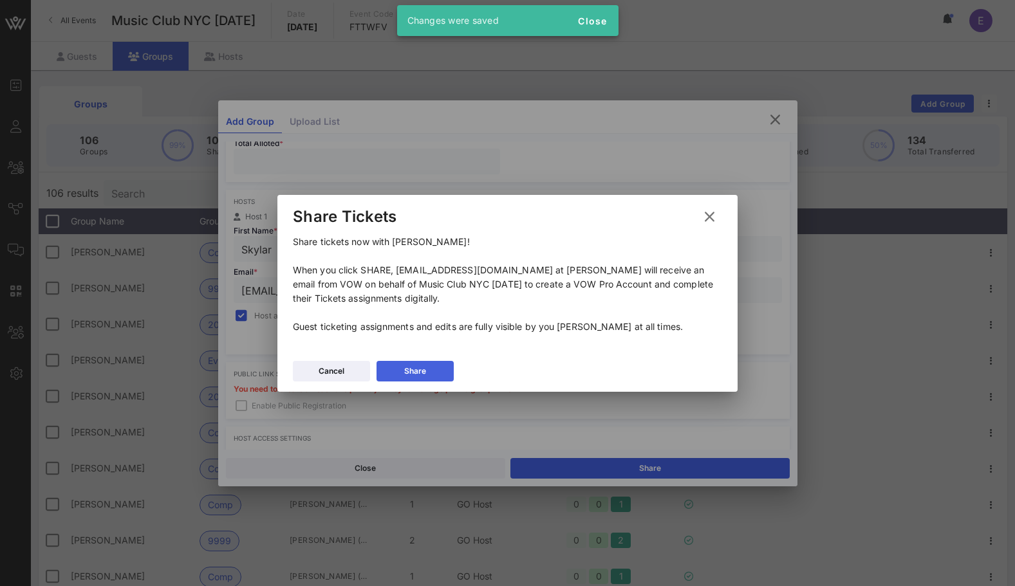
click at [420, 368] on button "Share" at bounding box center [414, 371] width 77 height 21
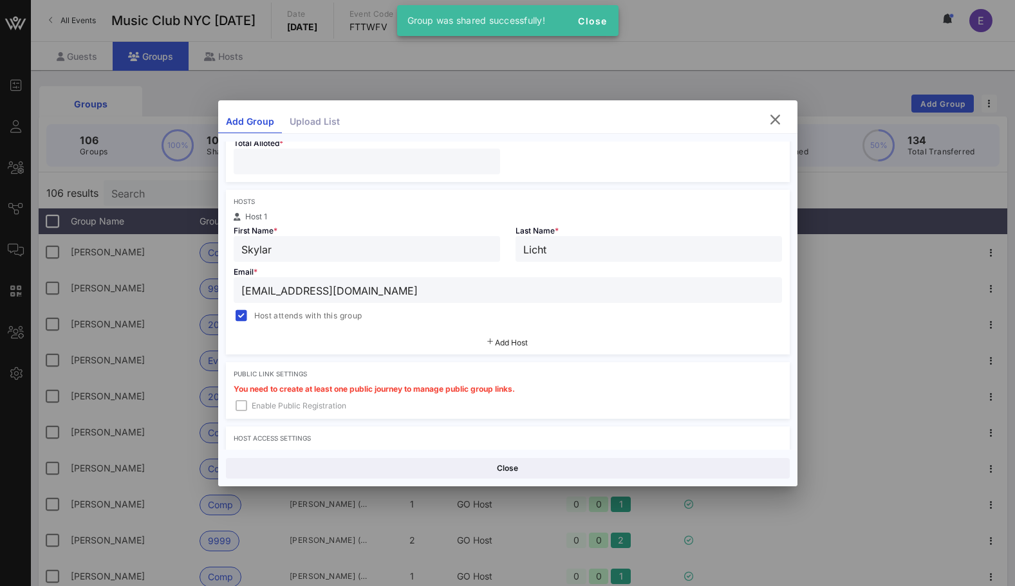
scroll to position [62, 0]
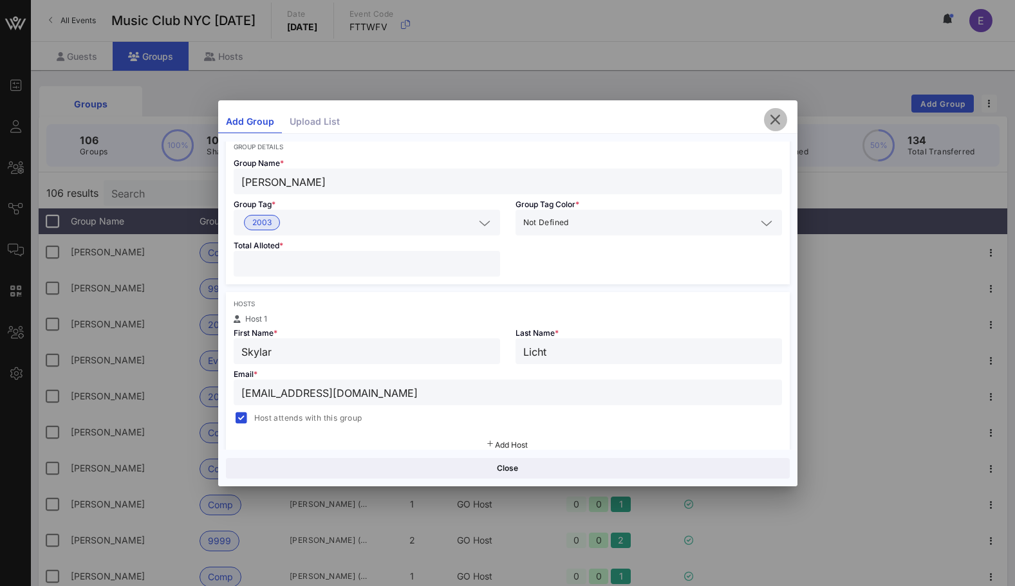
click at [779, 117] on icon "button" at bounding box center [775, 119] width 15 height 15
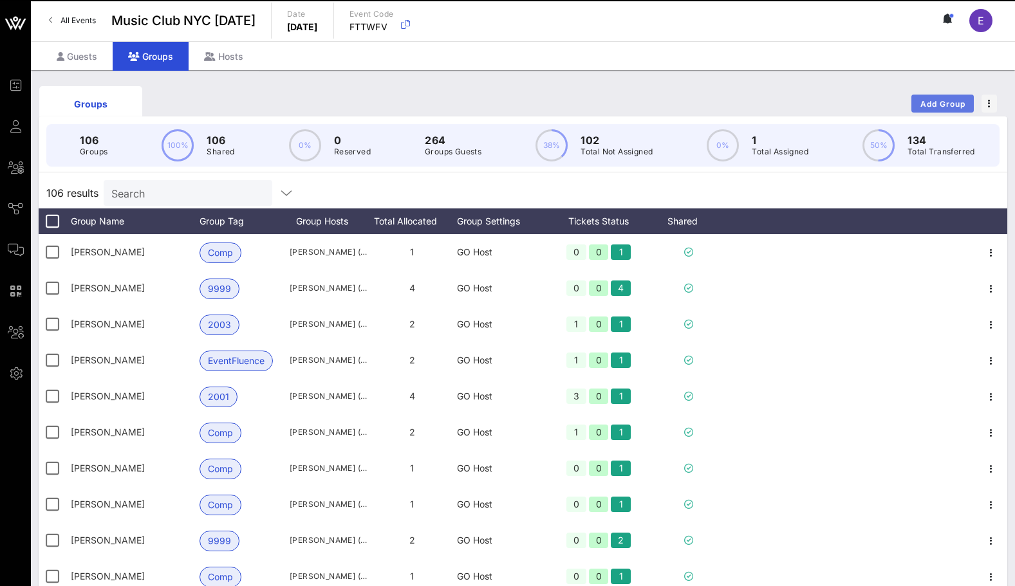
click at [933, 99] on span "Add Group" at bounding box center [943, 104] width 46 height 10
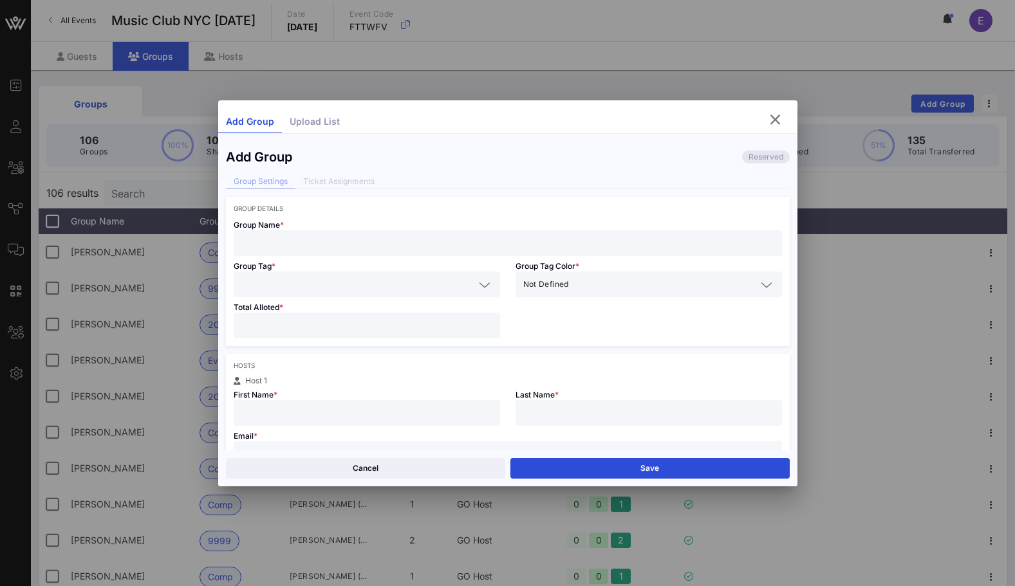
scroll to position [24, 0]
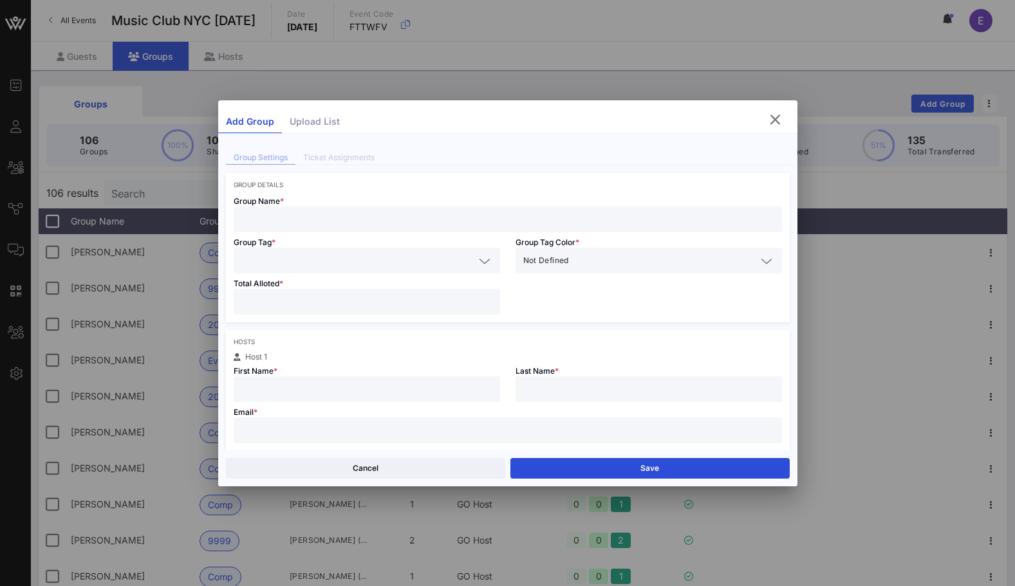
click at [290, 422] on div at bounding box center [507, 431] width 533 height 26
paste input "[EMAIL_ADDRESS][DOMAIN_NAME]"
type input "[EMAIL_ADDRESS][DOMAIN_NAME]"
click at [288, 392] on input "text" at bounding box center [366, 389] width 251 height 17
type input "Ariana"
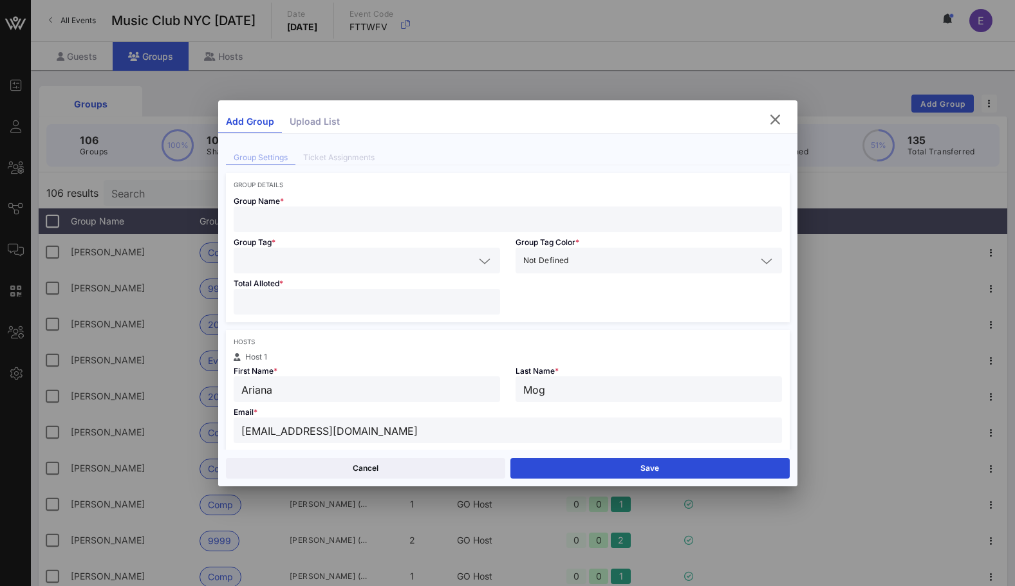
click at [535, 382] on input "Mog" at bounding box center [648, 389] width 251 height 17
paste input "[PERSON_NAME]"
type input "[PERSON_NAME]"
click at [322, 217] on input "text" at bounding box center [507, 219] width 533 height 17
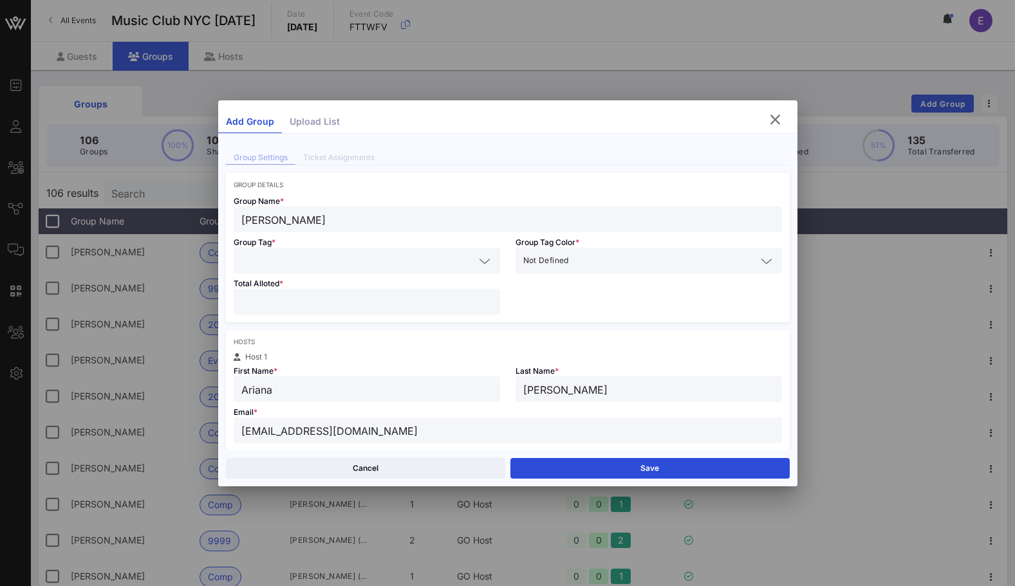
type input "[PERSON_NAME]"
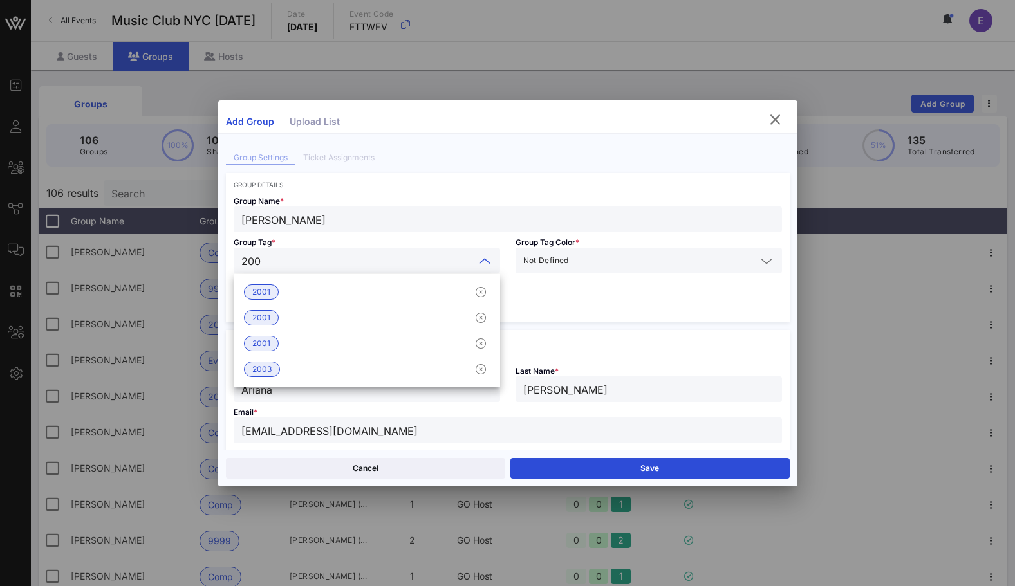
type input "2003"
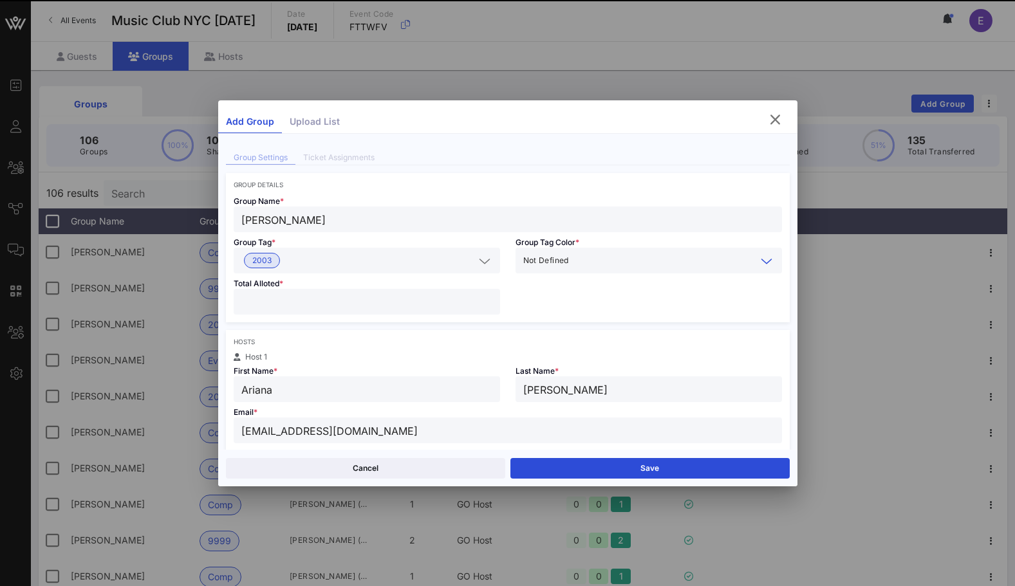
click at [295, 289] on div at bounding box center [366, 302] width 251 height 26
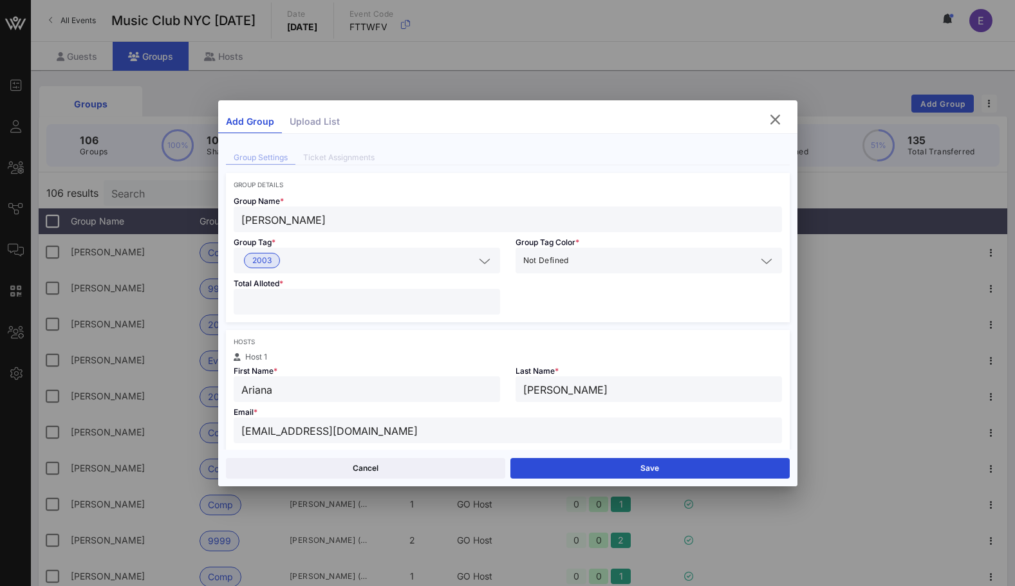
scroll to position [147, 0]
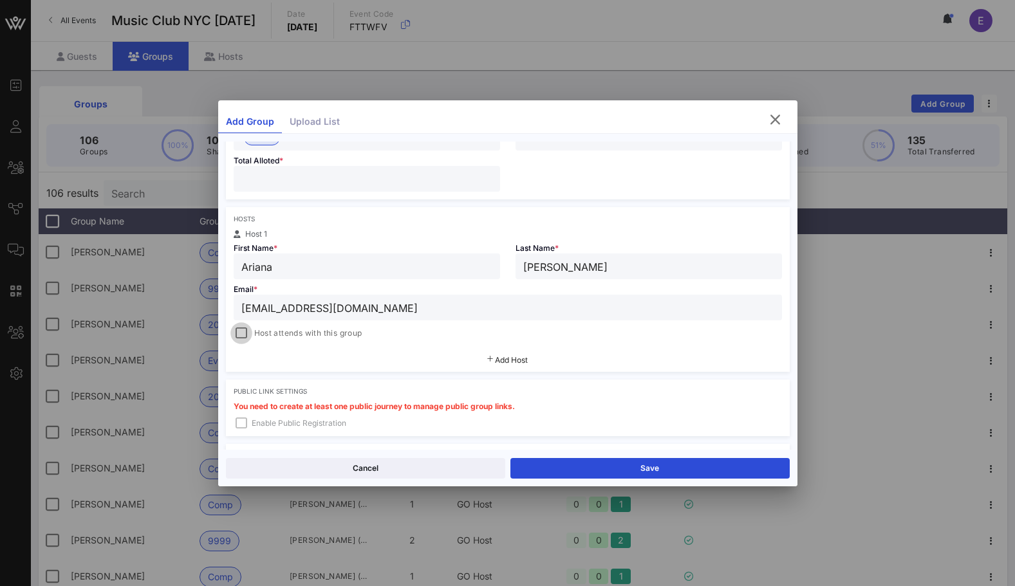
type input "*"
click at [236, 326] on div at bounding box center [241, 333] width 18 height 18
click at [626, 460] on button "Save" at bounding box center [649, 468] width 279 height 21
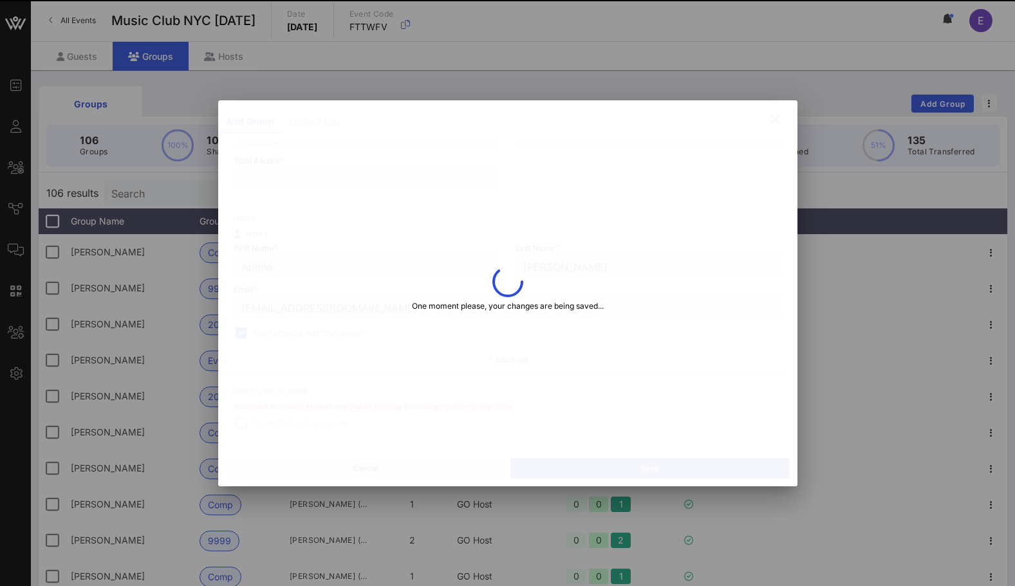
type input "[EMAIL_ADDRESS][DOMAIN_NAME]"
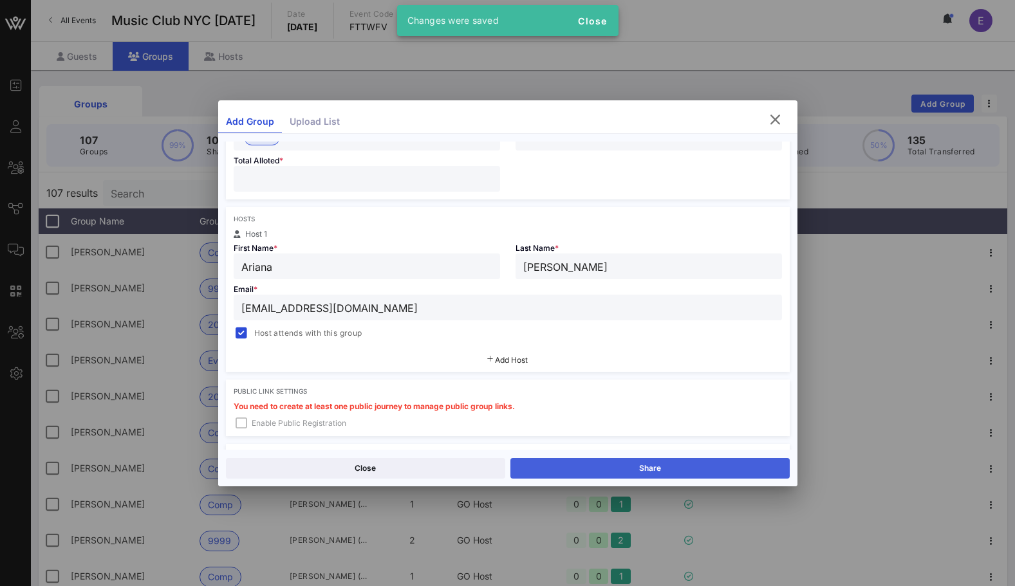
click at [631, 461] on button "Share" at bounding box center [649, 468] width 279 height 21
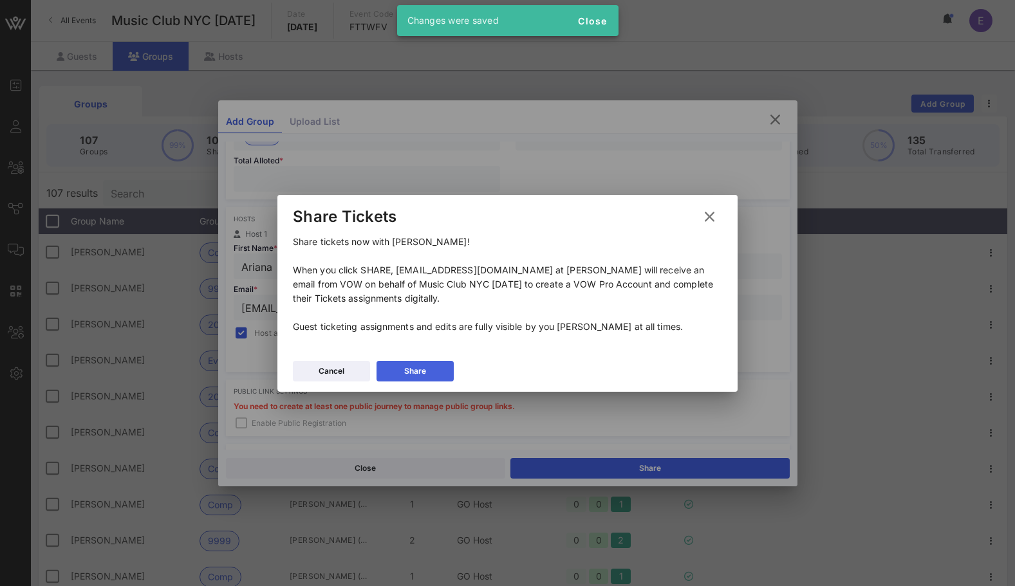
click at [406, 373] on div "Share" at bounding box center [415, 371] width 22 height 13
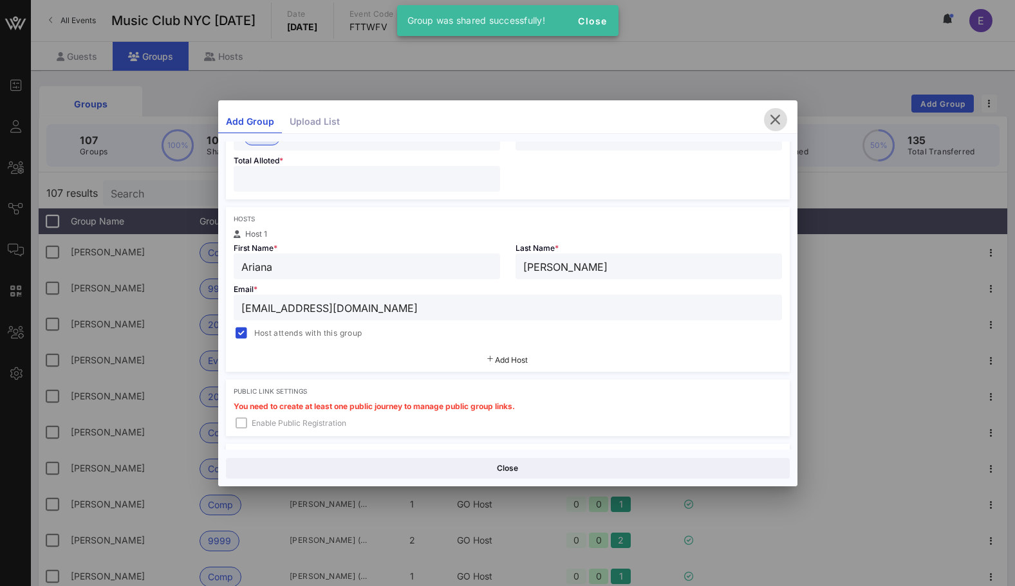
click at [772, 123] on icon "button" at bounding box center [775, 119] width 15 height 15
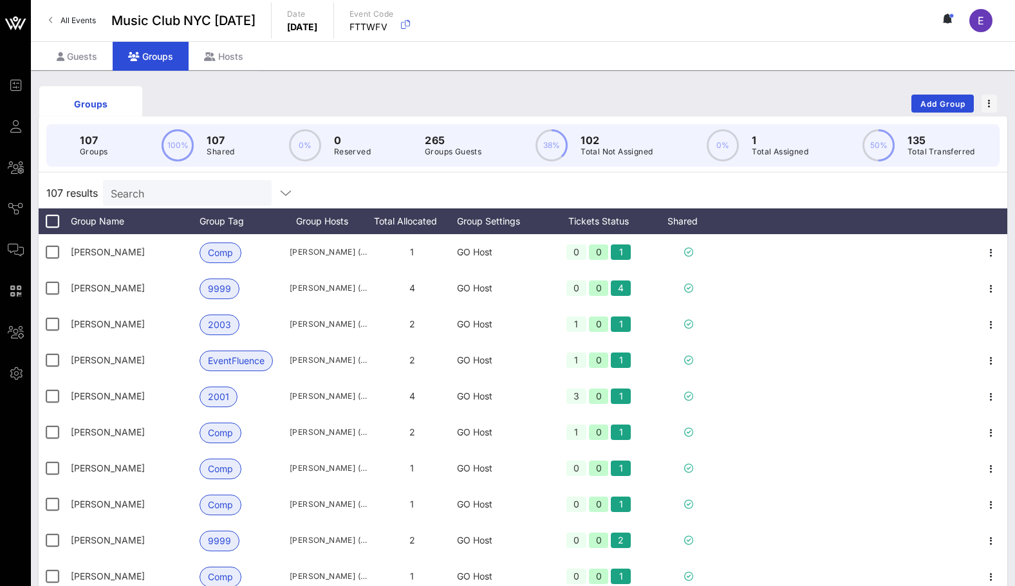
click at [93, 28] on link "All Events" at bounding box center [72, 20] width 62 height 21
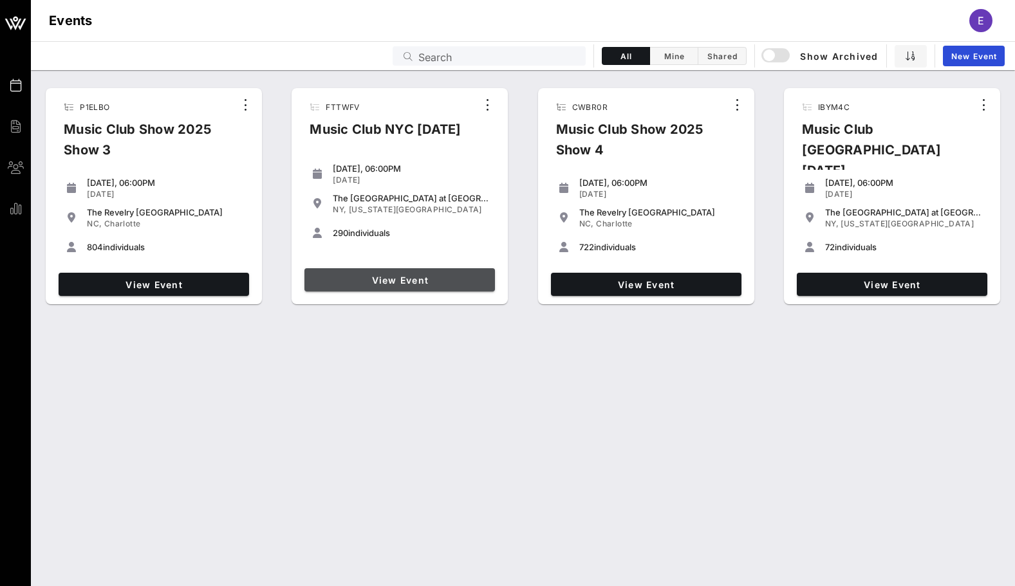
click at [365, 274] on link "View Event" at bounding box center [399, 279] width 191 height 23
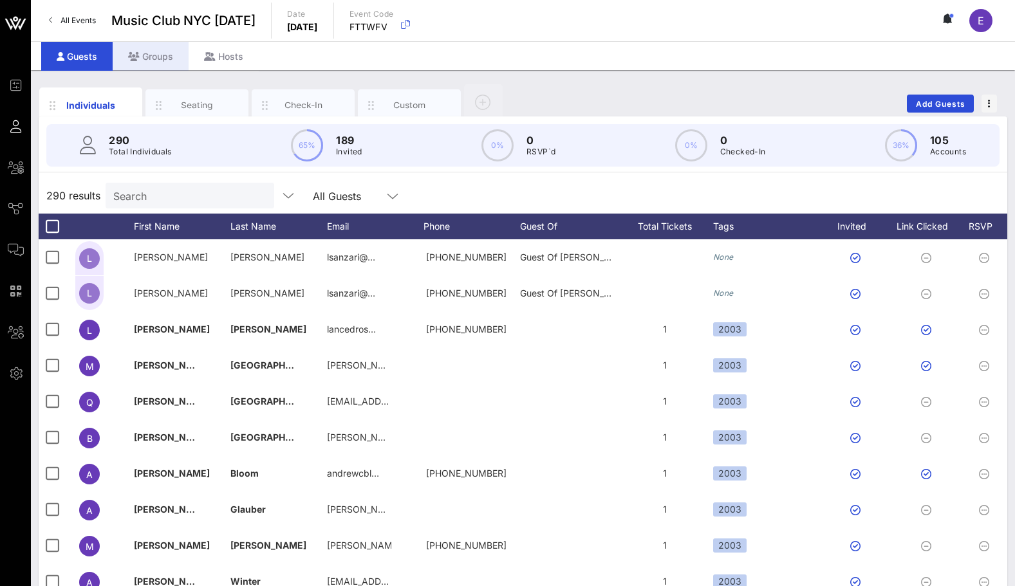
click at [143, 63] on div "Groups" at bounding box center [151, 56] width 76 height 29
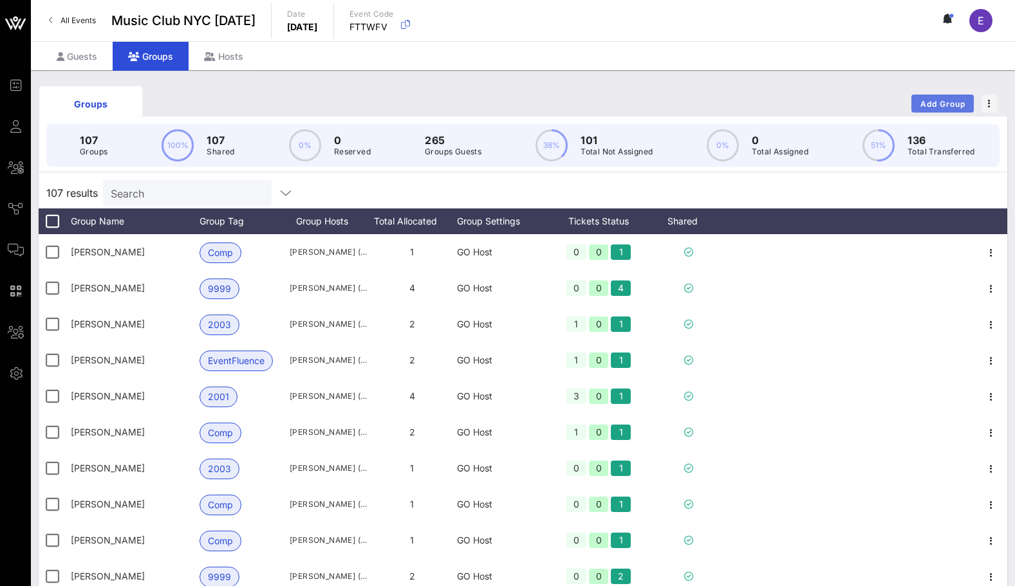
click at [931, 111] on button "Add Group" at bounding box center [942, 104] width 62 height 18
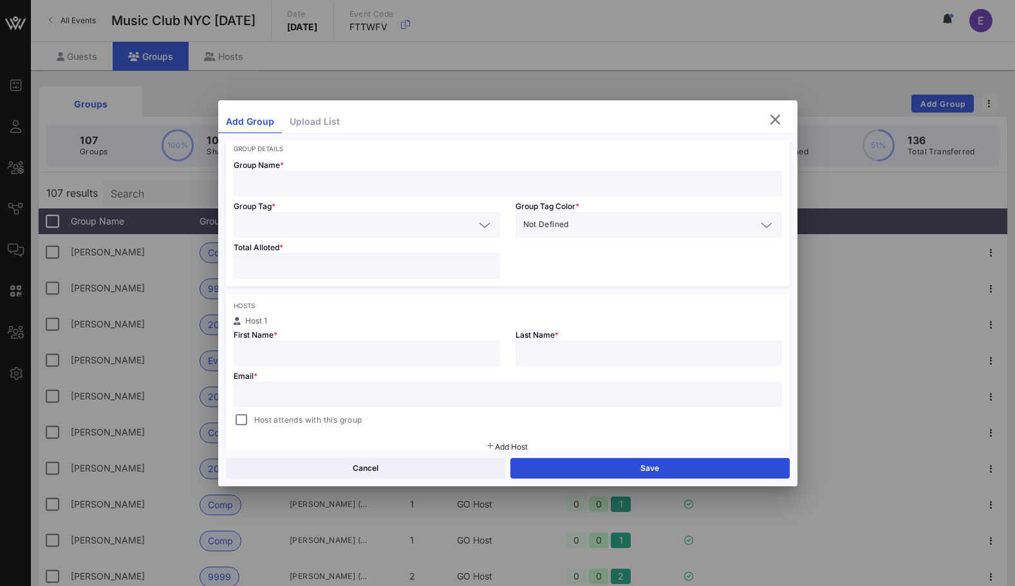
scroll to position [62, 0]
click at [302, 386] on input "text" at bounding box center [507, 392] width 533 height 17
paste input "[EMAIL_ADDRESS][DOMAIN_NAME]"
type input "[EMAIL_ADDRESS][DOMAIN_NAME]"
click at [277, 368] on div "Email * [EMAIL_ADDRESS][DOMAIN_NAME] Host attends with this group" at bounding box center [508, 395] width 564 height 62
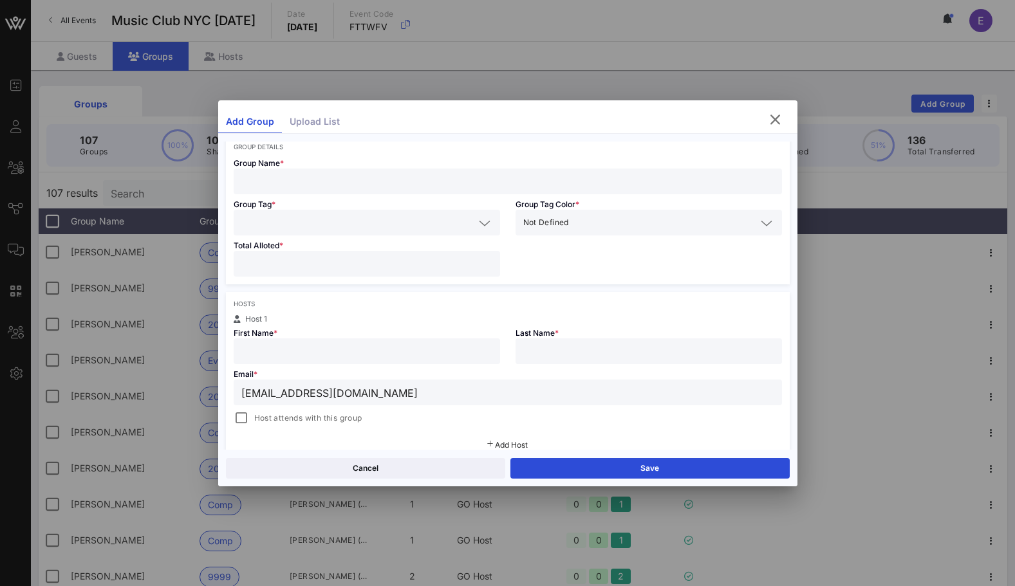
click at [273, 358] on input "text" at bounding box center [366, 351] width 251 height 17
type input "[PERSON_NAME]"
type input "[GEOGRAPHIC_DATA]"
click at [240, 414] on div at bounding box center [241, 418] width 18 height 18
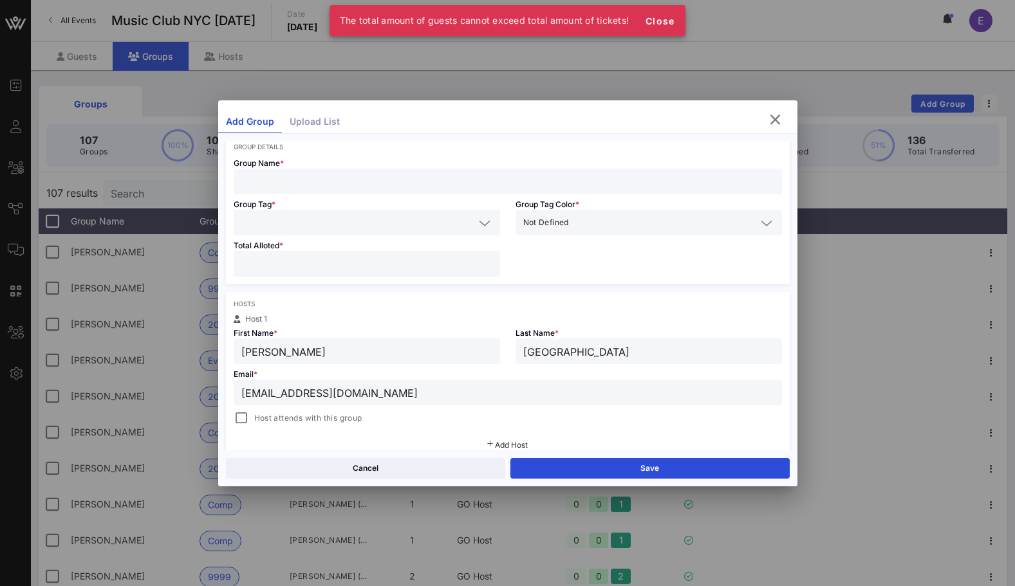
click at [265, 270] on input "number" at bounding box center [366, 264] width 251 height 17
type input "*"
click at [253, 217] on input "text" at bounding box center [357, 222] width 233 height 17
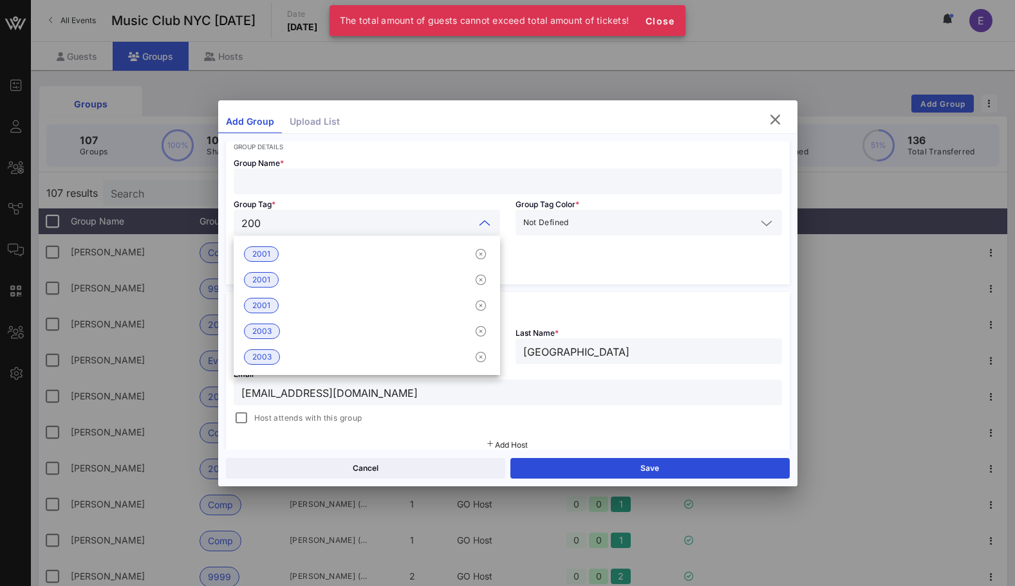
type input "2003"
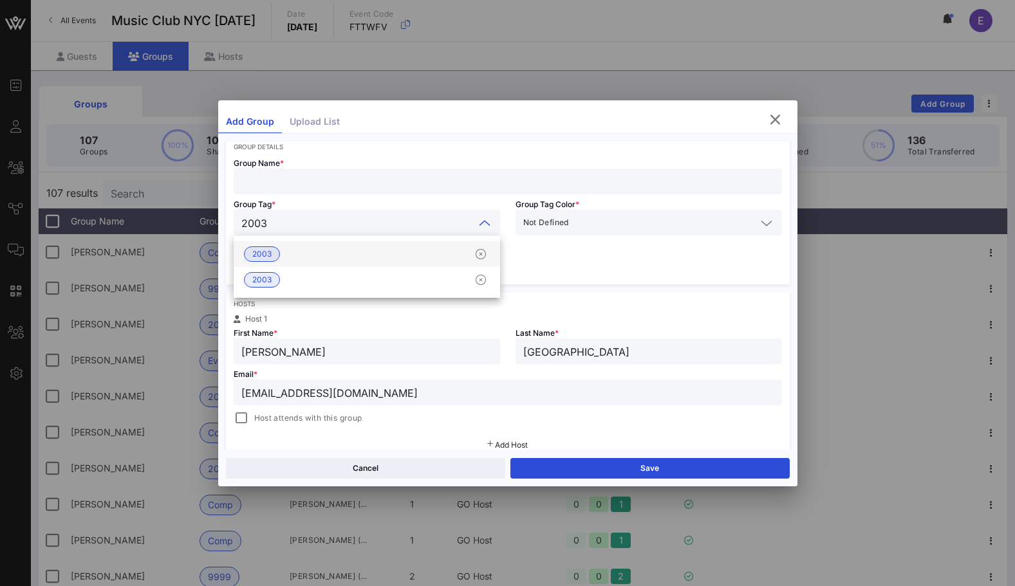
click at [264, 243] on div "2003" at bounding box center [367, 254] width 266 height 26
click at [268, 200] on span "Group Tag *" at bounding box center [255, 205] width 42 height 10
click at [268, 182] on input "text" at bounding box center [507, 181] width 533 height 17
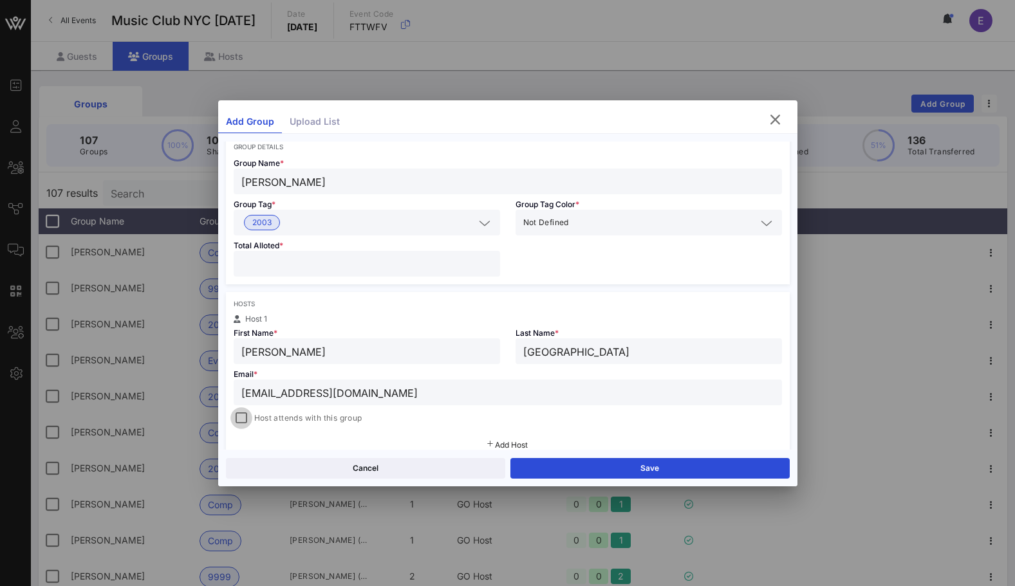
type input "[PERSON_NAME]"
click at [245, 420] on div at bounding box center [241, 418] width 18 height 18
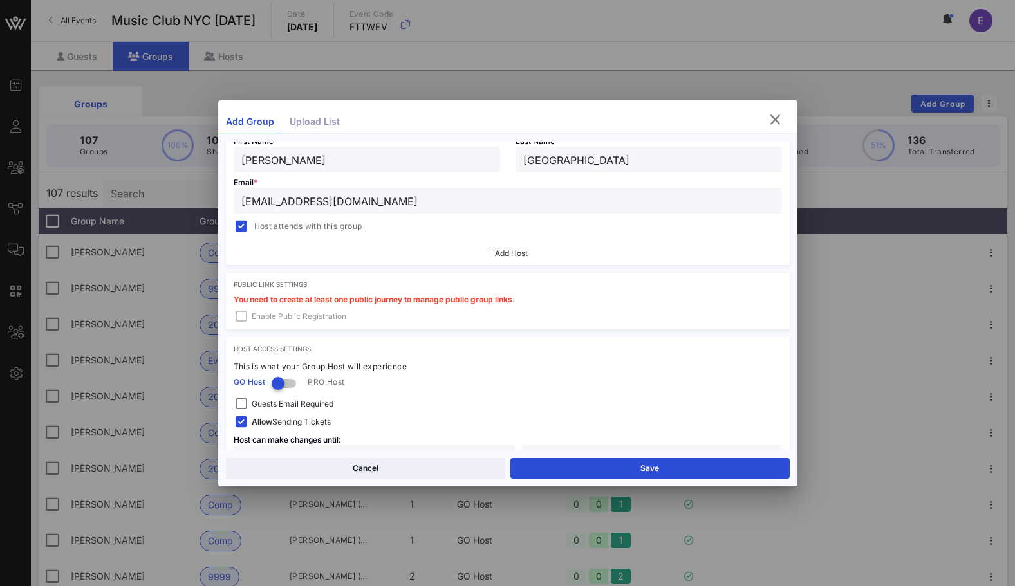
scroll to position [286, 0]
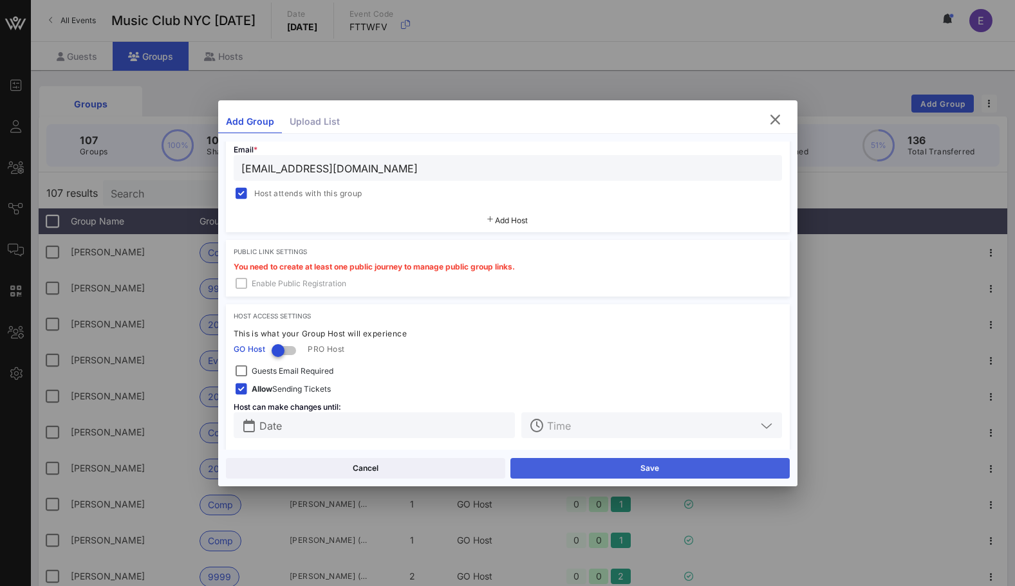
click at [621, 470] on button "Save" at bounding box center [649, 468] width 279 height 21
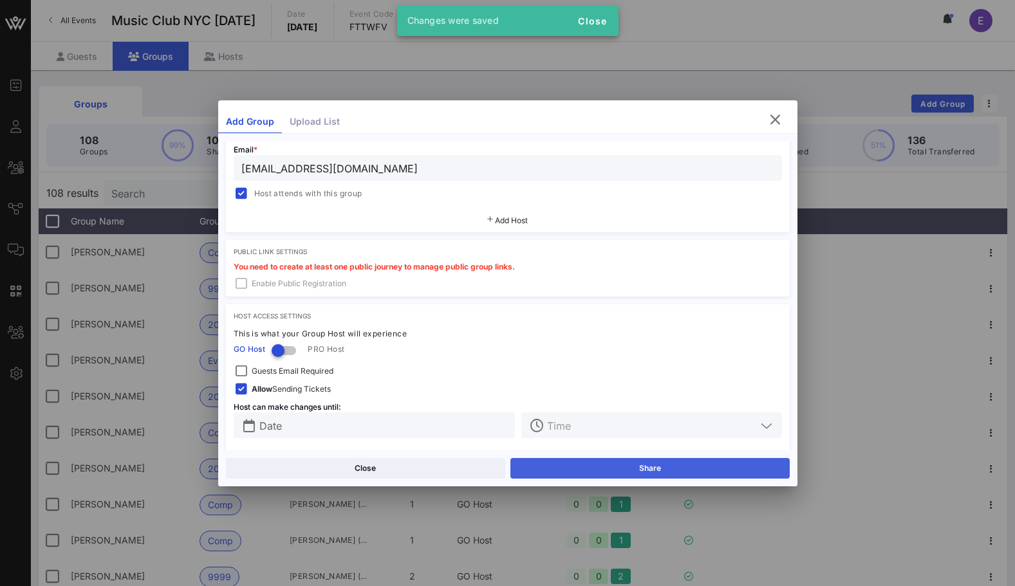
click at [572, 468] on button "Share" at bounding box center [649, 468] width 279 height 21
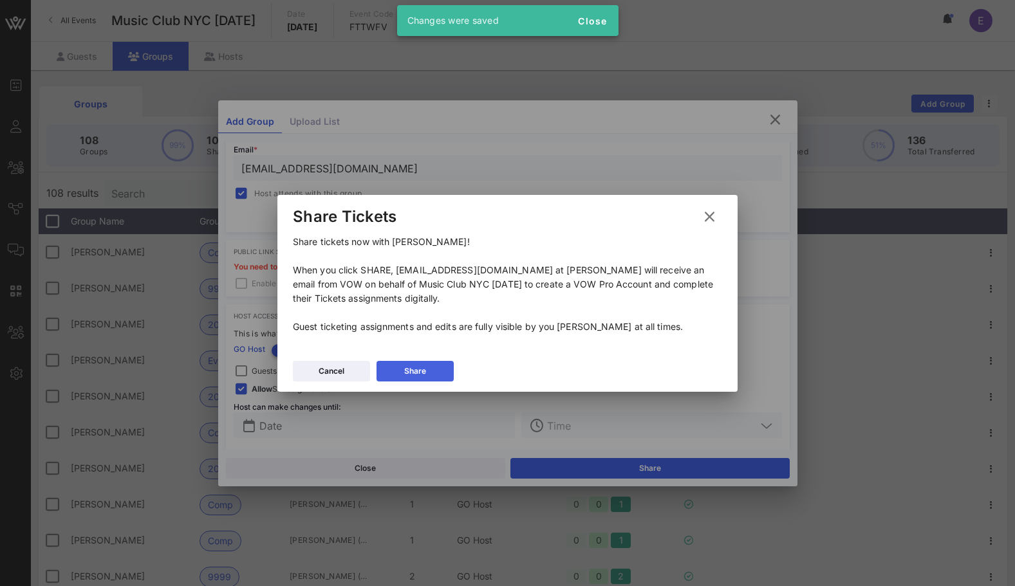
click at [452, 370] on button "Share" at bounding box center [414, 371] width 77 height 21
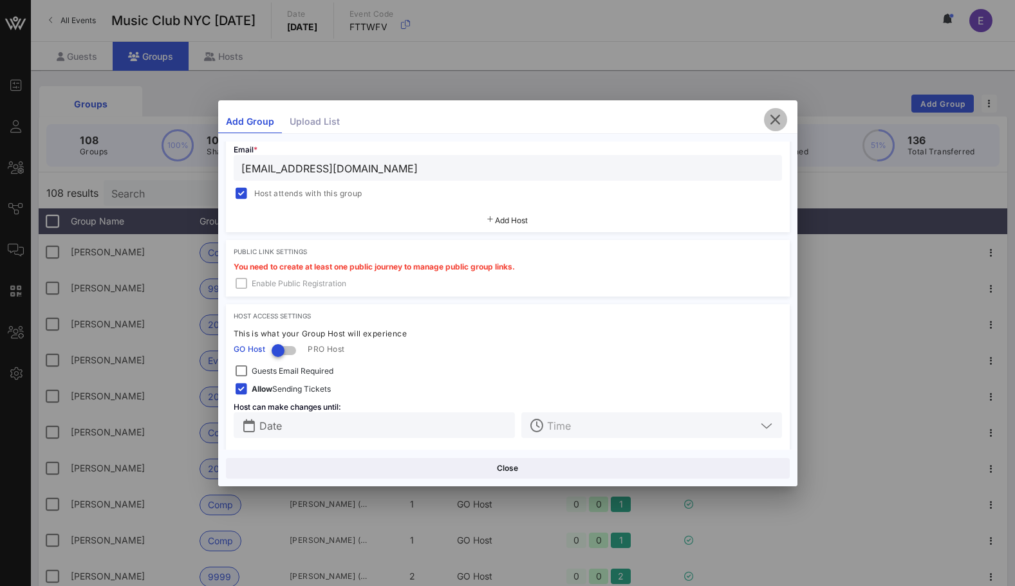
click at [770, 119] on icon "button" at bounding box center [775, 119] width 15 height 15
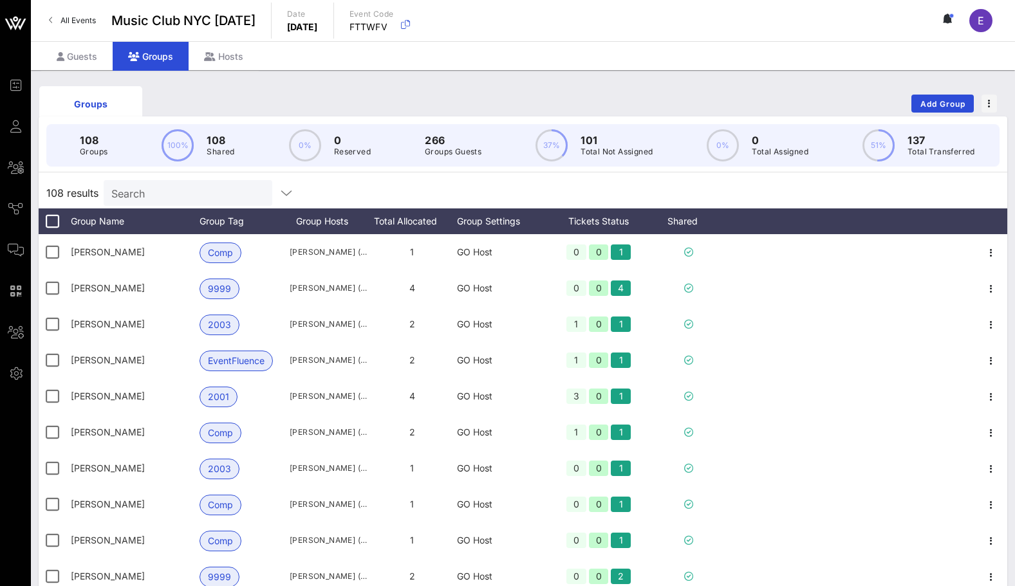
click at [148, 189] on input "Search" at bounding box center [186, 193] width 151 height 17
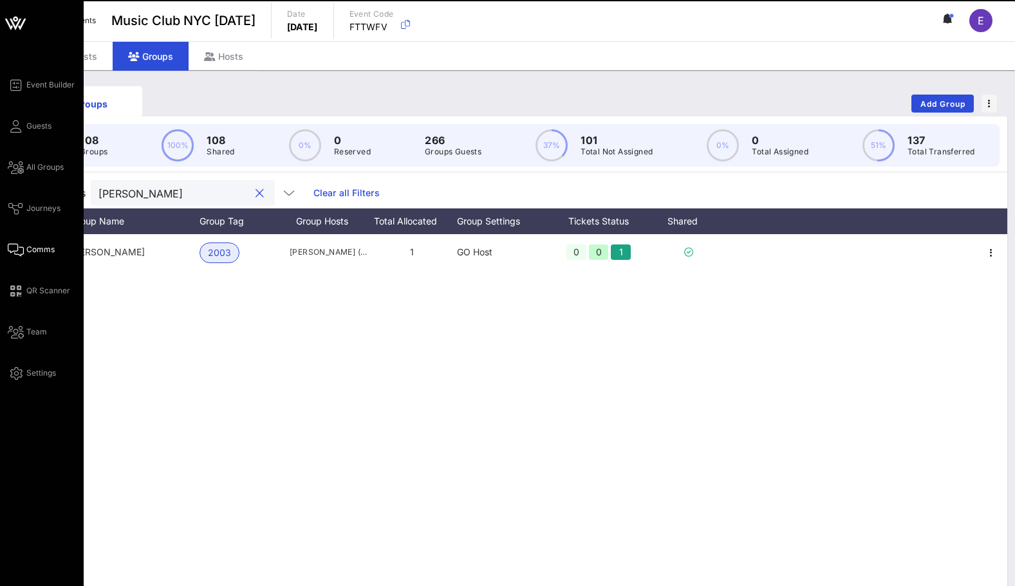
type input "[PERSON_NAME]"
click at [32, 252] on span "Comms" at bounding box center [40, 250] width 28 height 12
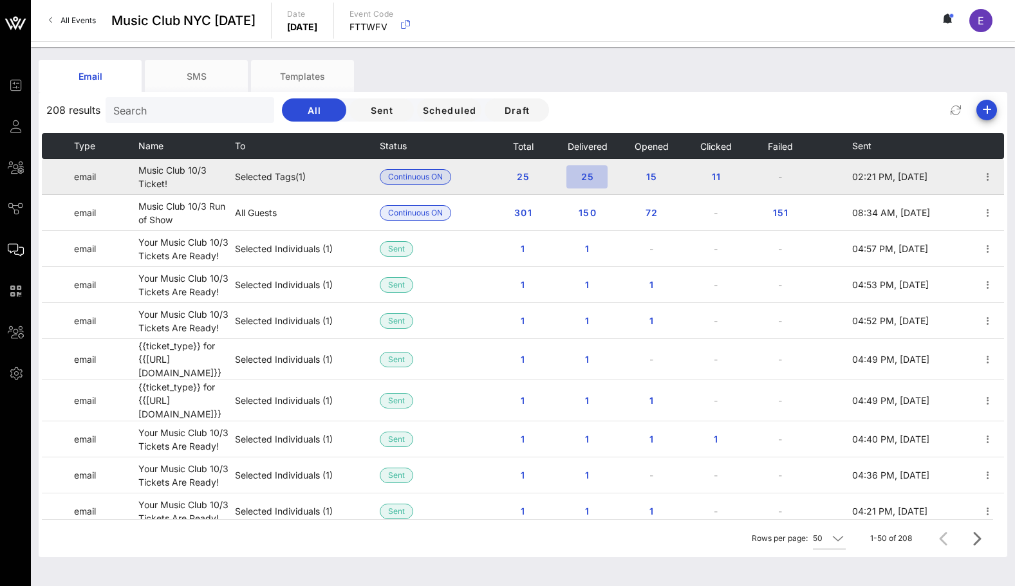
click at [596, 173] on span "25" at bounding box center [587, 176] width 21 height 11
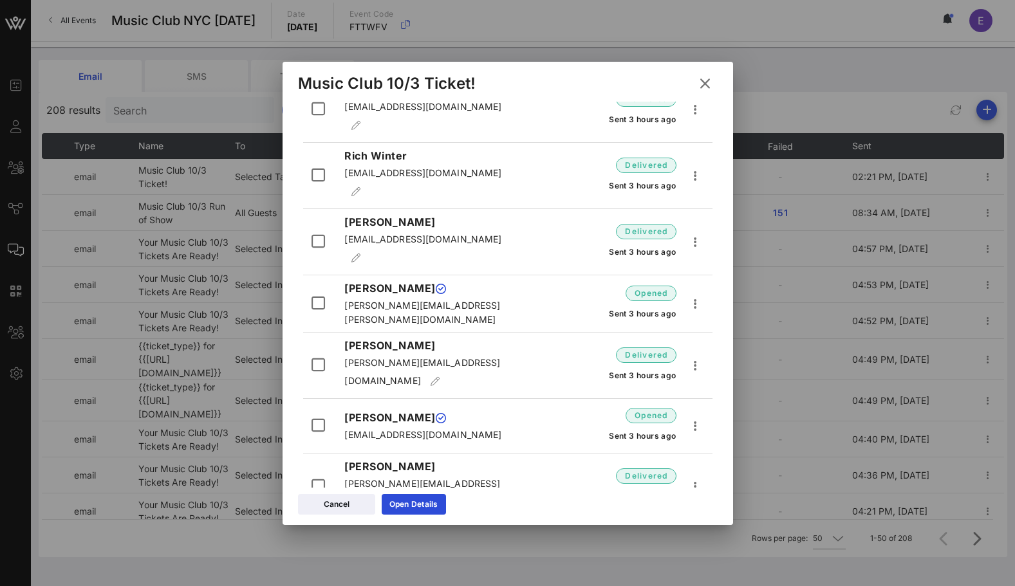
scroll to position [1088, 0]
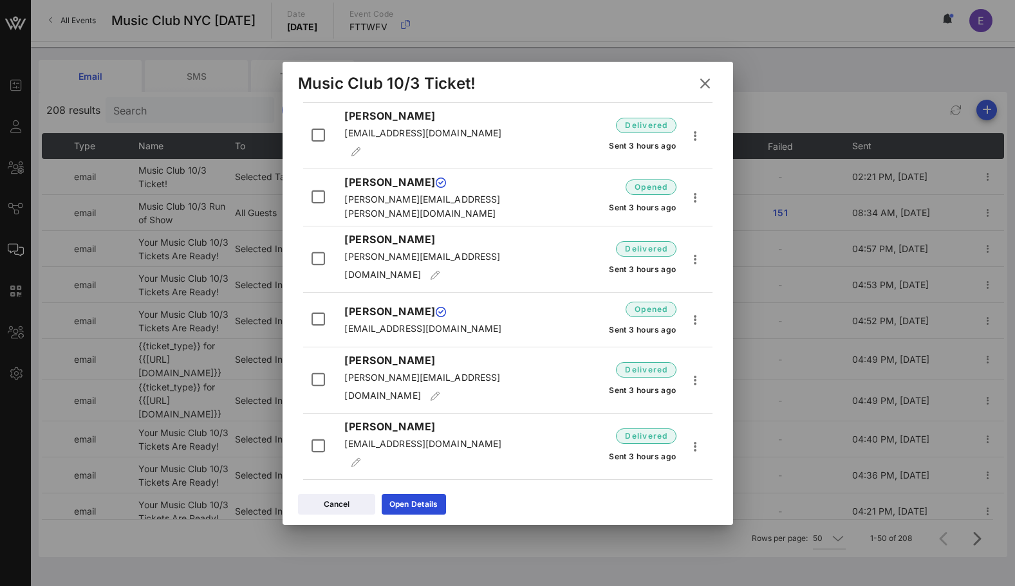
click at [706, 85] on icon at bounding box center [705, 83] width 18 height 16
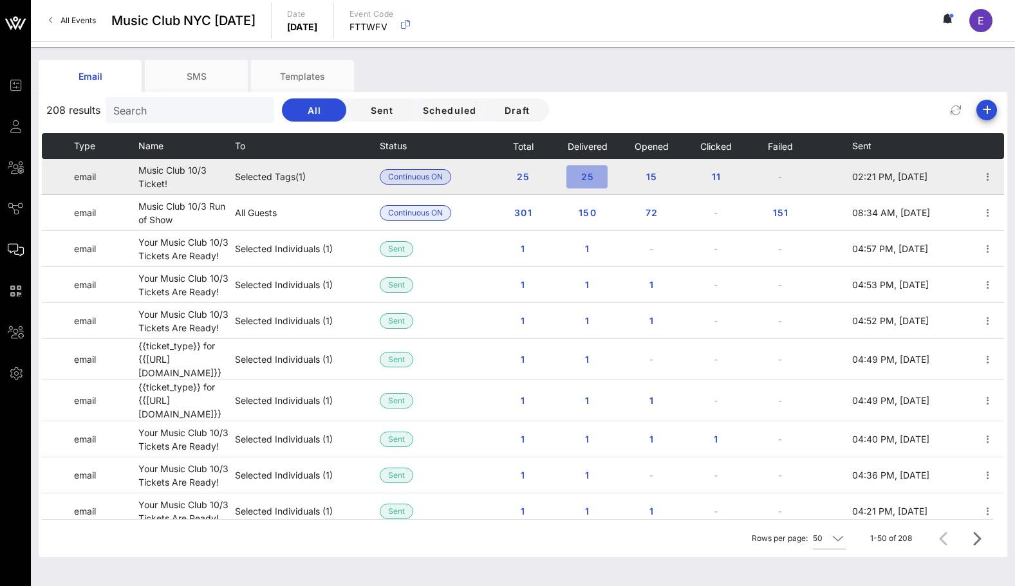
click at [593, 172] on span "25" at bounding box center [587, 176] width 21 height 11
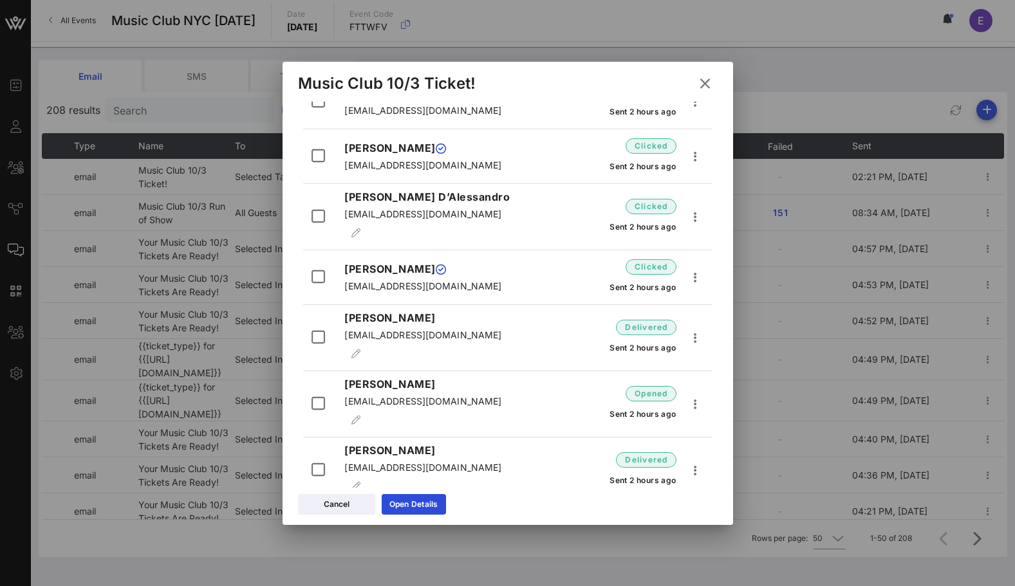
scroll to position [0, 0]
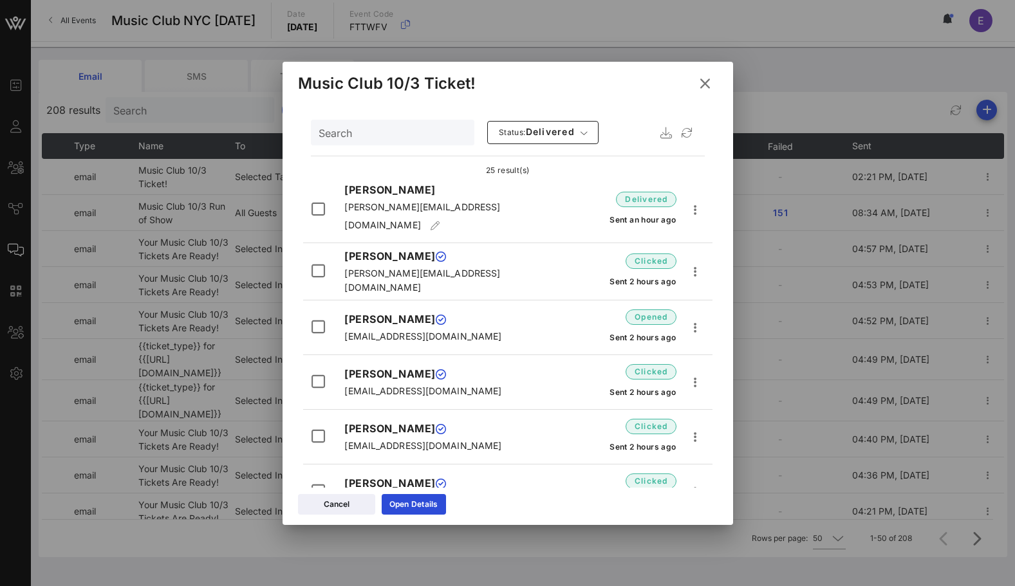
click at [707, 77] on icon at bounding box center [705, 83] width 18 height 16
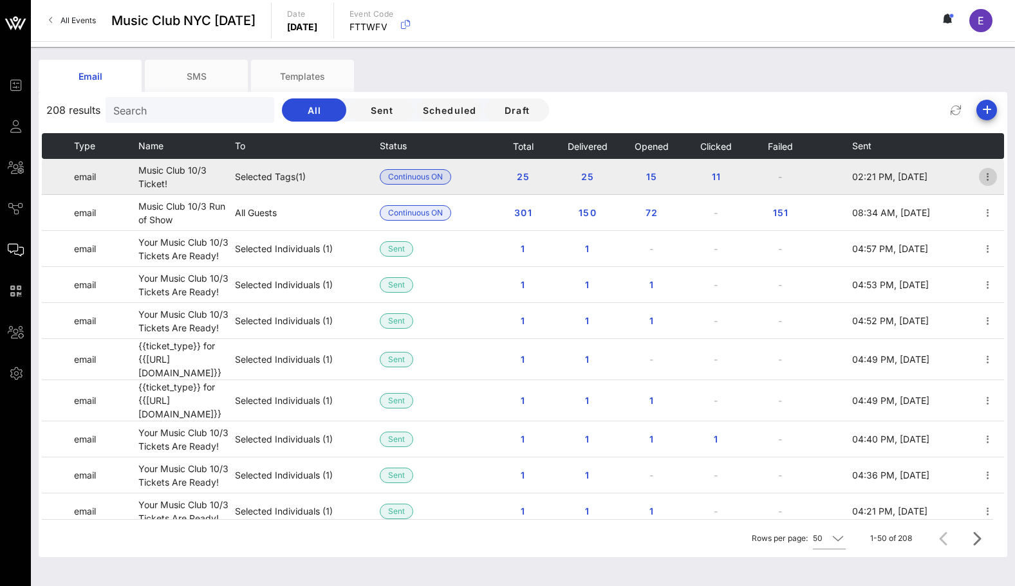
click at [987, 171] on icon "button" at bounding box center [987, 176] width 15 height 15
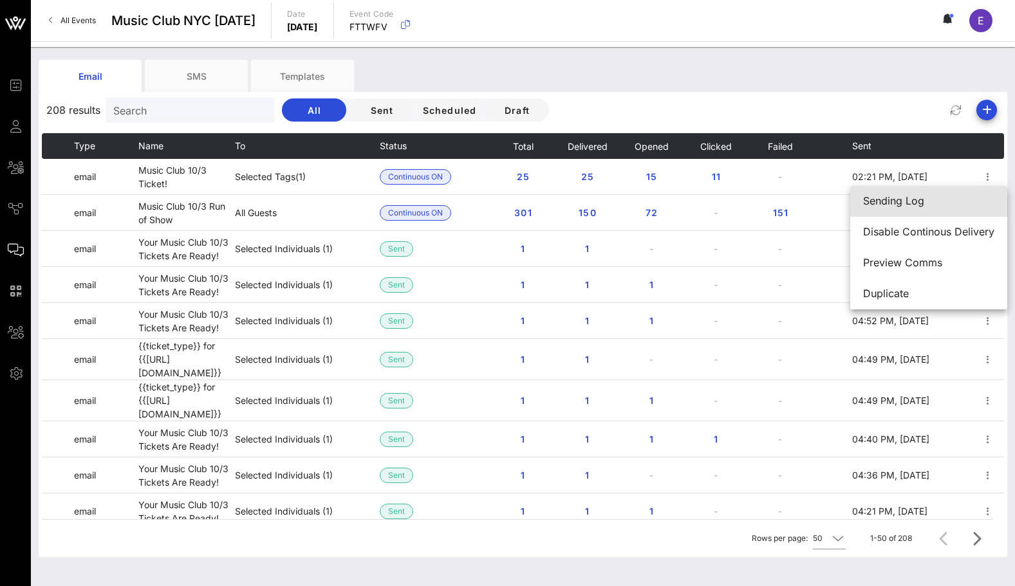
click at [916, 209] on div "Sending Log" at bounding box center [928, 201] width 131 height 28
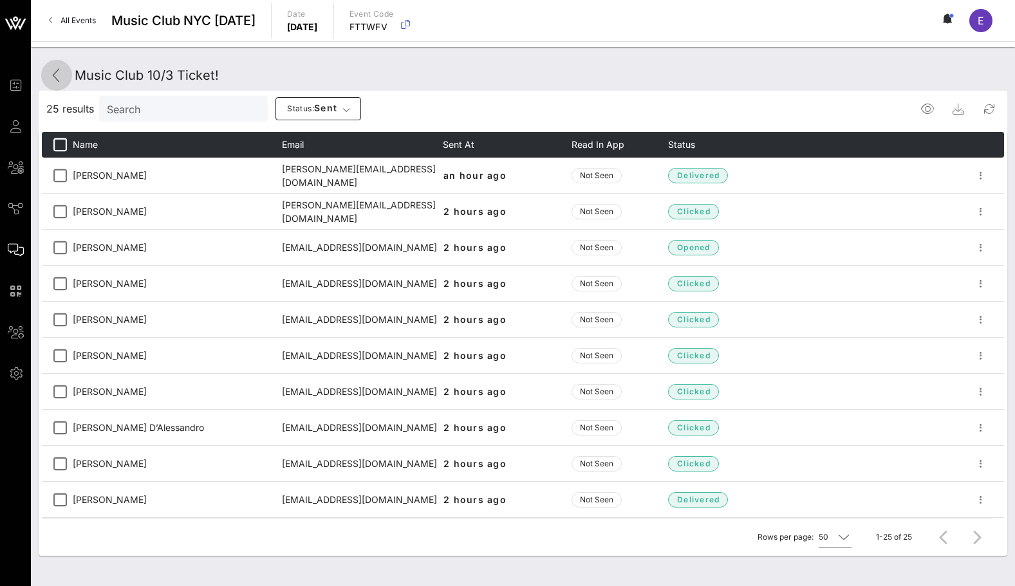
click at [58, 69] on icon at bounding box center [56, 75] width 15 height 15
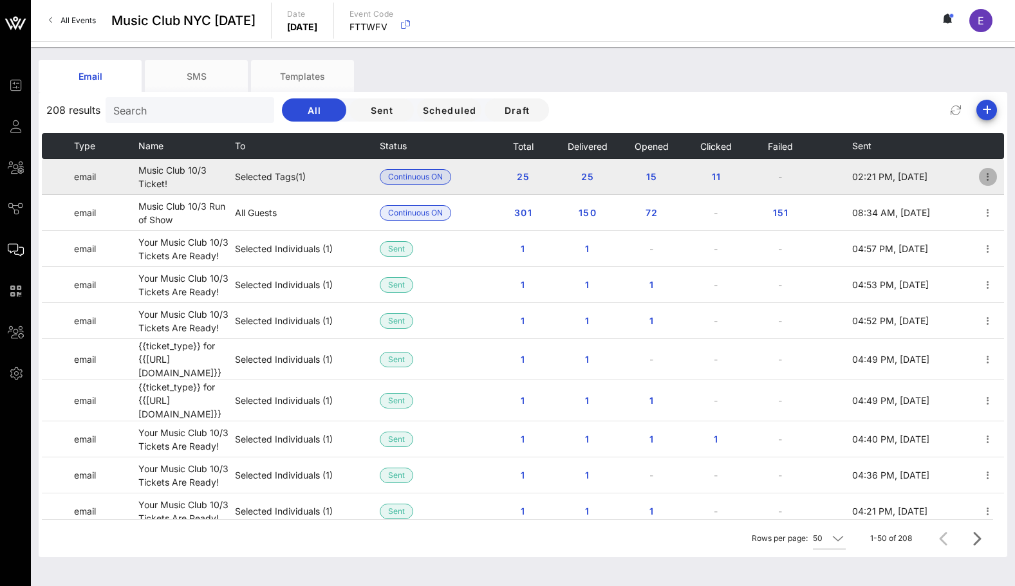
click at [989, 180] on icon "button" at bounding box center [987, 176] width 15 height 15
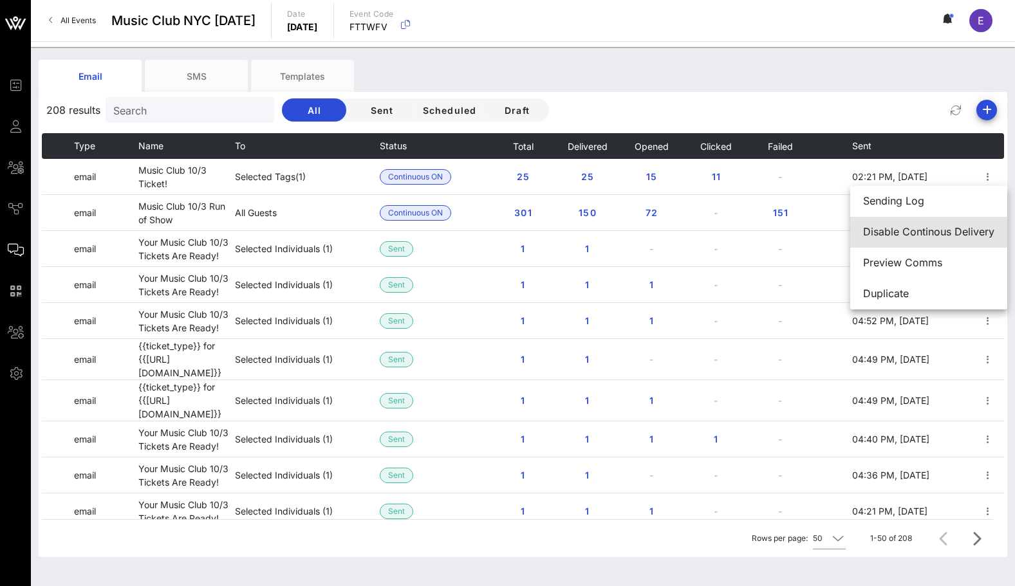
click at [952, 234] on div "Disable Continous Delivery" at bounding box center [928, 232] width 131 height 12
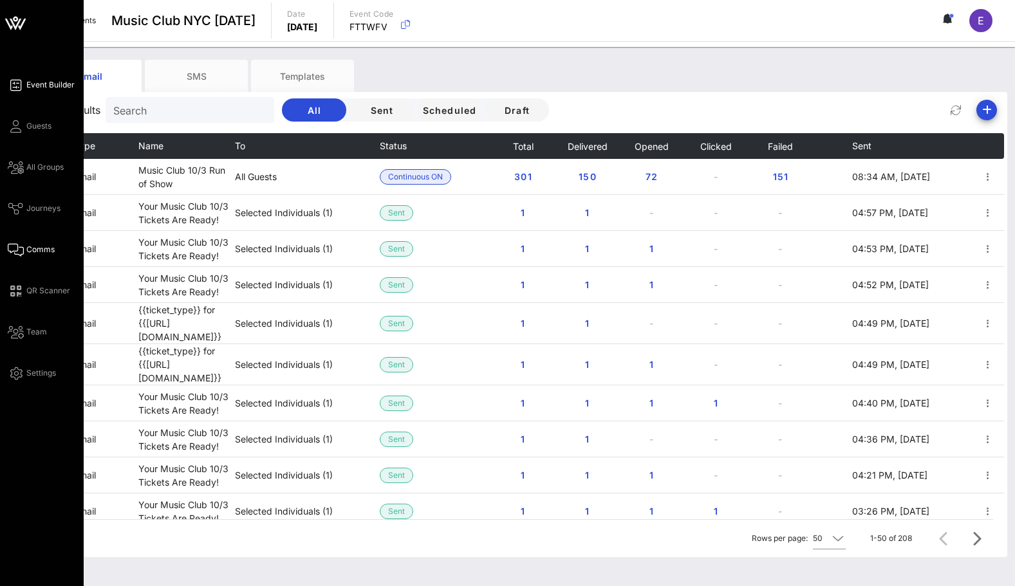
click at [16, 85] on icon at bounding box center [16, 85] width 16 height 2
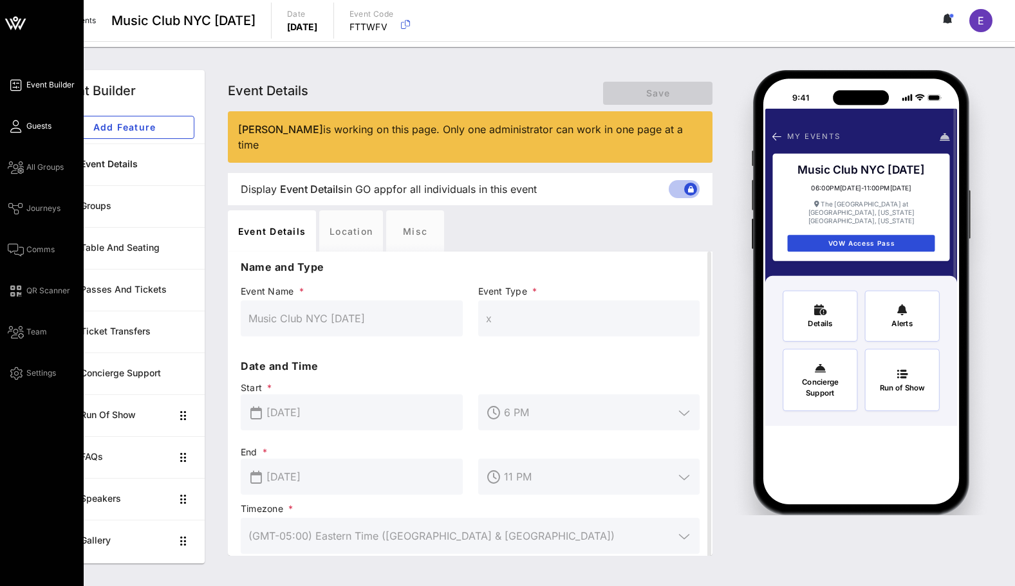
click at [23, 126] on icon at bounding box center [16, 126] width 16 height 2
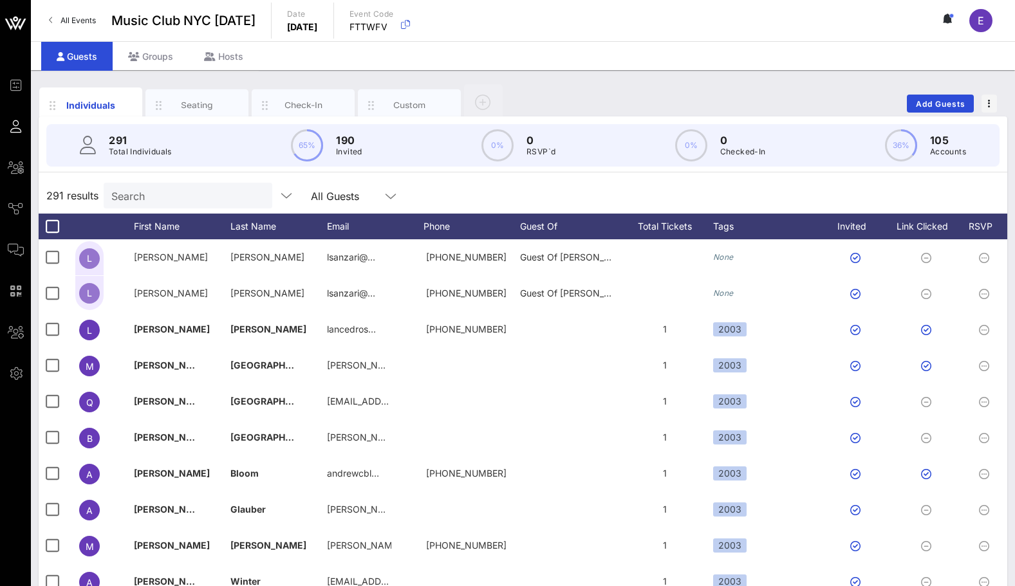
click at [194, 192] on input "Search" at bounding box center [186, 195] width 151 height 17
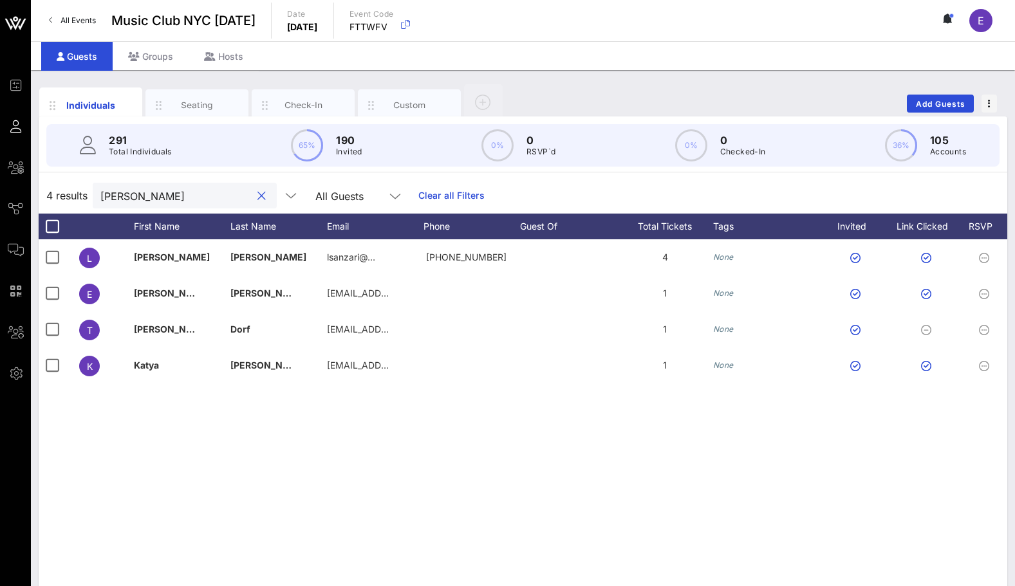
type input "[PERSON_NAME]"
click at [254, 192] on div at bounding box center [261, 196] width 15 height 15
click at [257, 192] on button "clear icon" at bounding box center [261, 196] width 8 height 13
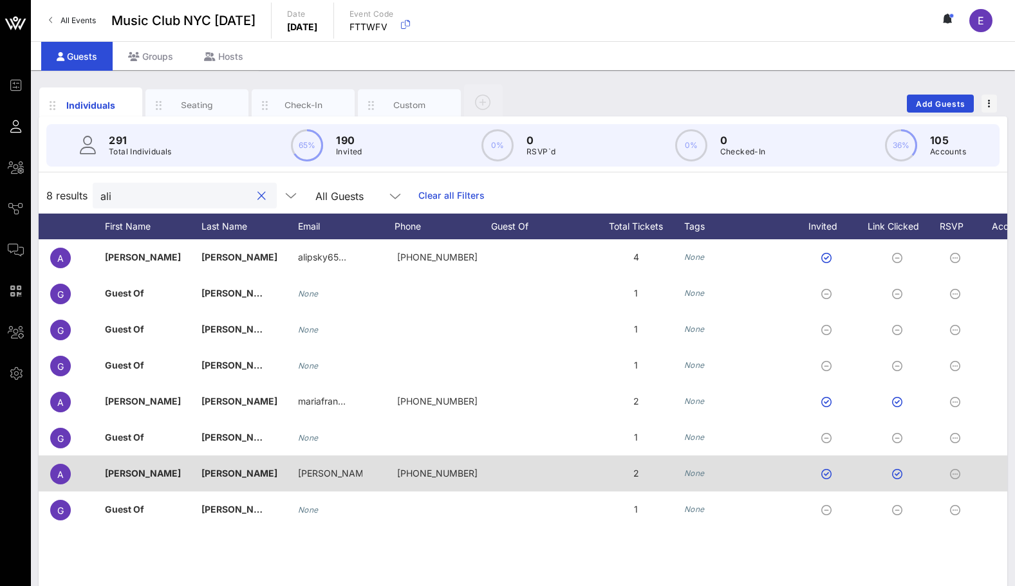
scroll to position [0, 32]
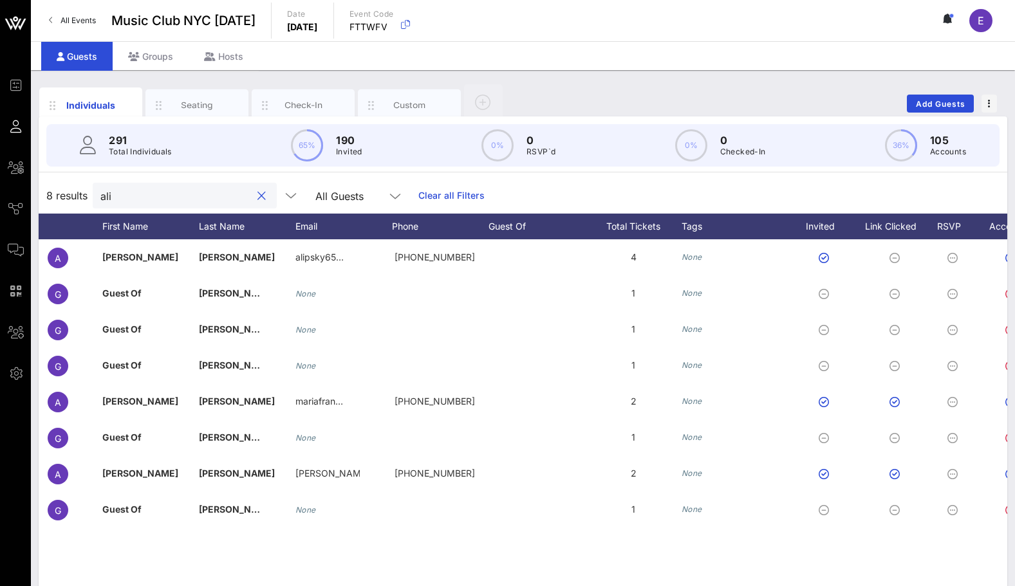
type input "ali"
click at [163, 47] on div "Groups" at bounding box center [151, 56] width 76 height 29
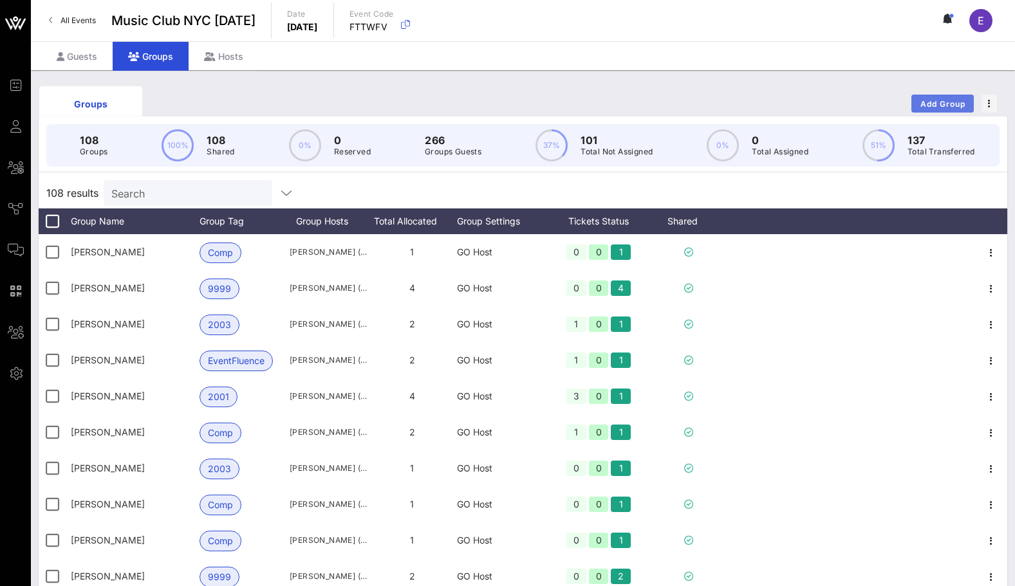
click at [922, 100] on span "Add Group" at bounding box center [943, 104] width 46 height 10
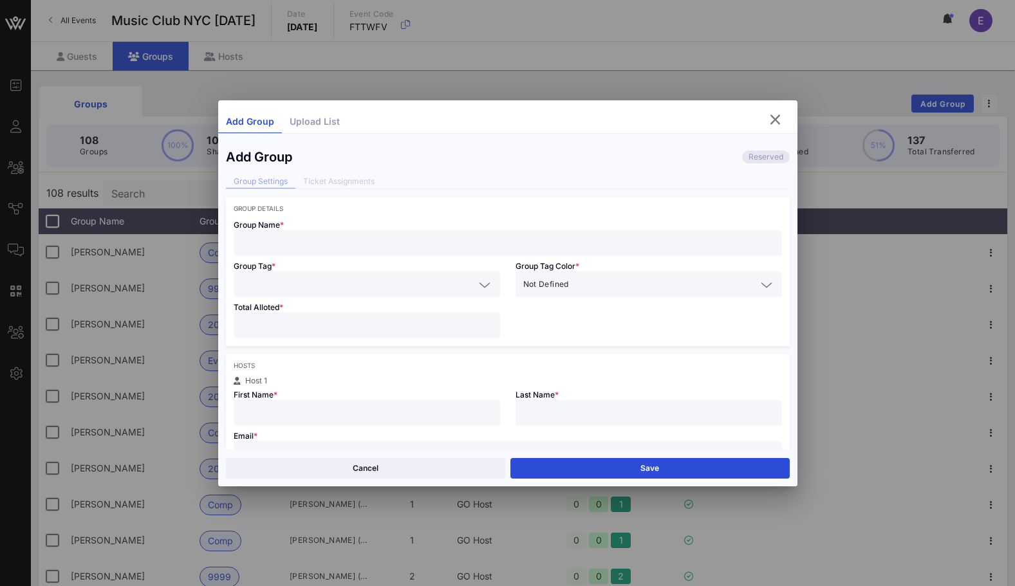
click at [293, 235] on input "text" at bounding box center [507, 243] width 533 height 17
type input "[PERSON_NAME]"
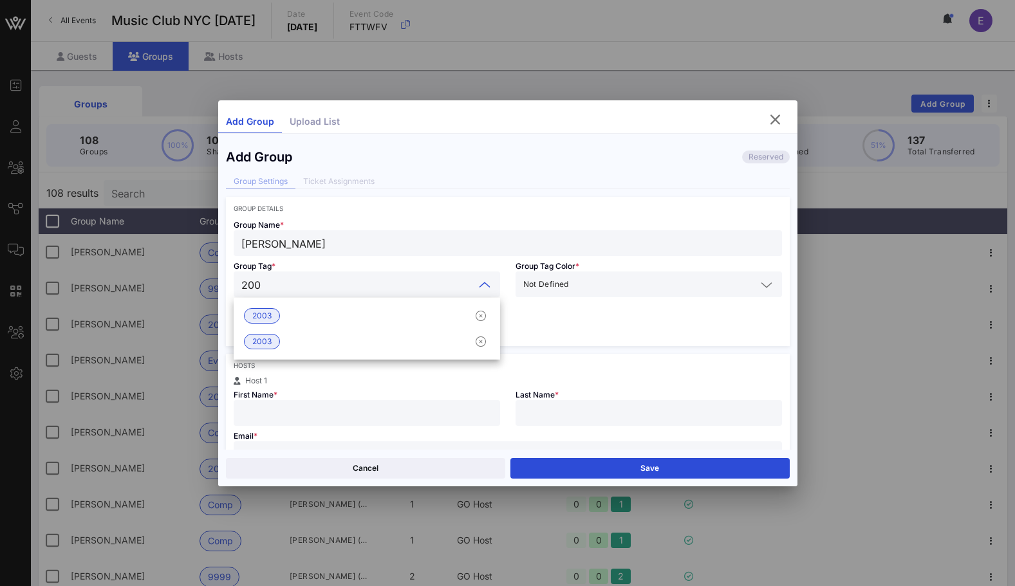
type input "2003"
click at [281, 304] on div "2003" at bounding box center [367, 316] width 266 height 26
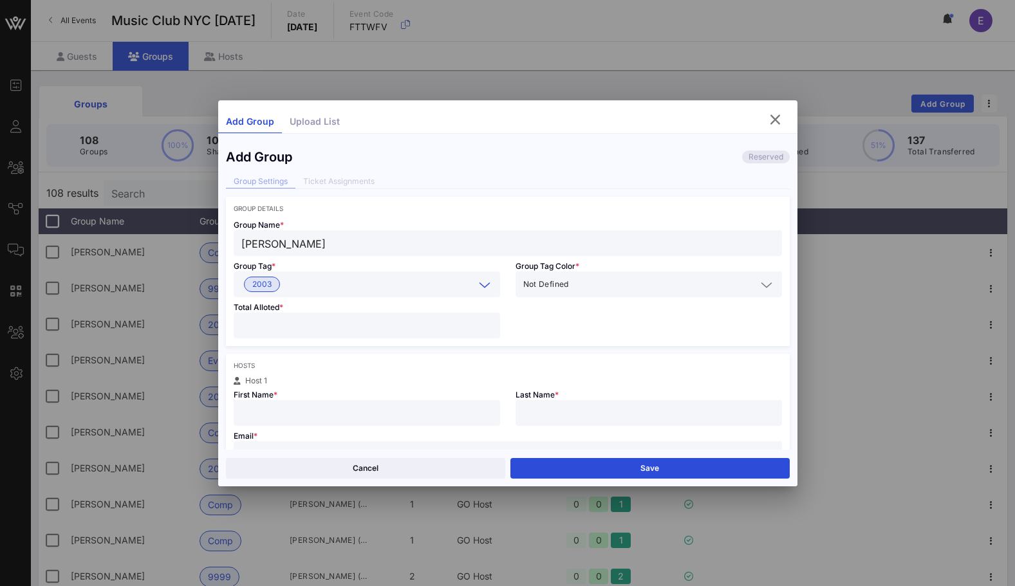
click at [281, 334] on div at bounding box center [366, 326] width 251 height 26
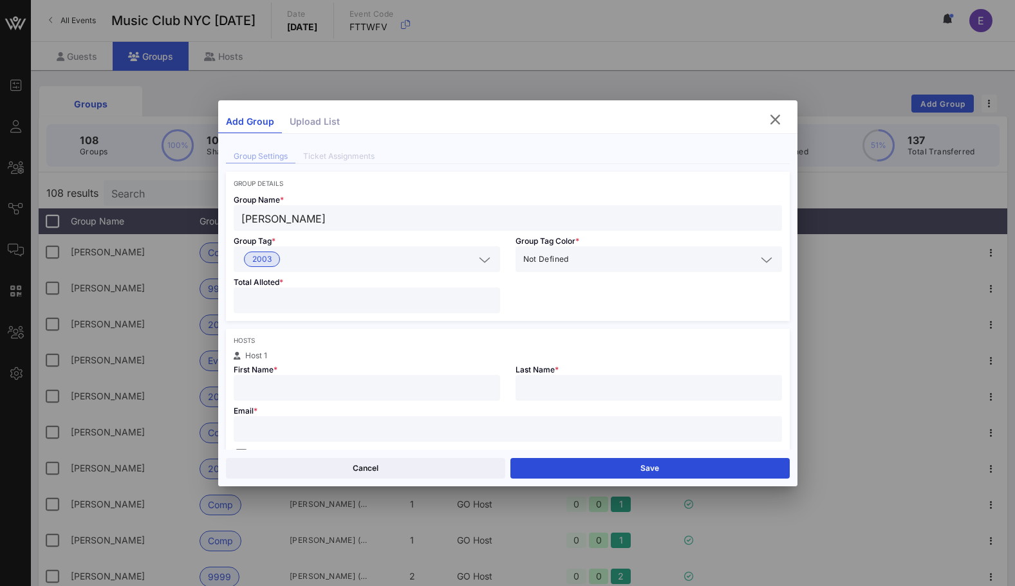
scroll to position [30, 0]
type input "*"
click at [276, 429] on input "text" at bounding box center [507, 424] width 533 height 17
paste input "[EMAIL_ADDRESS][DOMAIN_NAME]"
type input "[EMAIL_ADDRESS][DOMAIN_NAME]"
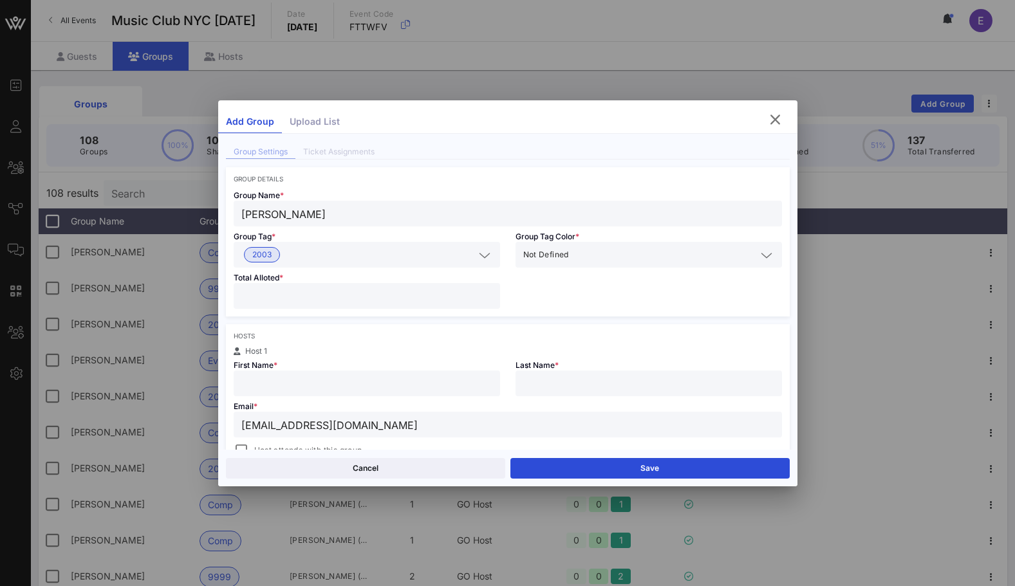
click at [274, 382] on input "text" at bounding box center [366, 383] width 251 height 17
type input "[PERSON_NAME]"
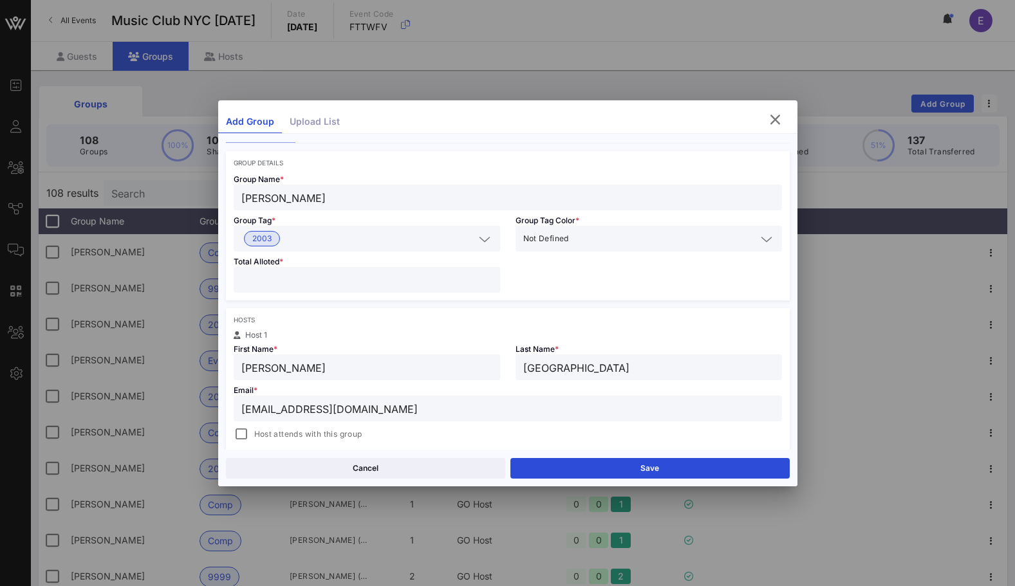
type input "[GEOGRAPHIC_DATA]"
click at [245, 422] on div "Email * [EMAIL_ADDRESS][DOMAIN_NAME] Host attends with this group" at bounding box center [508, 411] width 564 height 62
click at [245, 423] on div "Email * [EMAIL_ADDRESS][DOMAIN_NAME] Host attends with this group" at bounding box center [508, 411] width 564 height 62
click at [245, 429] on div at bounding box center [241, 434] width 18 height 18
click at [565, 463] on button "Save" at bounding box center [649, 468] width 279 height 21
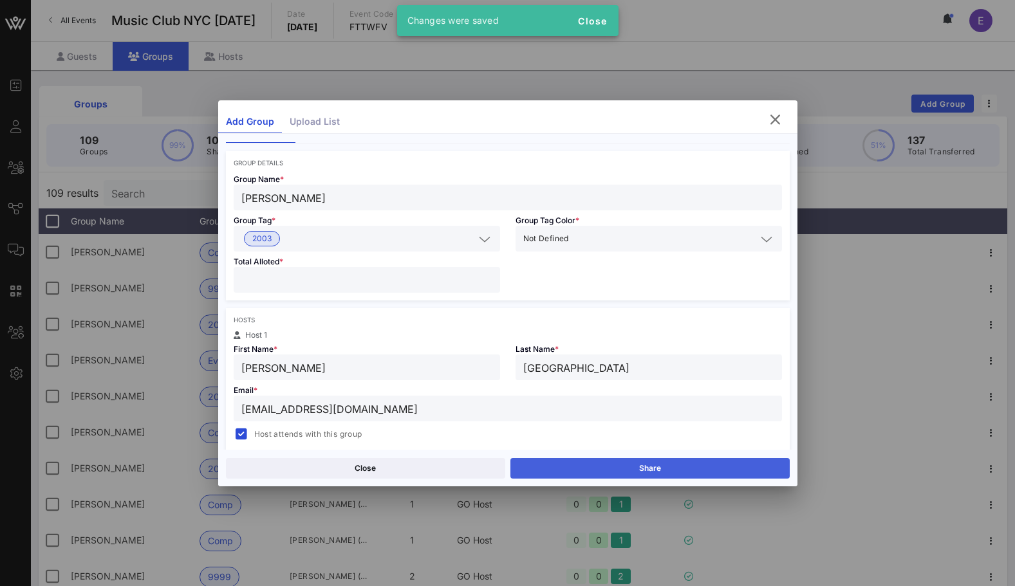
click at [614, 472] on button "Share" at bounding box center [649, 468] width 279 height 21
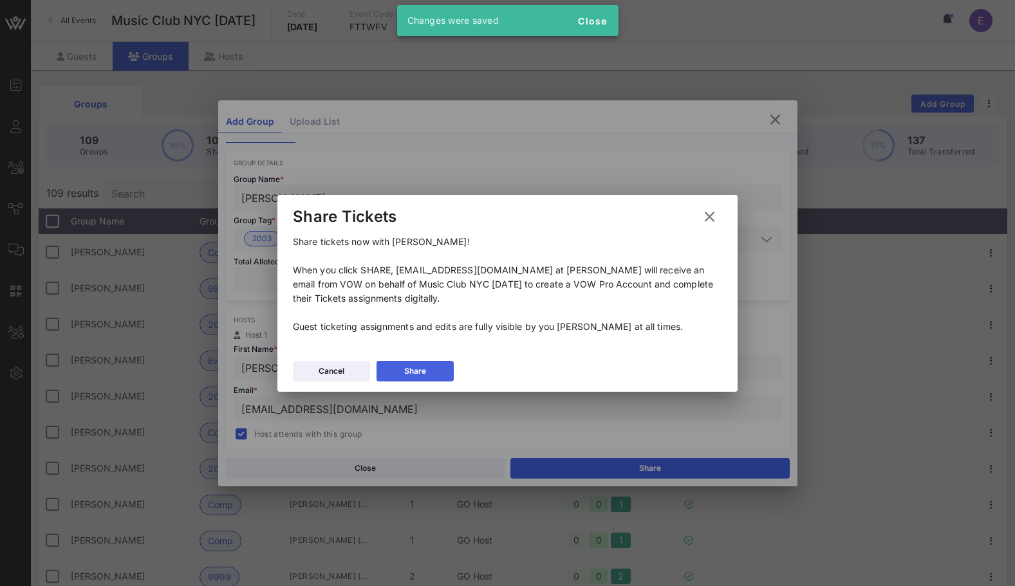
click at [437, 367] on button "Share" at bounding box center [414, 371] width 77 height 21
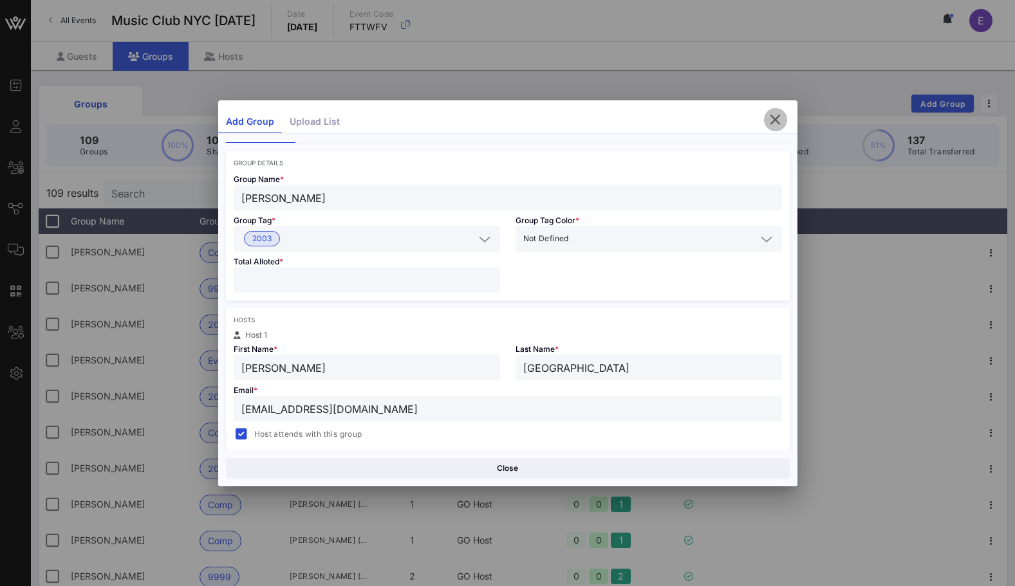
click at [774, 125] on icon "button" at bounding box center [775, 119] width 15 height 15
